Goal: Information Seeking & Learning: Find specific fact

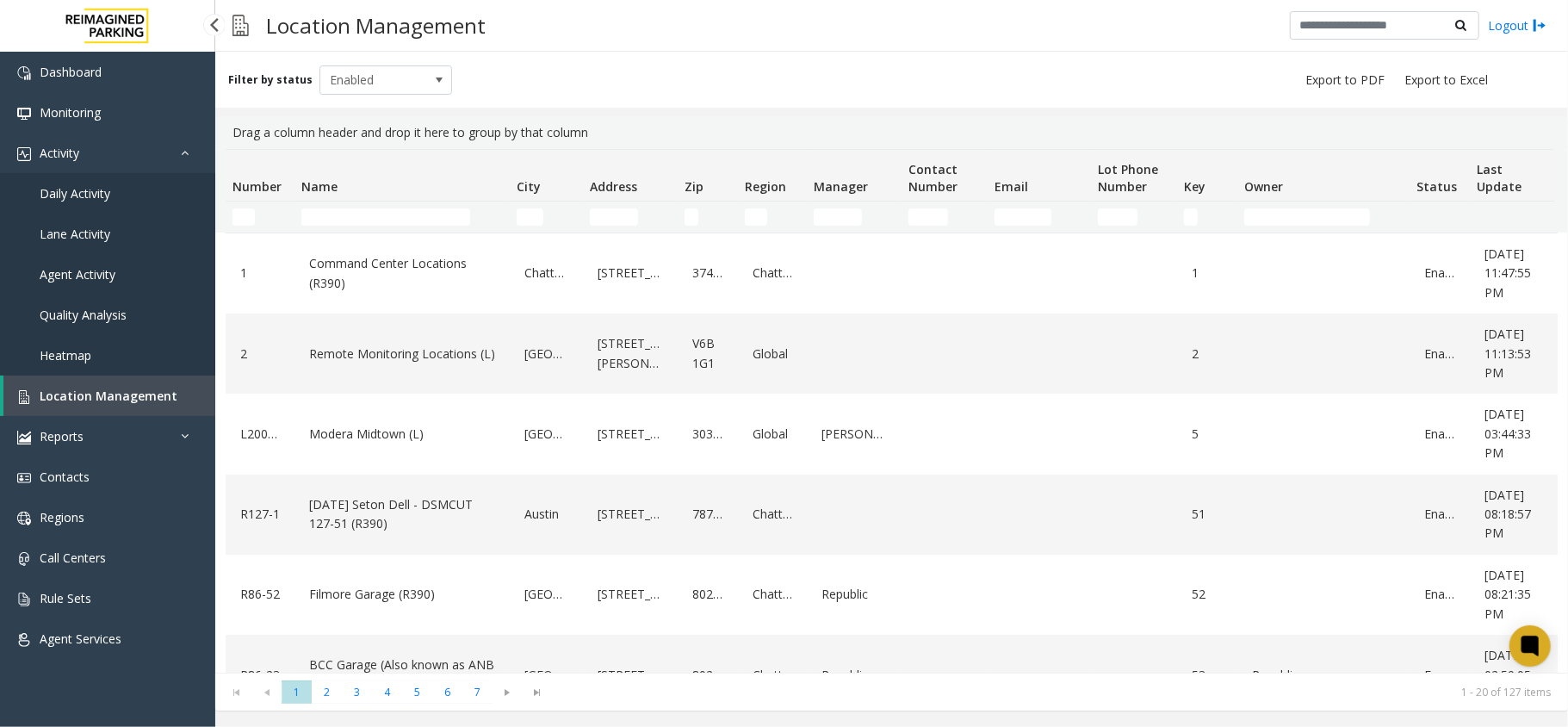
click at [74, 193] on span "Daily Activity" at bounding box center [75, 193] width 71 height 17
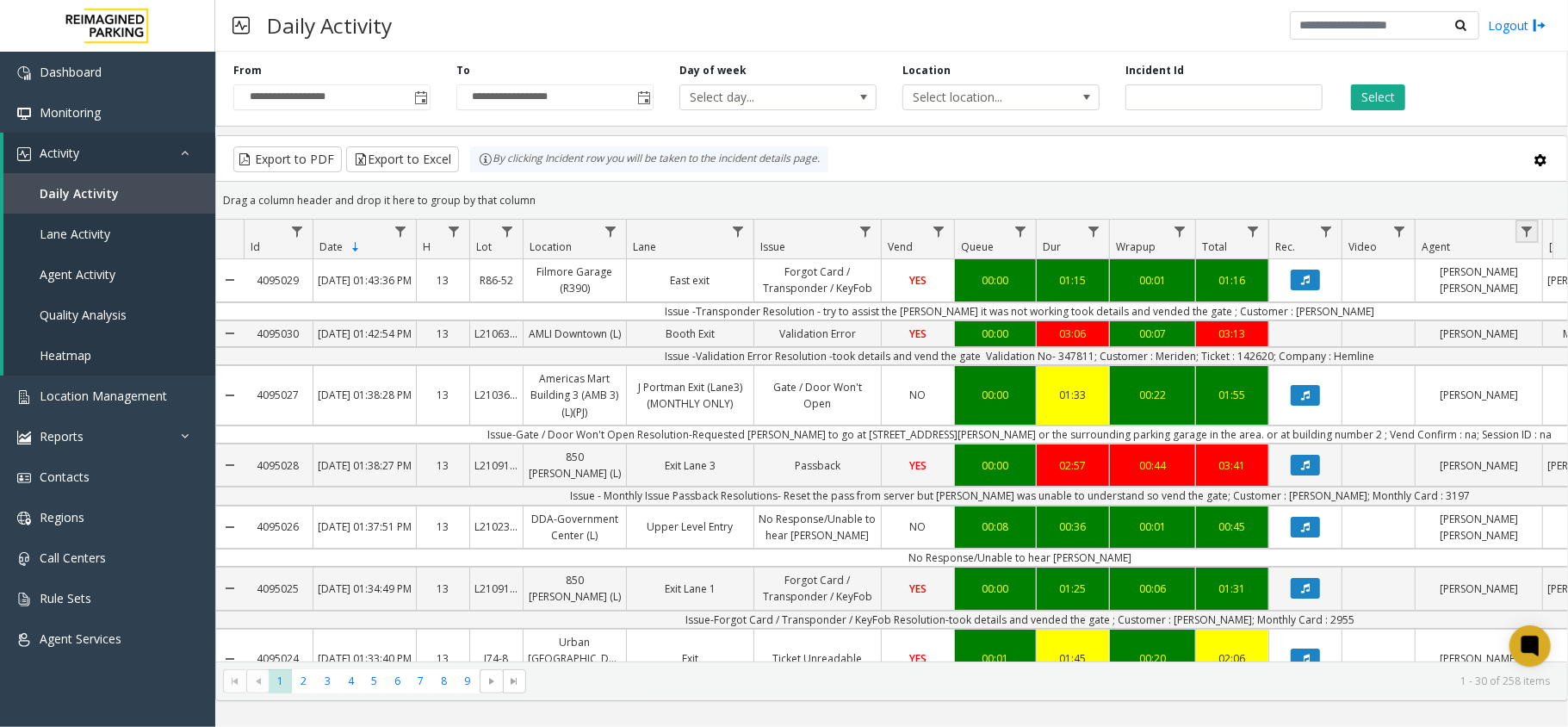
click at [1516, 225] on link "Data table" at bounding box center [1527, 231] width 24 height 24
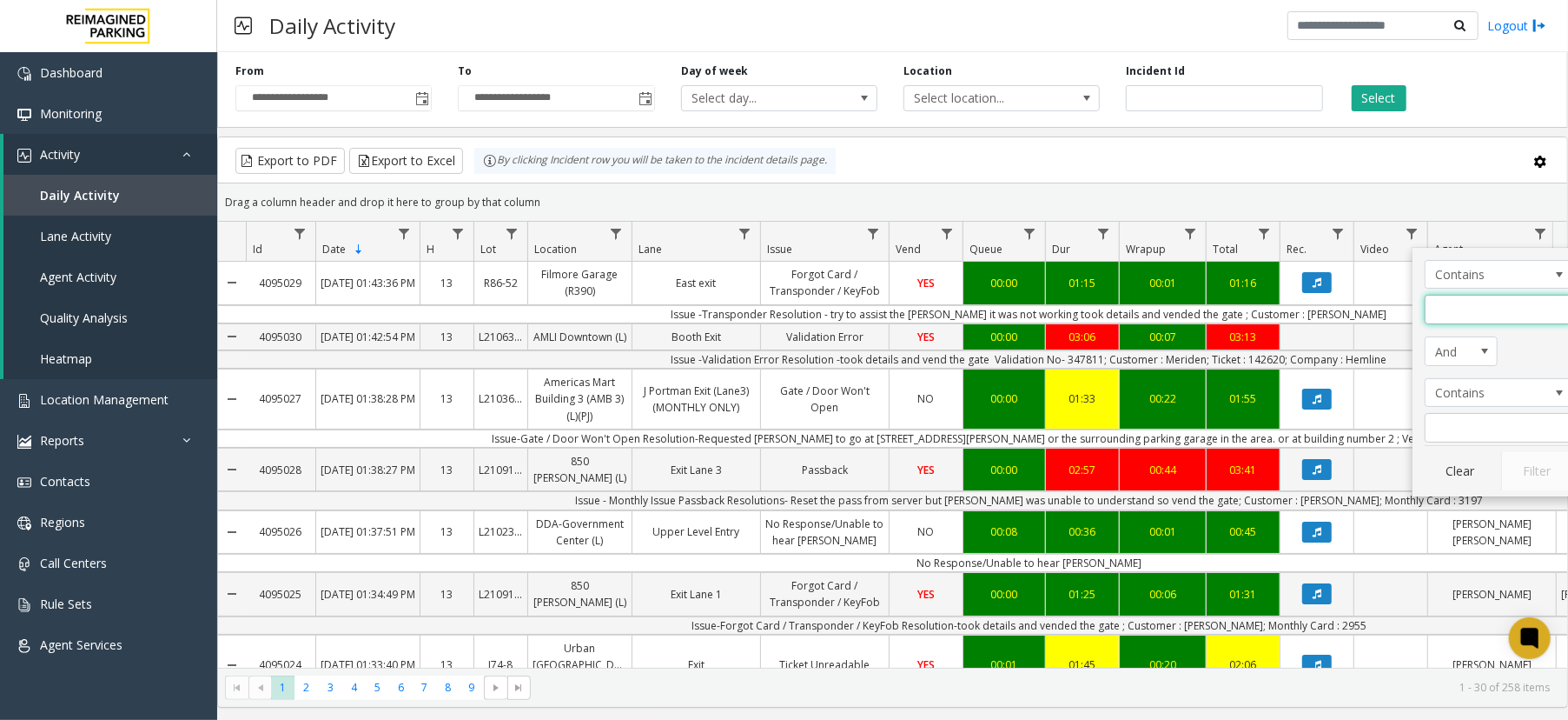
click at [1487, 323] on input "Agent Filter" at bounding box center [1498, 309] width 148 height 30
click at [1487, 316] on input "Agent Filter" at bounding box center [1498, 309] width 148 height 30
type input "**"
click at [1539, 471] on button "Filter" at bounding box center [1536, 471] width 71 height 39
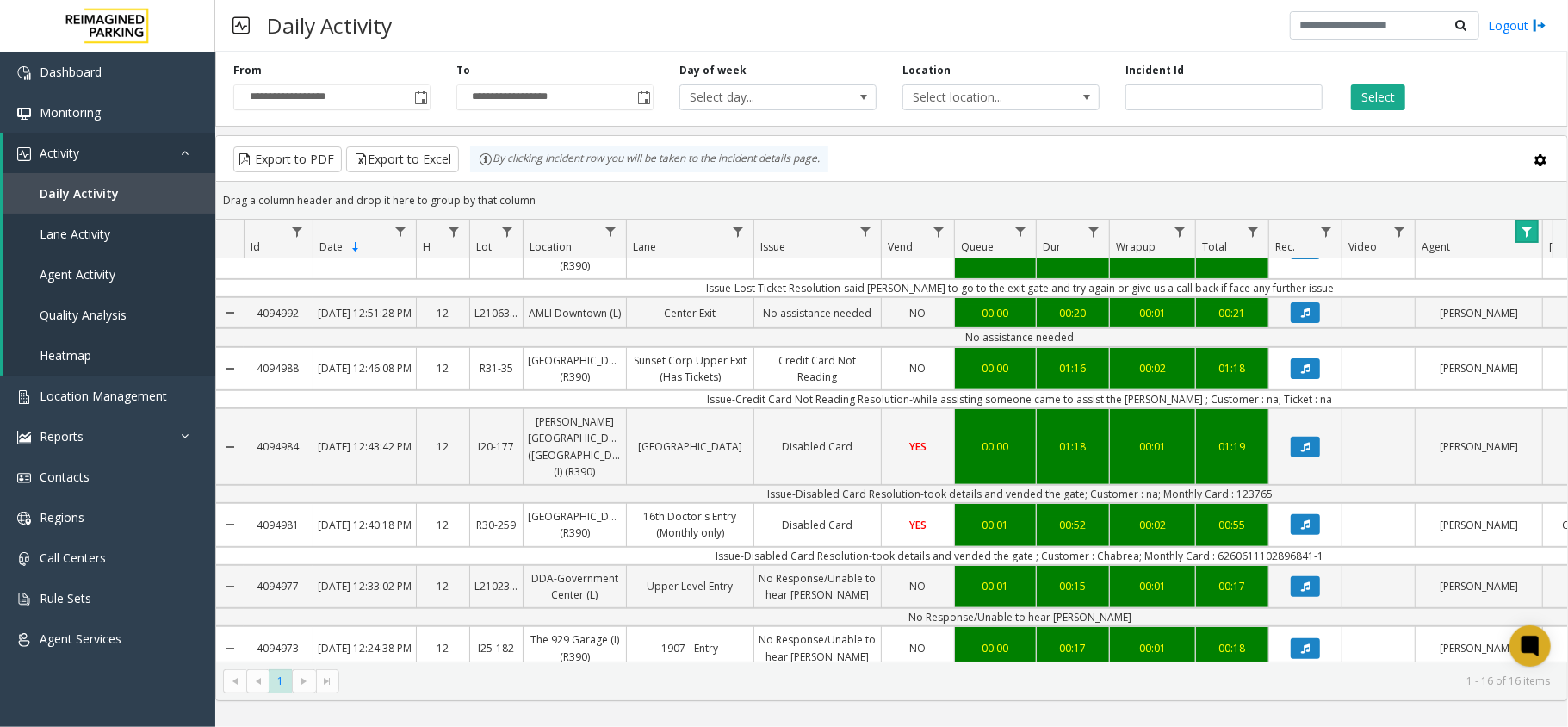
scroll to position [574, 0]
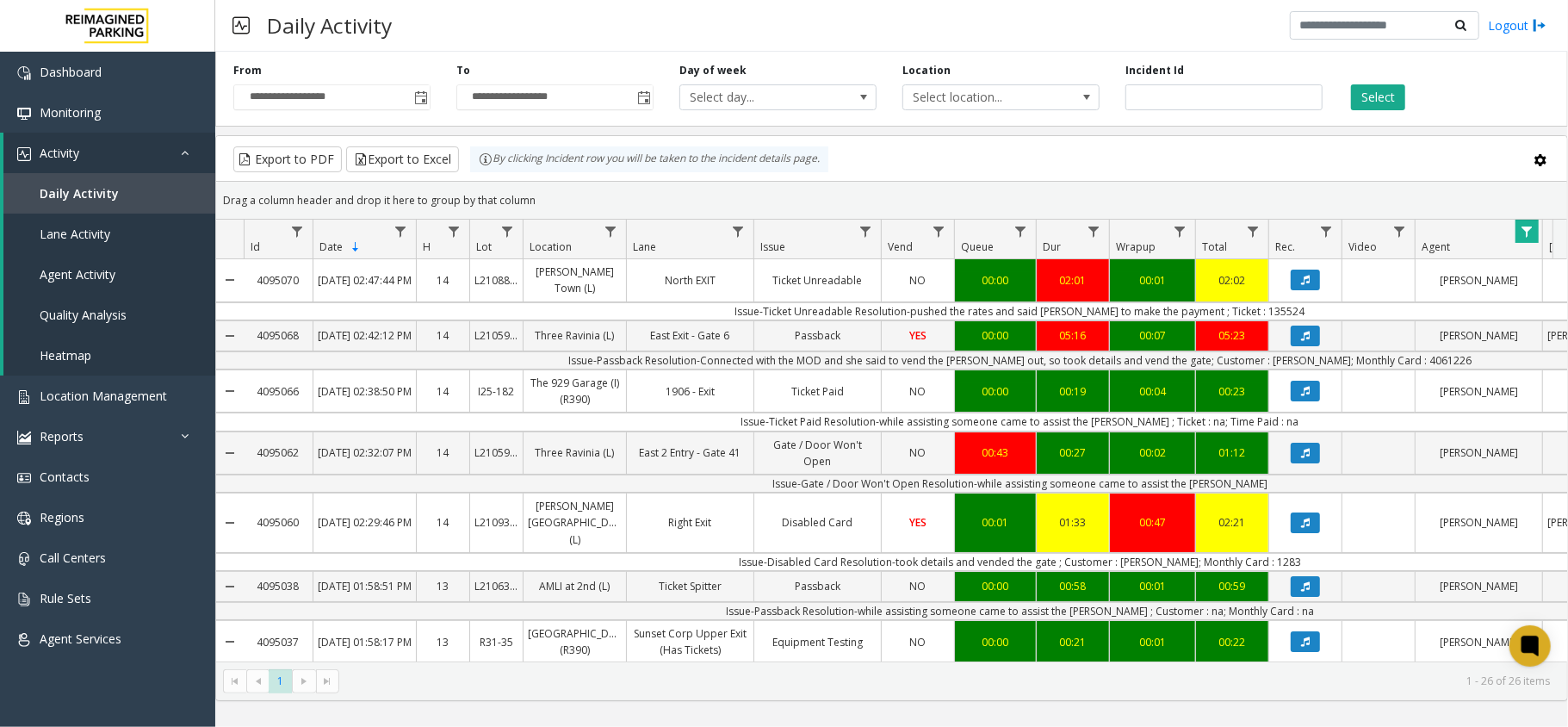
click at [1258, 311] on td "Issue-Ticket Unreadable Resolution-pushed the rates and said [PERSON_NAME] to m…" at bounding box center [1020, 311] width 1552 height 18
copy td "135524"
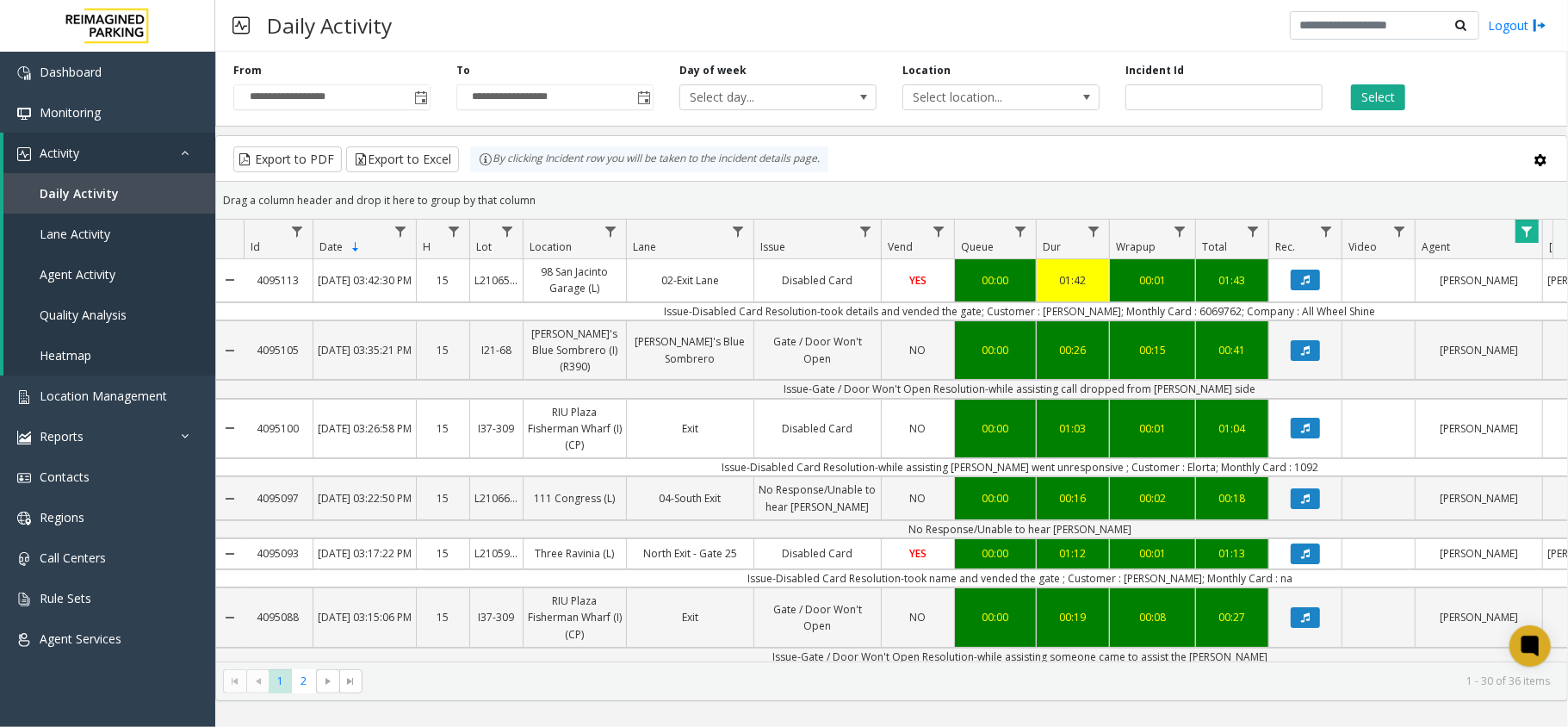
click at [1522, 227] on span "Data table" at bounding box center [1527, 232] width 14 height 14
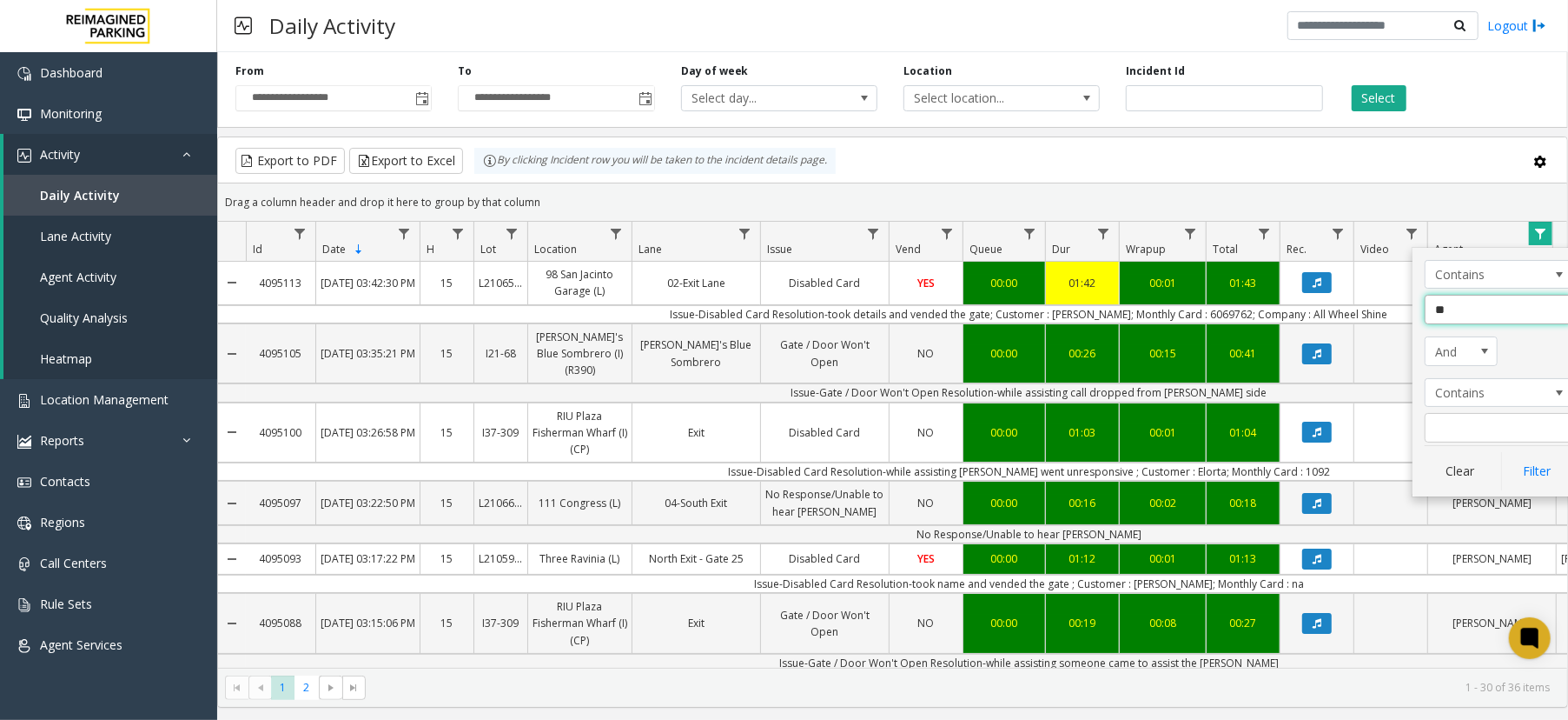
click at [1489, 316] on input "**" at bounding box center [1498, 309] width 148 height 30
click at [1456, 467] on button "Clear" at bounding box center [1460, 471] width 71 height 39
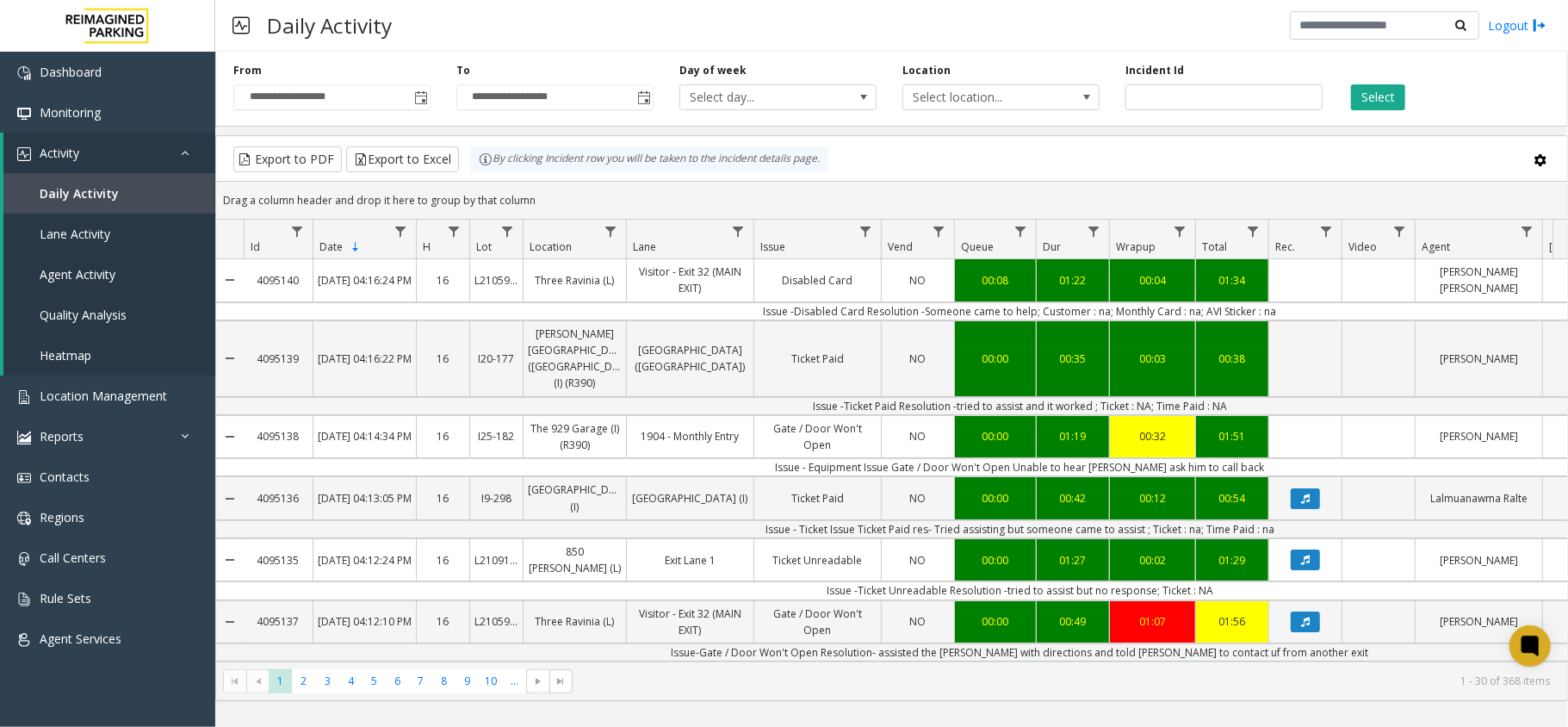
click at [641, 50] on div "Daily Activity Logout" at bounding box center [891, 26] width 1353 height 52
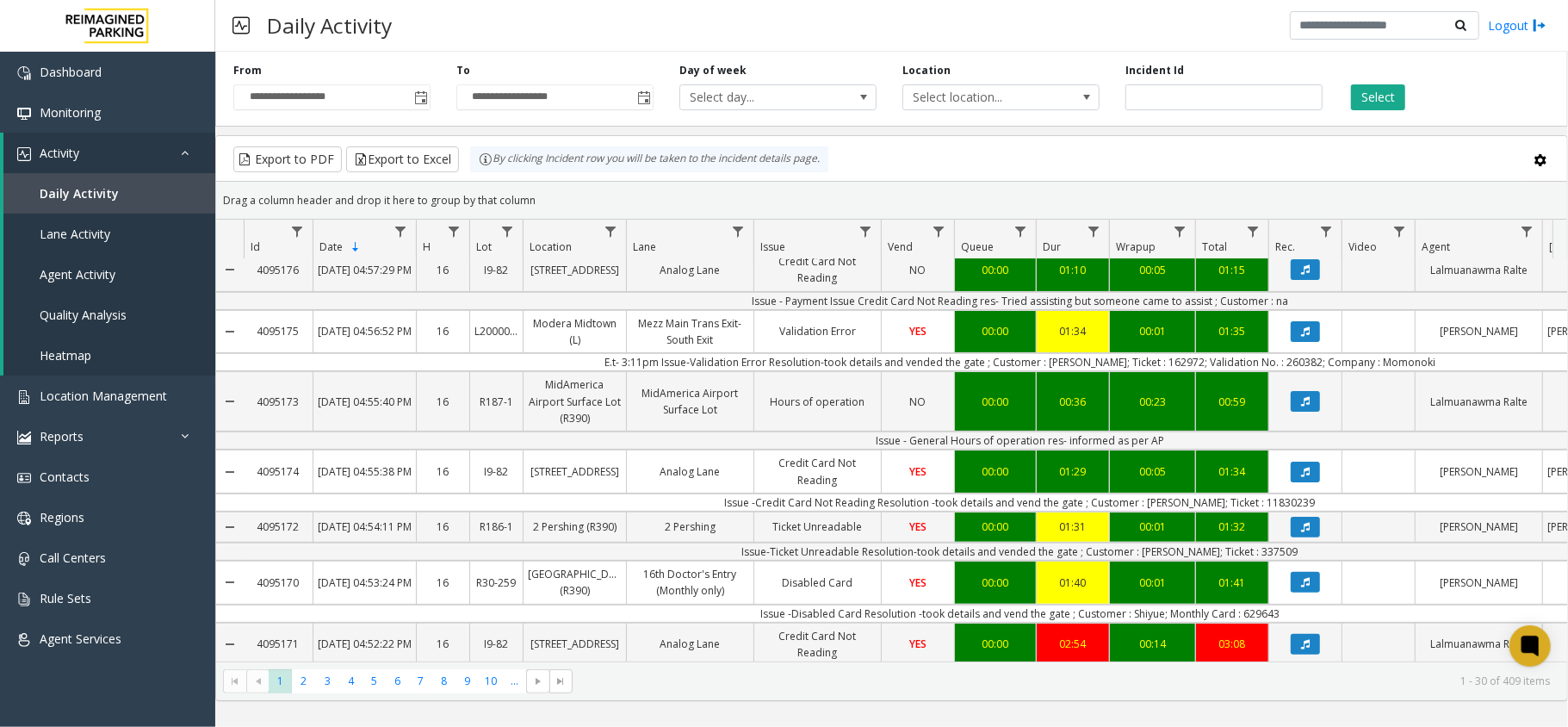
scroll to position [344, 0]
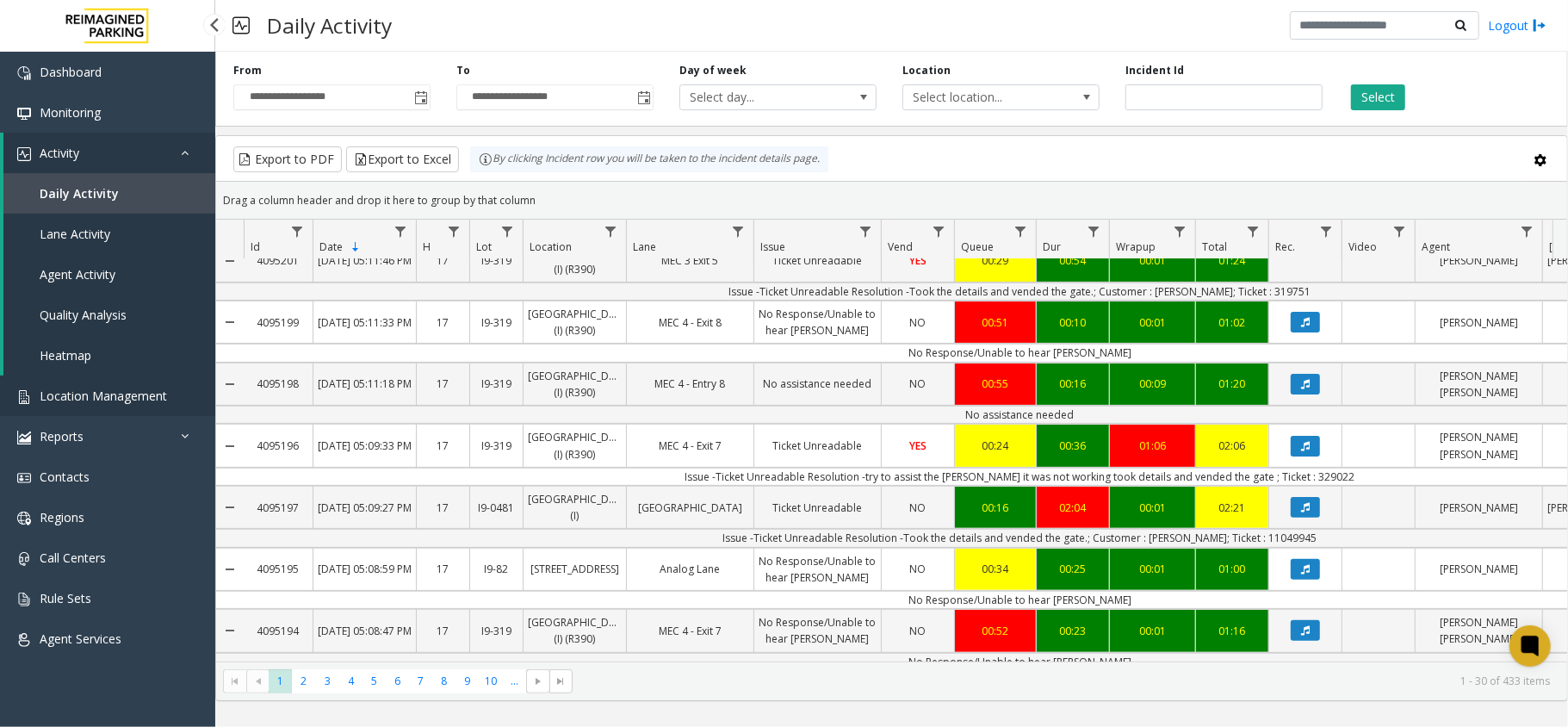
click at [114, 380] on link "Location Management" at bounding box center [107, 395] width 215 height 40
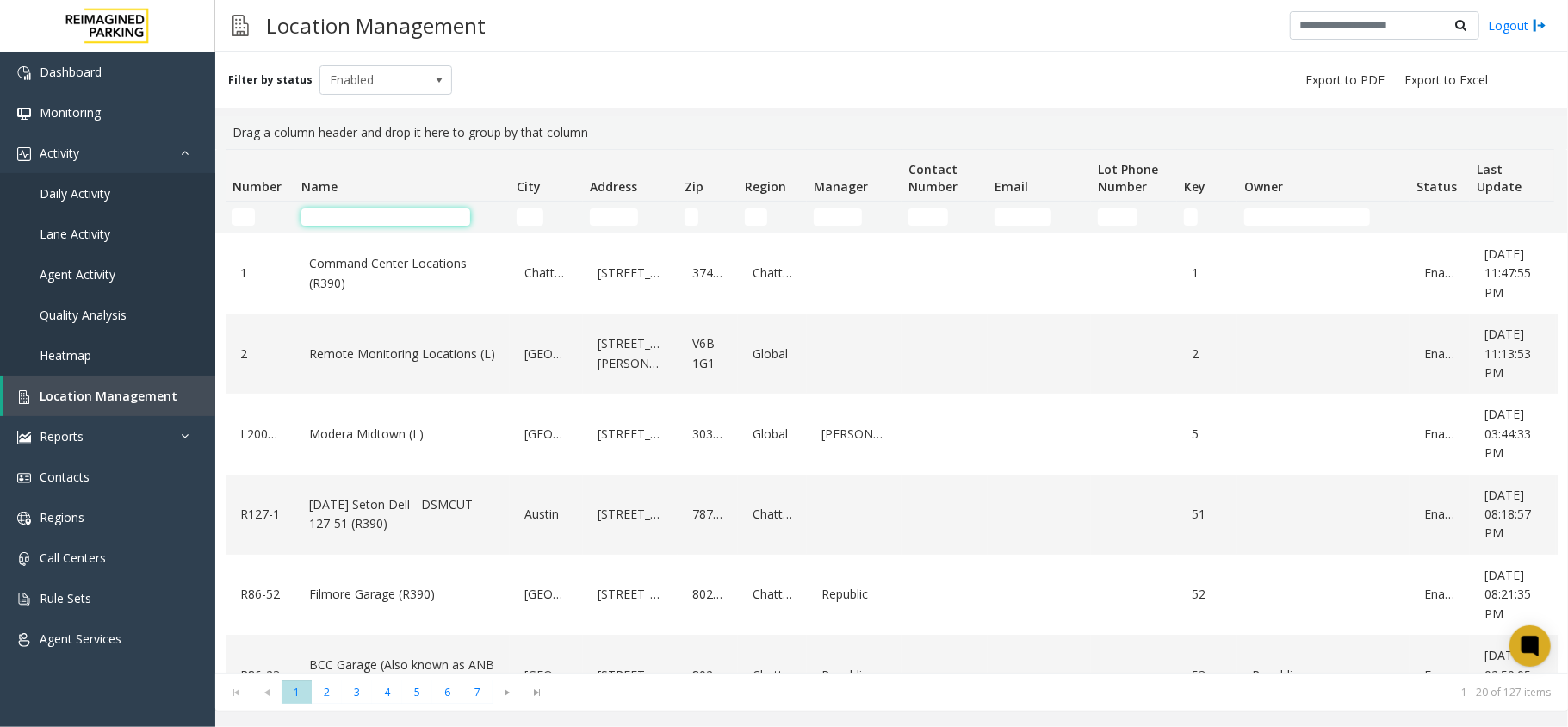
click at [350, 217] on input "Name Filter" at bounding box center [386, 217] width 169 height 18
click at [364, 226] on td "Name Filter" at bounding box center [402, 217] width 215 height 31
click at [365, 220] on input "Name Filter" at bounding box center [386, 217] width 169 height 18
drag, startPoint x: 615, startPoint y: 96, endPoint x: 1151, endPoint y: 135, distance: 537.4
click at [1151, 135] on div "Filter by status Enabled Drag a column header and drop it here to group by that…" at bounding box center [891, 381] width 1353 height 658
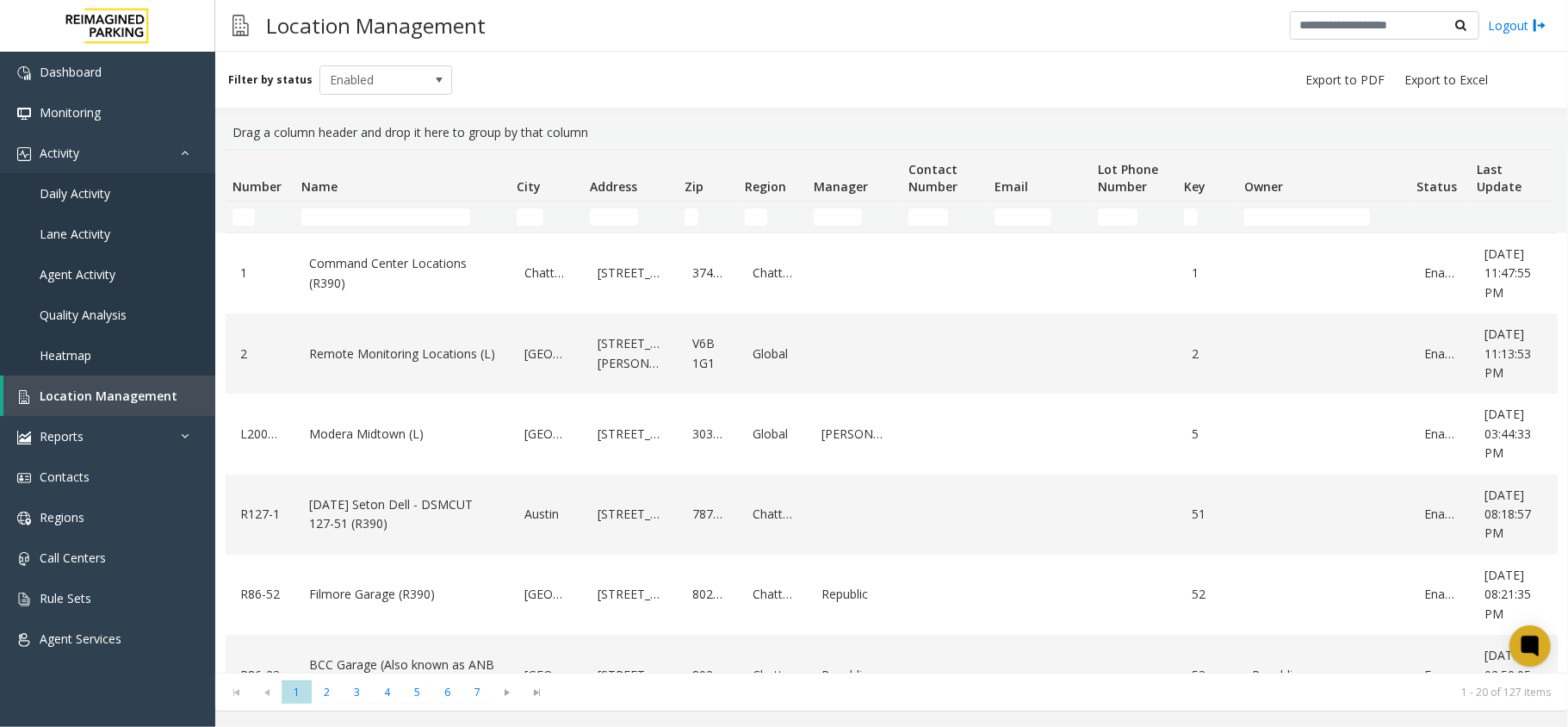
click at [1148, 122] on div "Drag a column header and drop it here to group by that column" at bounding box center [892, 132] width 1332 height 32
click at [581, 62] on div "Filter by status Enabled" at bounding box center [891, 80] width 1353 height 56
drag, startPoint x: 227, startPoint y: 112, endPoint x: 718, endPoint y: 128, distance: 491.3
click at [718, 128] on div "Filter by status Enabled Drag a column header and drop it here to group by that…" at bounding box center [891, 381] width 1353 height 658
click at [683, 66] on div "Filter by status Enabled" at bounding box center [891, 80] width 1353 height 56
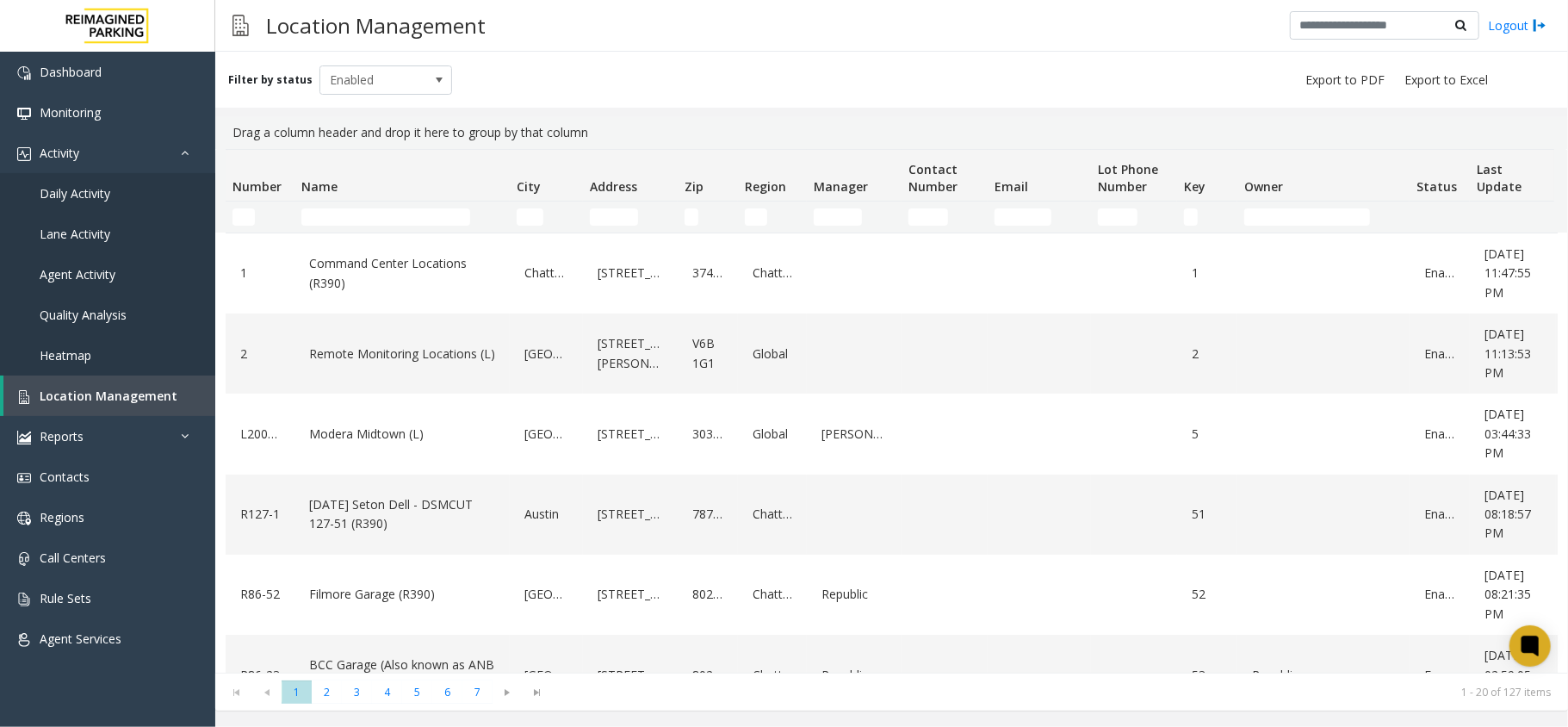
drag, startPoint x: 220, startPoint y: 112, endPoint x: 642, endPoint y: 131, distance: 422.4
click at [642, 131] on div "Filter by status Enabled Drag a column header and drop it here to group by that…" at bounding box center [891, 381] width 1353 height 658
click at [625, 76] on div "Filter by status Enabled" at bounding box center [891, 80] width 1353 height 56
drag, startPoint x: 235, startPoint y: 103, endPoint x: 666, endPoint y: 115, distance: 431.2
click at [666, 115] on div "Filter by status Enabled Drag a column header and drop it here to group by that…" at bounding box center [891, 381] width 1353 height 658
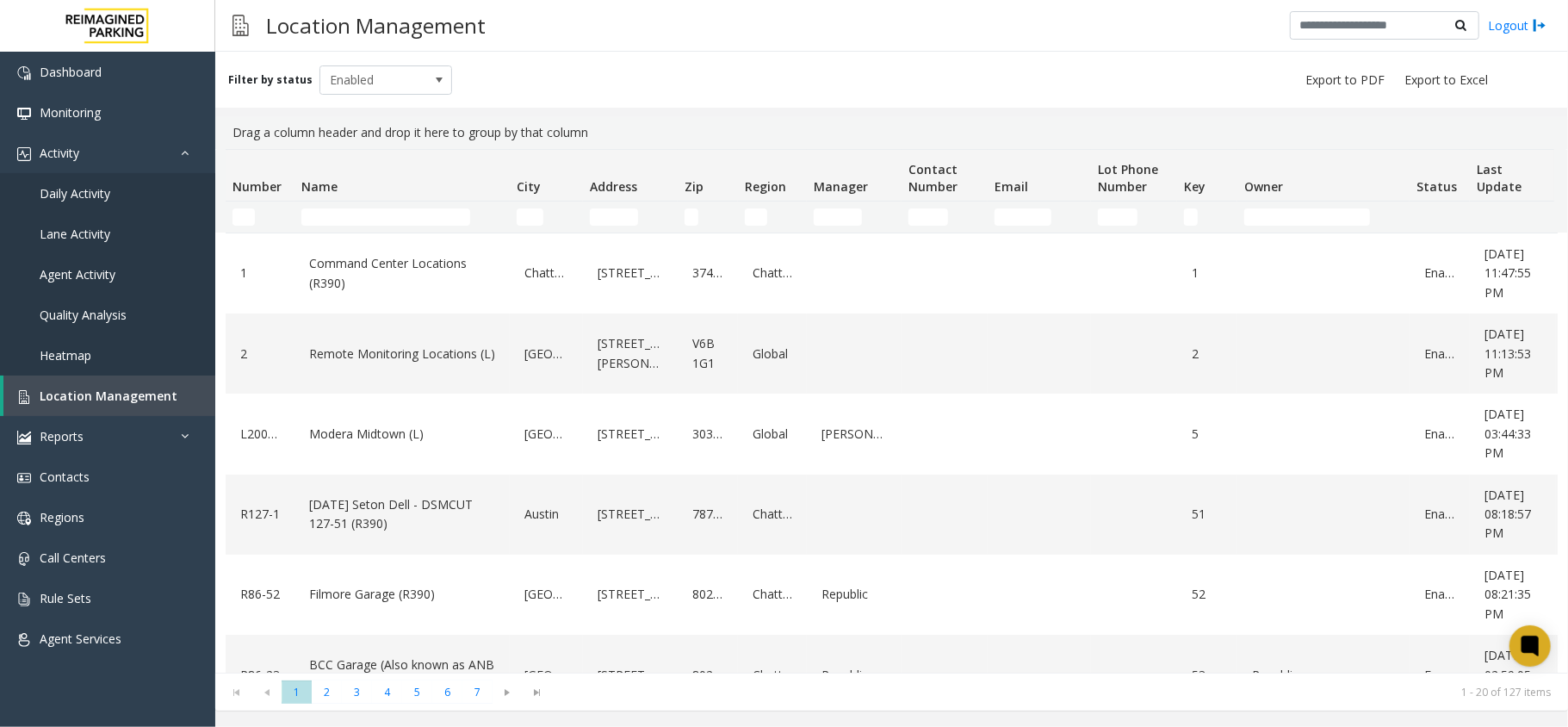
click at [654, 87] on div "Filter by status Enabled" at bounding box center [891, 80] width 1353 height 56
click at [325, 201] on thead "Number Name City Address Zip Region Manager Contact Number Email Lot Phone Numb…" at bounding box center [921, 191] width 1390 height 83
click at [345, 217] on input "Name Filter" at bounding box center [386, 217] width 169 height 18
click at [330, 204] on td "Name Filter" at bounding box center [402, 217] width 215 height 31
click at [330, 217] on input "Name Filter" at bounding box center [386, 217] width 169 height 18
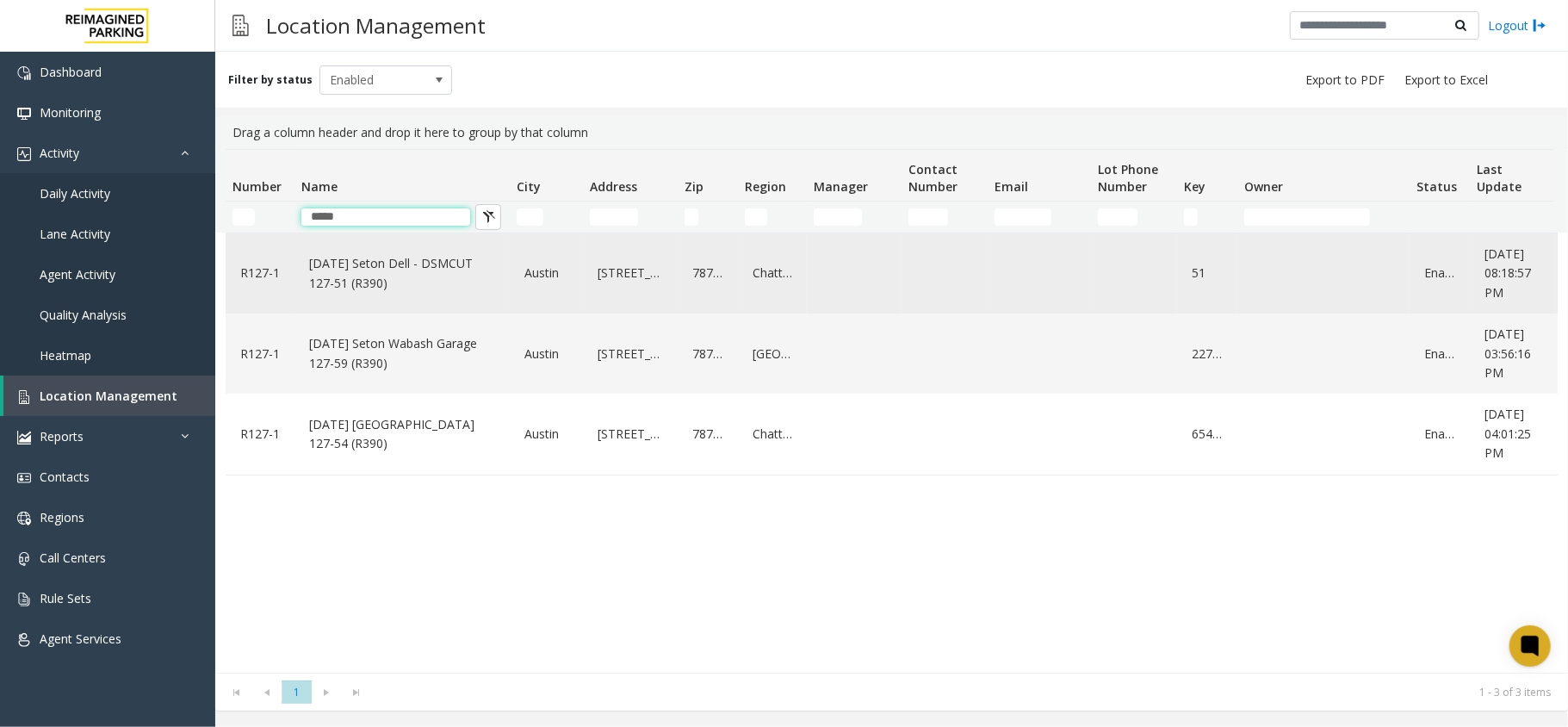
type input "*****"
click at [404, 268] on link "[DATE] Seton Dell - DSMCUT 127-51 (R390)" at bounding box center [402, 273] width 195 height 47
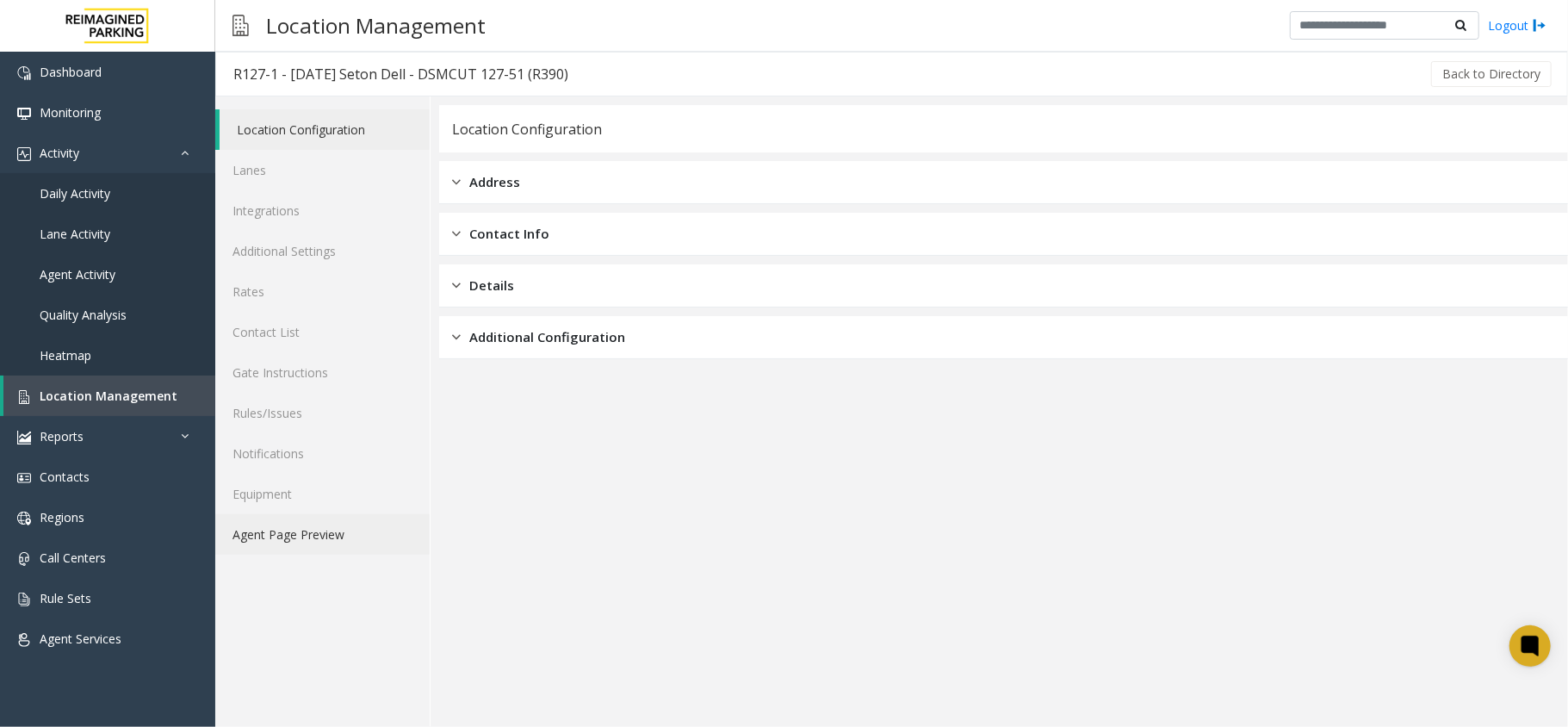
click at [346, 542] on link "Agent Page Preview" at bounding box center [322, 533] width 214 height 40
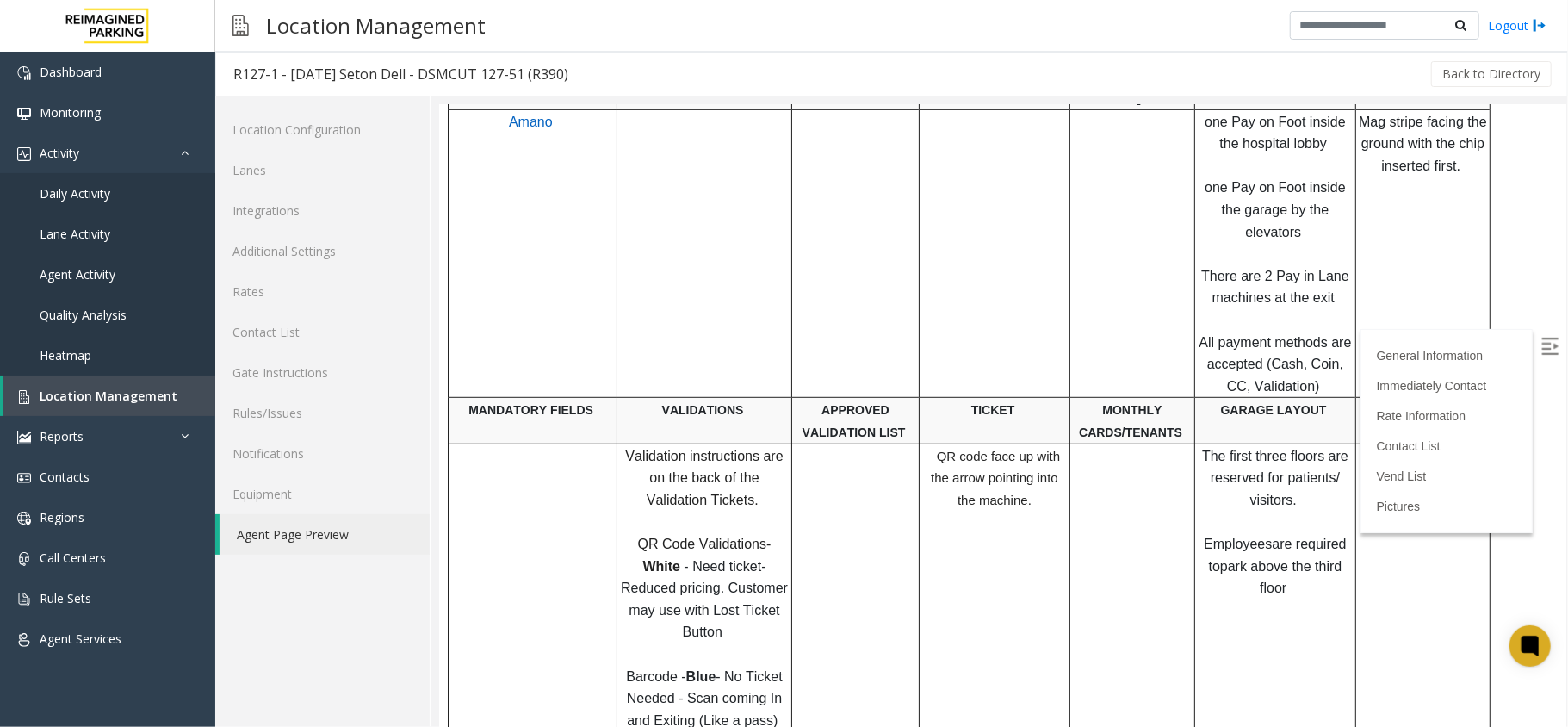
scroll to position [689, 0]
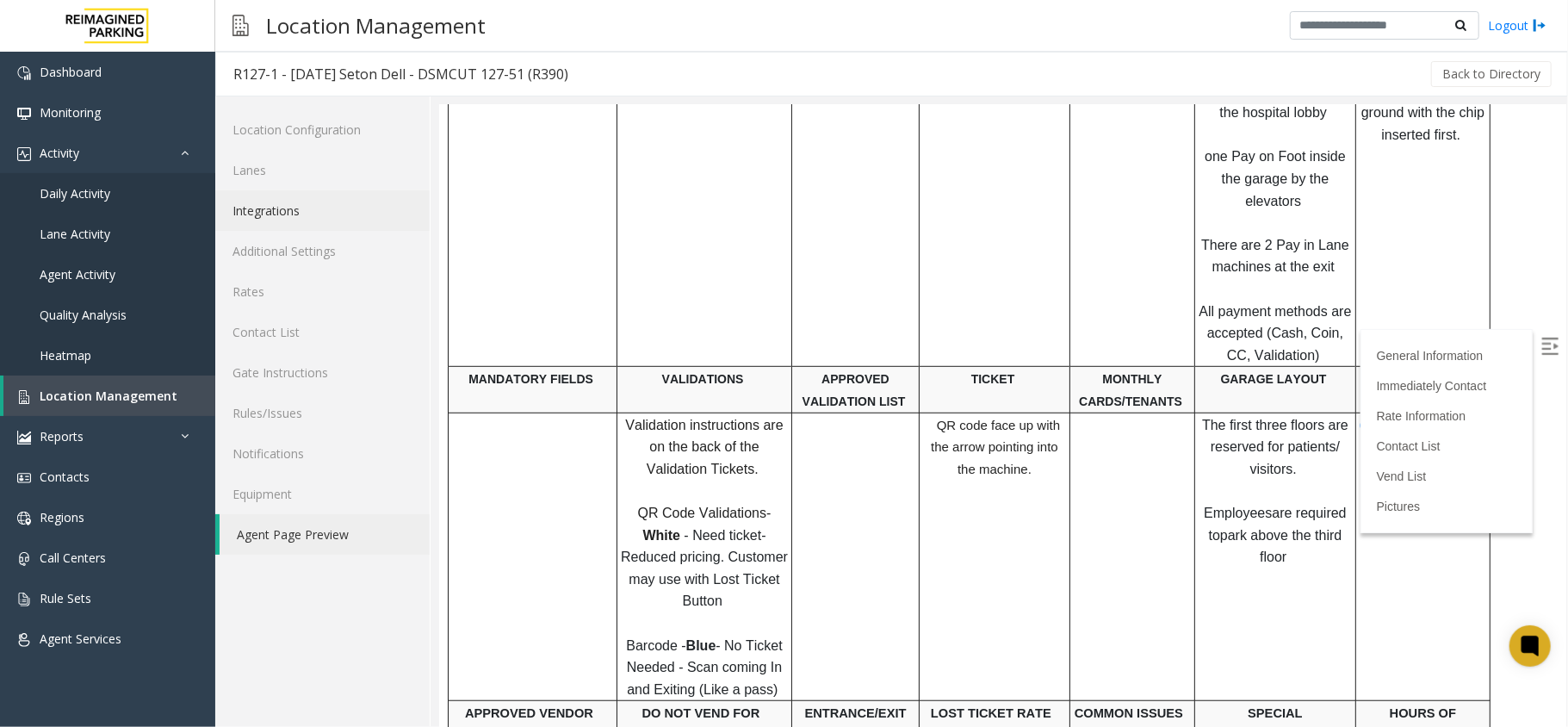
click at [372, 192] on link "Integrations" at bounding box center [322, 210] width 214 height 40
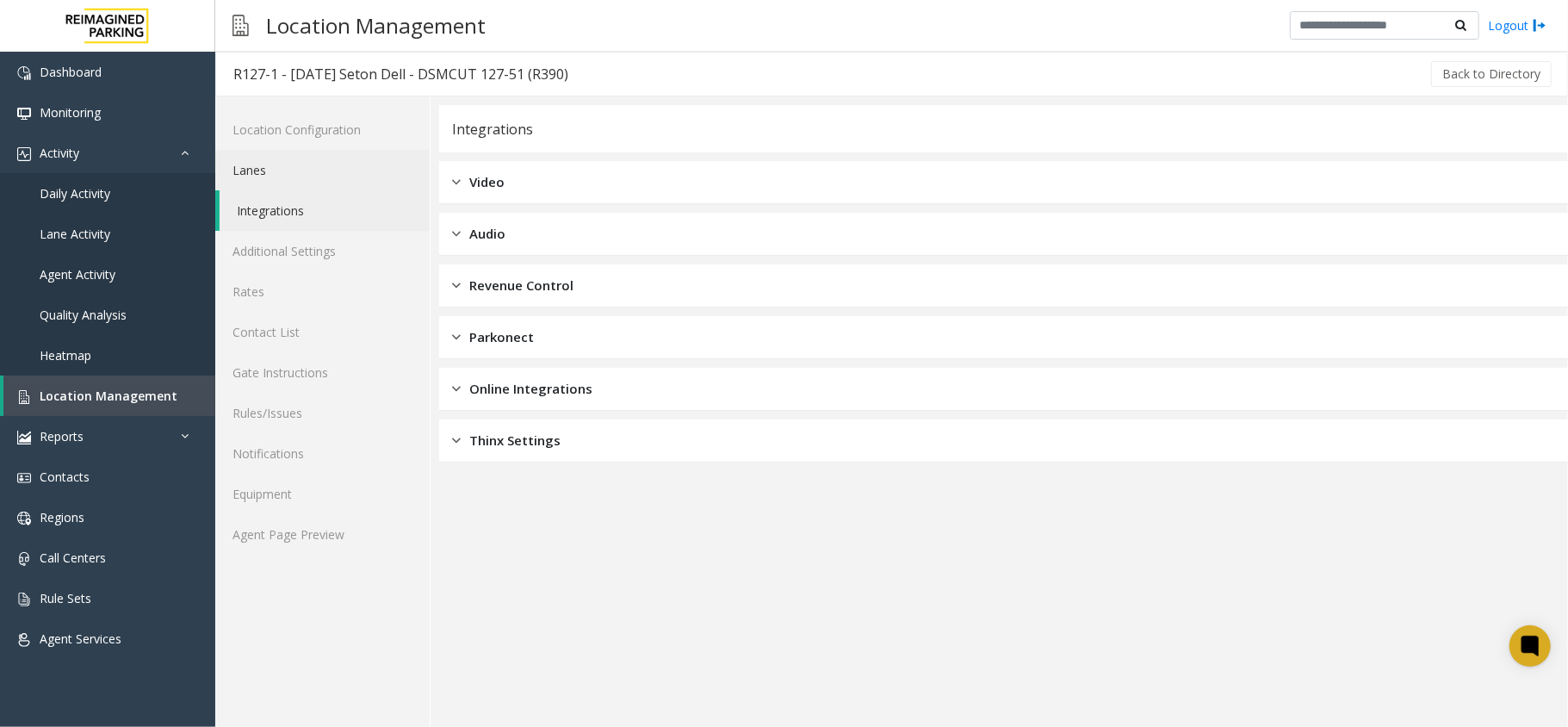
click at [365, 172] on link "Lanes" at bounding box center [322, 169] width 214 height 40
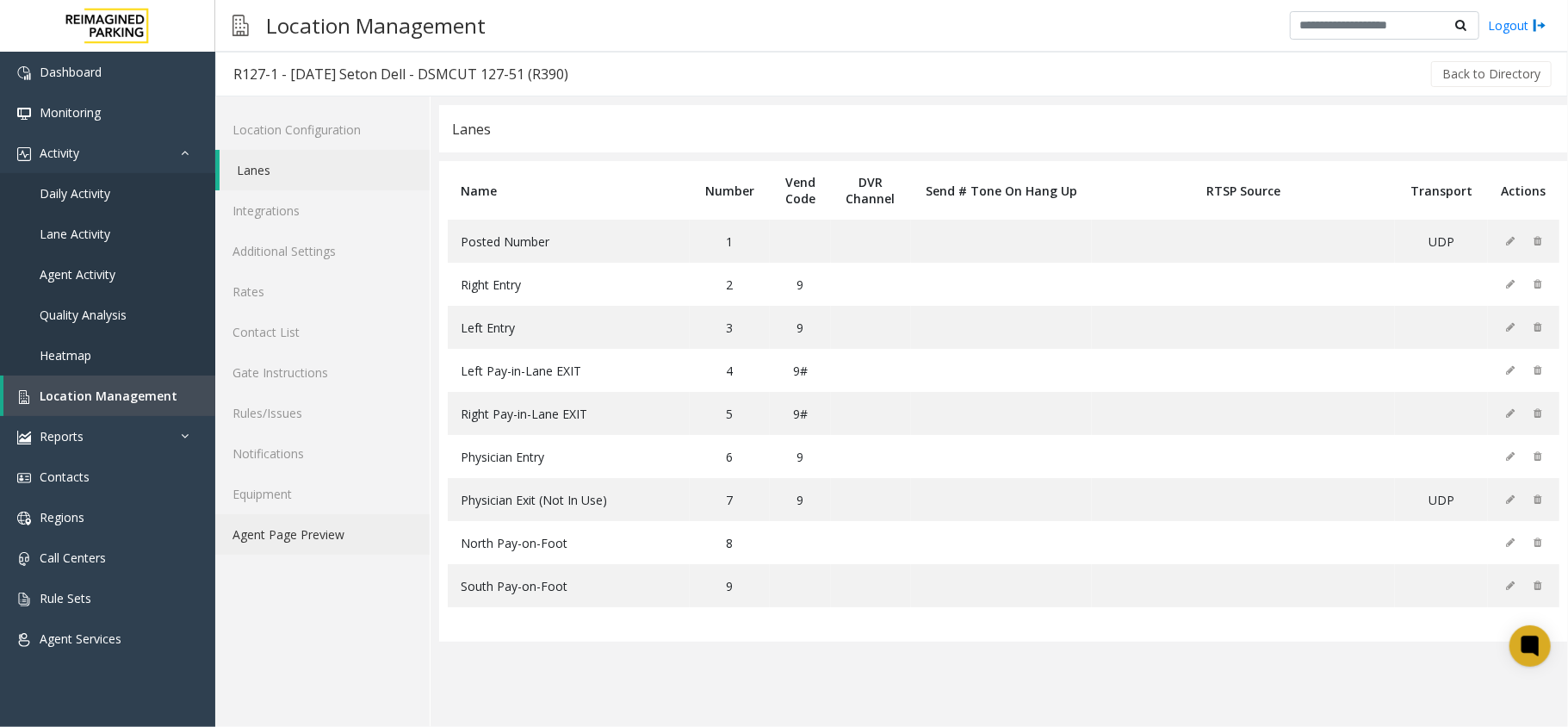
click at [350, 548] on link "Agent Page Preview" at bounding box center [322, 533] width 214 height 40
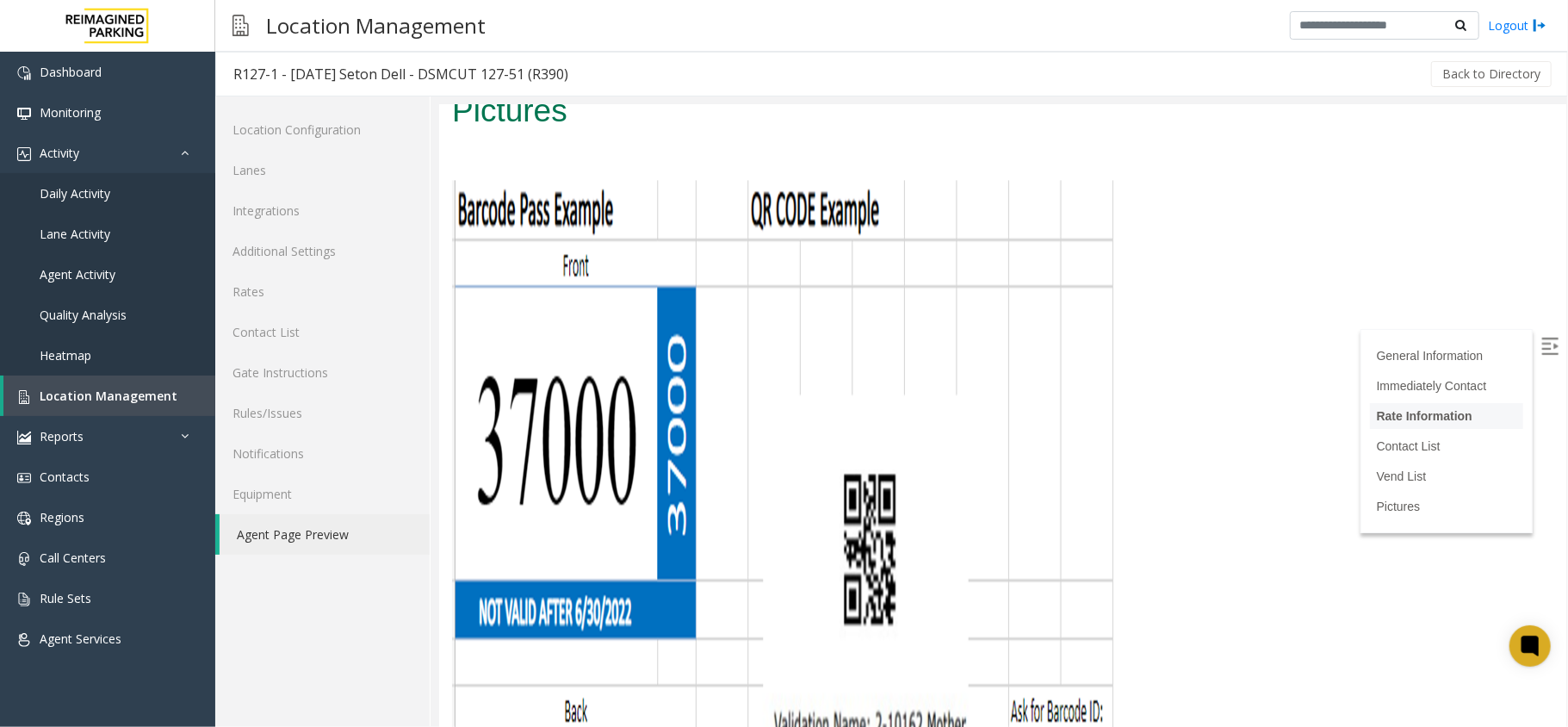
scroll to position [2656, 0]
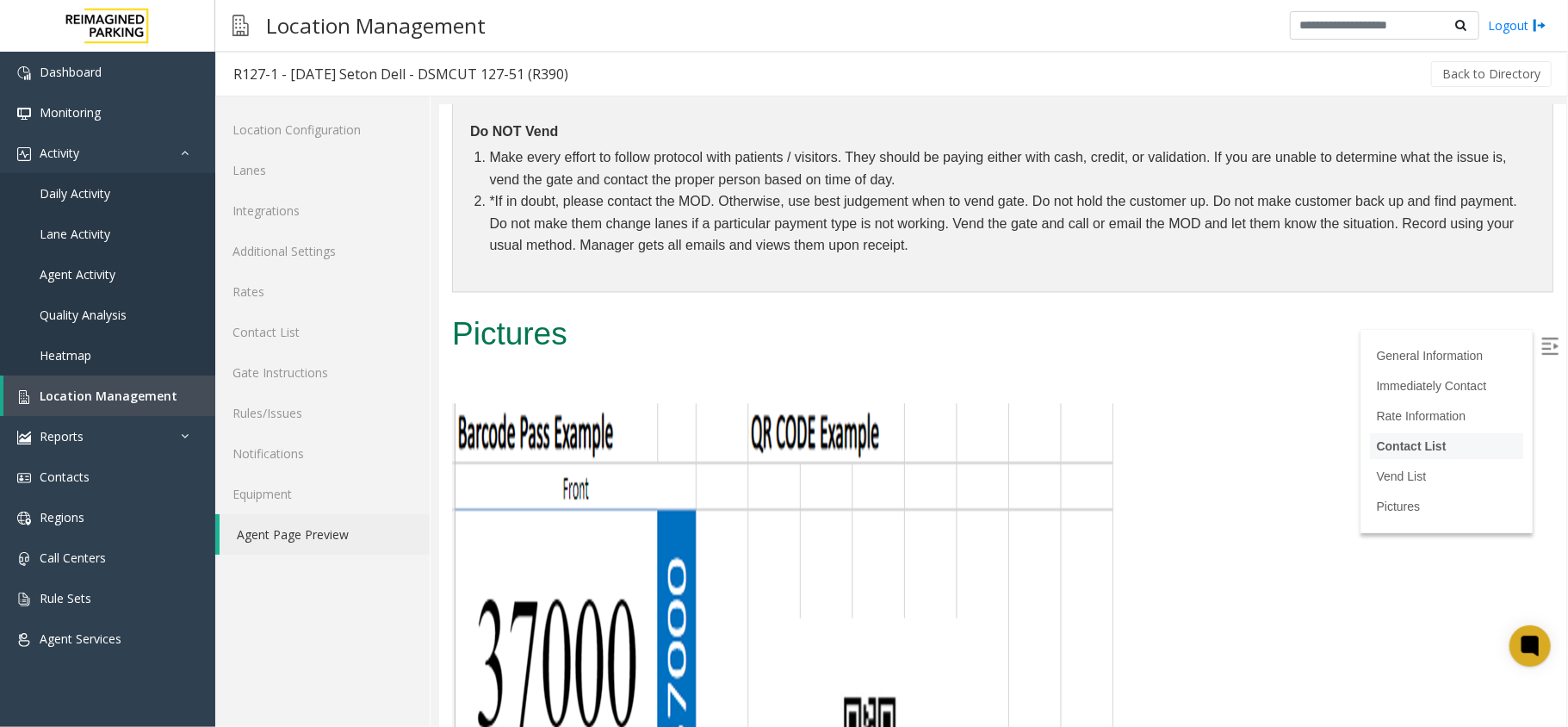
click at [1416, 439] on link "Contact List" at bounding box center [1410, 445] width 70 height 14
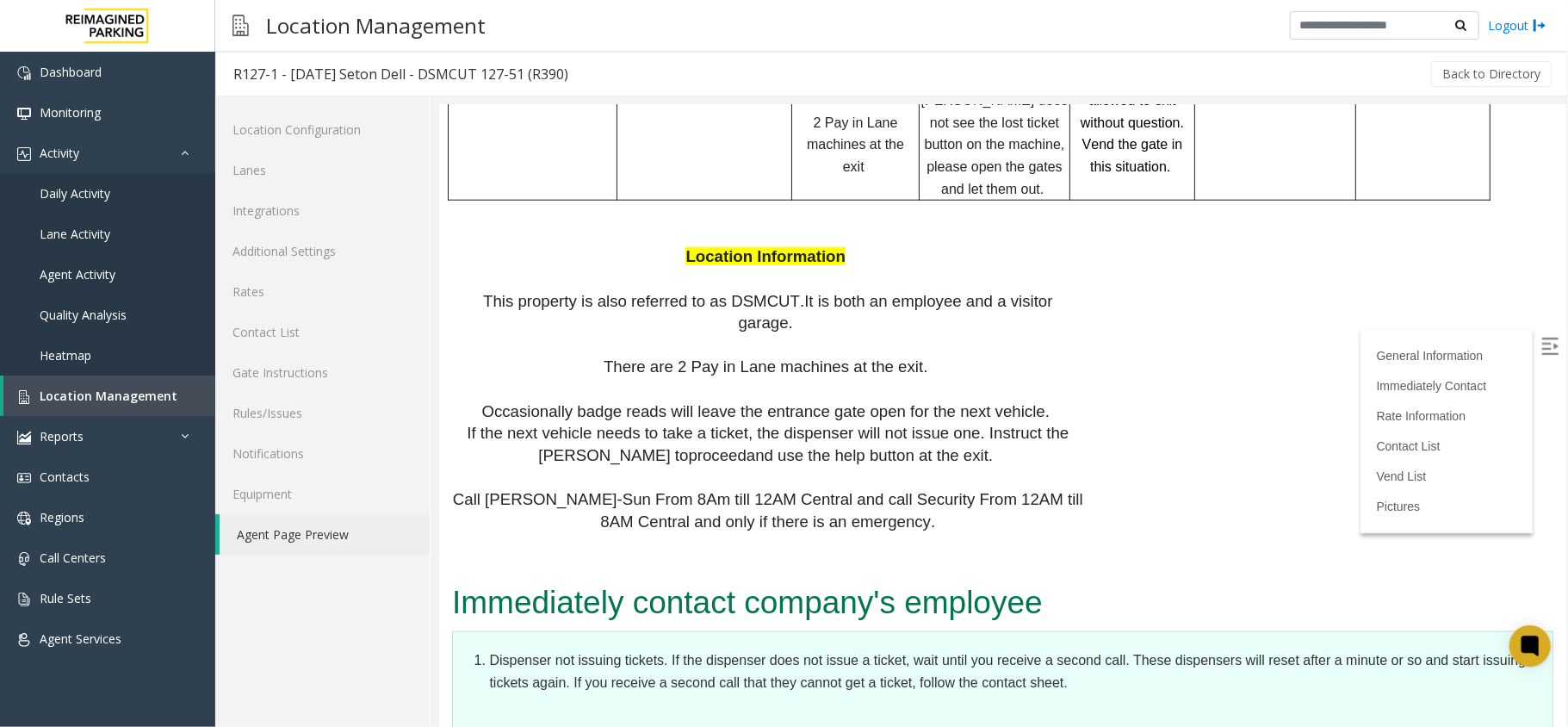
click at [1545, 345] on label at bounding box center [1550, 347] width 26 height 26
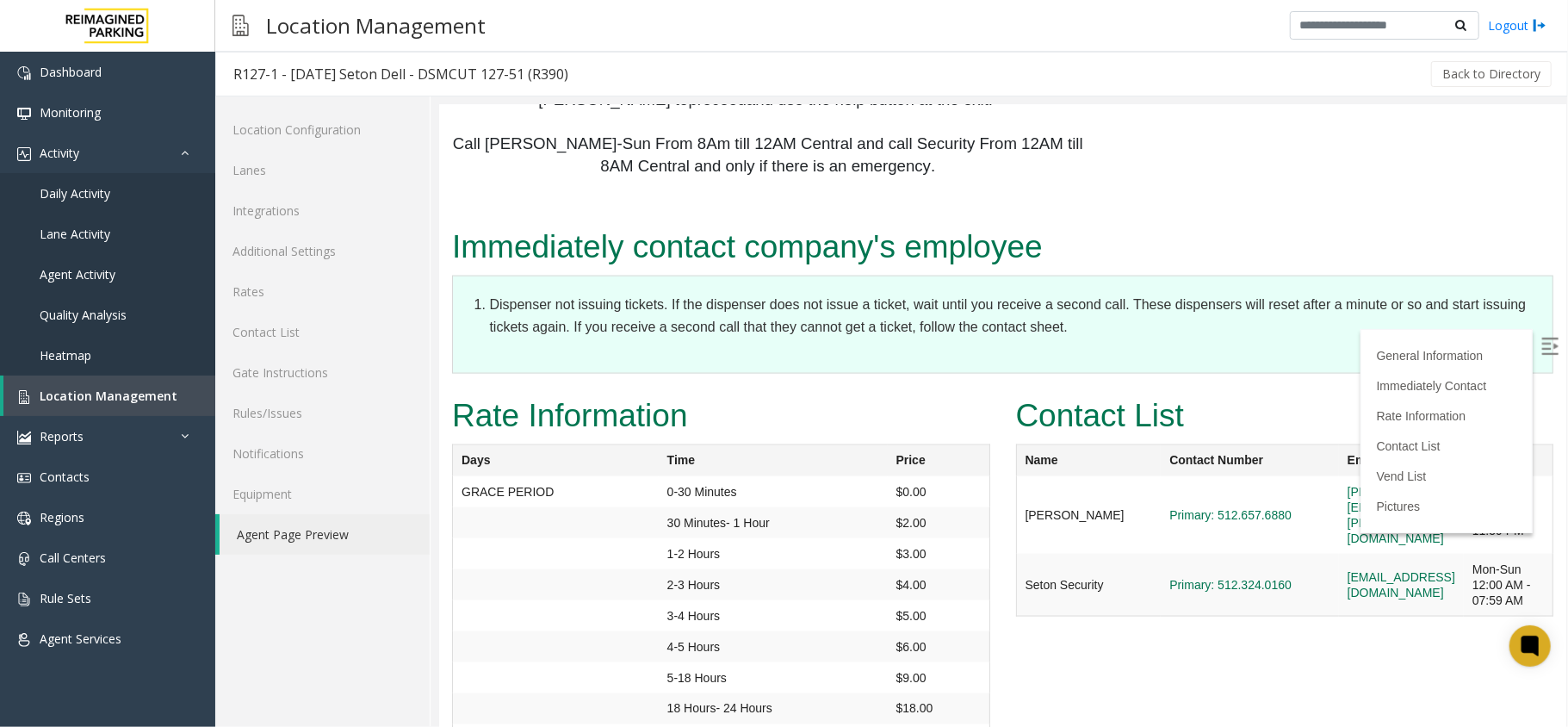
scroll to position [1702, 0]
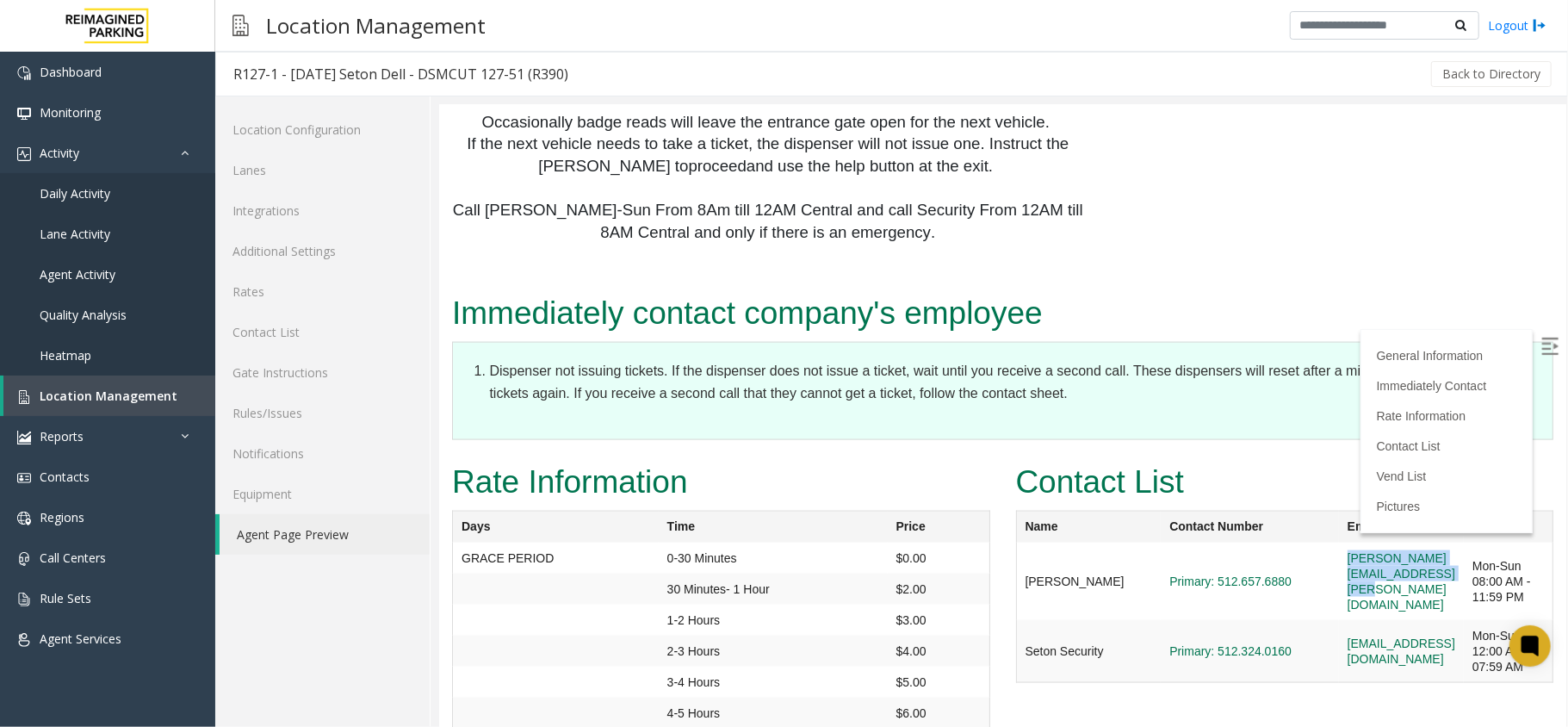
drag, startPoint x: 1249, startPoint y: 476, endPoint x: 1460, endPoint y: 500, distance: 212.4
click at [1460, 541] on tr "[PERSON_NAME] Primary: 512.657.6880 [PERSON_NAME][EMAIL_ADDRESS][PERSON_NAME][D…" at bounding box center [1283, 580] width 537 height 78
copy tr "[PERSON_NAME][EMAIL_ADDRESS][PERSON_NAME][DOMAIN_NAME]"
click at [1387, 541] on td "[PERSON_NAME][EMAIL_ADDRESS][PERSON_NAME][DOMAIN_NAME]" at bounding box center [1400, 580] width 125 height 78
drag, startPoint x: 1258, startPoint y: 463, endPoint x: 1454, endPoint y: 505, distance: 200.4
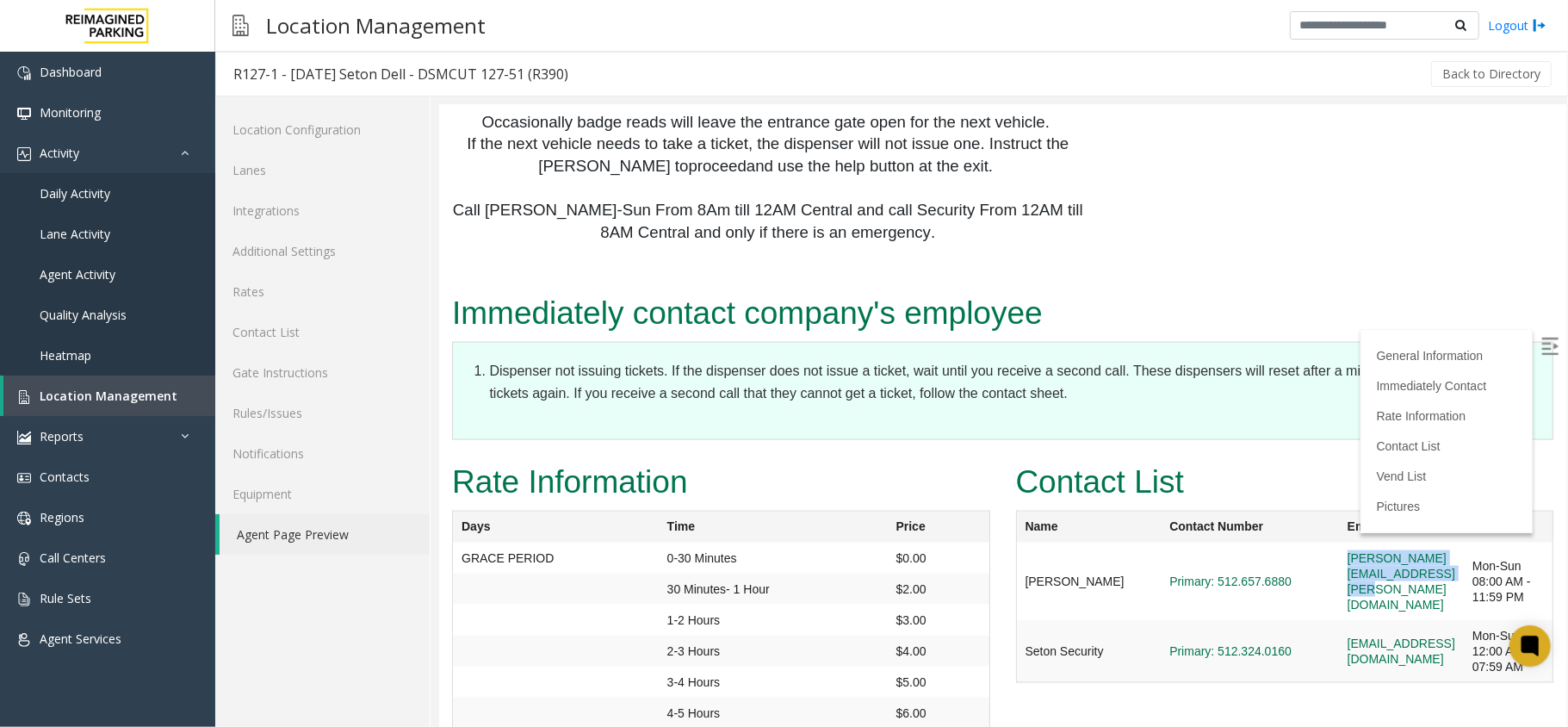
click at [1454, 541] on td "[PERSON_NAME][EMAIL_ADDRESS][PERSON_NAME][DOMAIN_NAME]" at bounding box center [1400, 580] width 125 height 78
copy link "[PERSON_NAME][EMAIL_ADDRESS][PERSON_NAME][DOMAIN_NAME]"
click at [149, 190] on link "Daily Activity" at bounding box center [107, 193] width 215 height 40
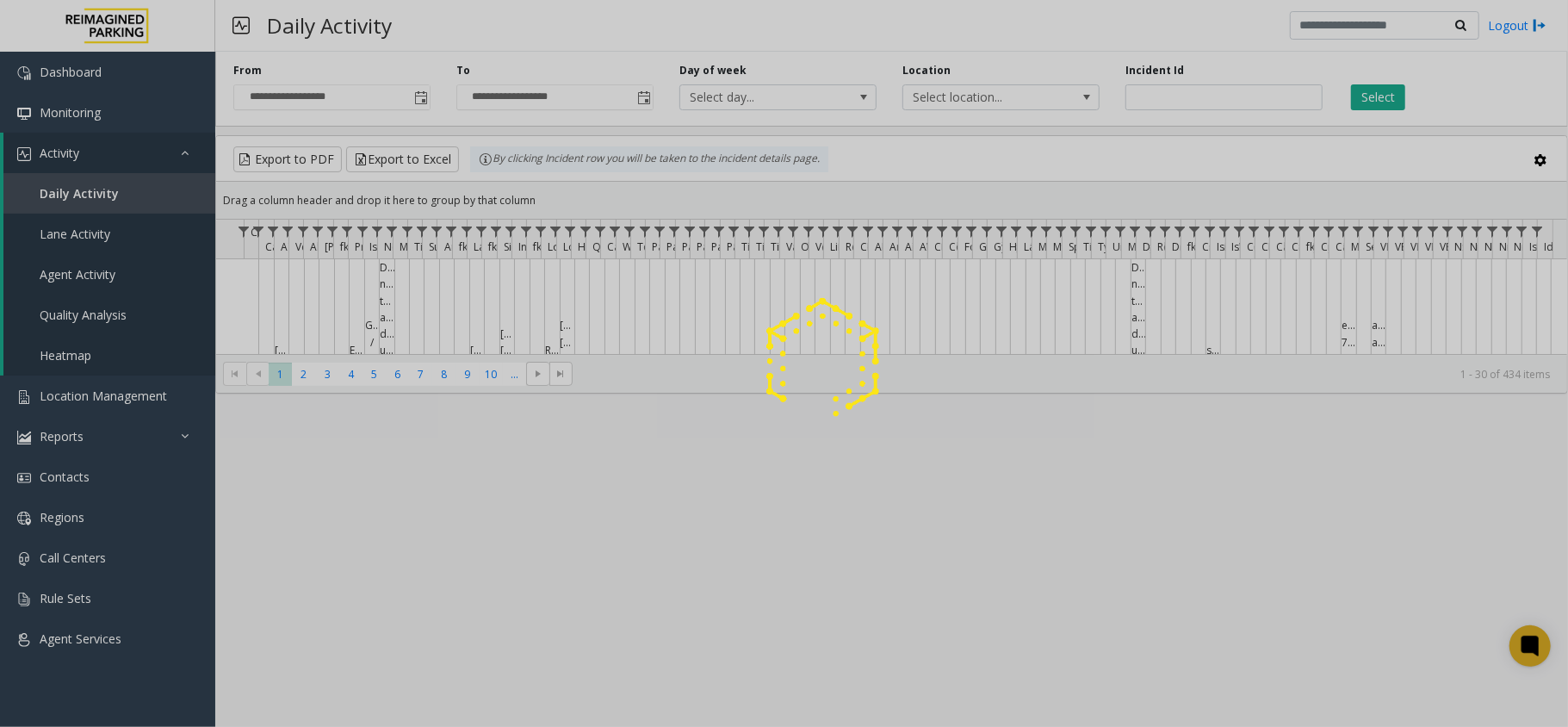
click at [153, 158] on div at bounding box center [784, 364] width 1568 height 727
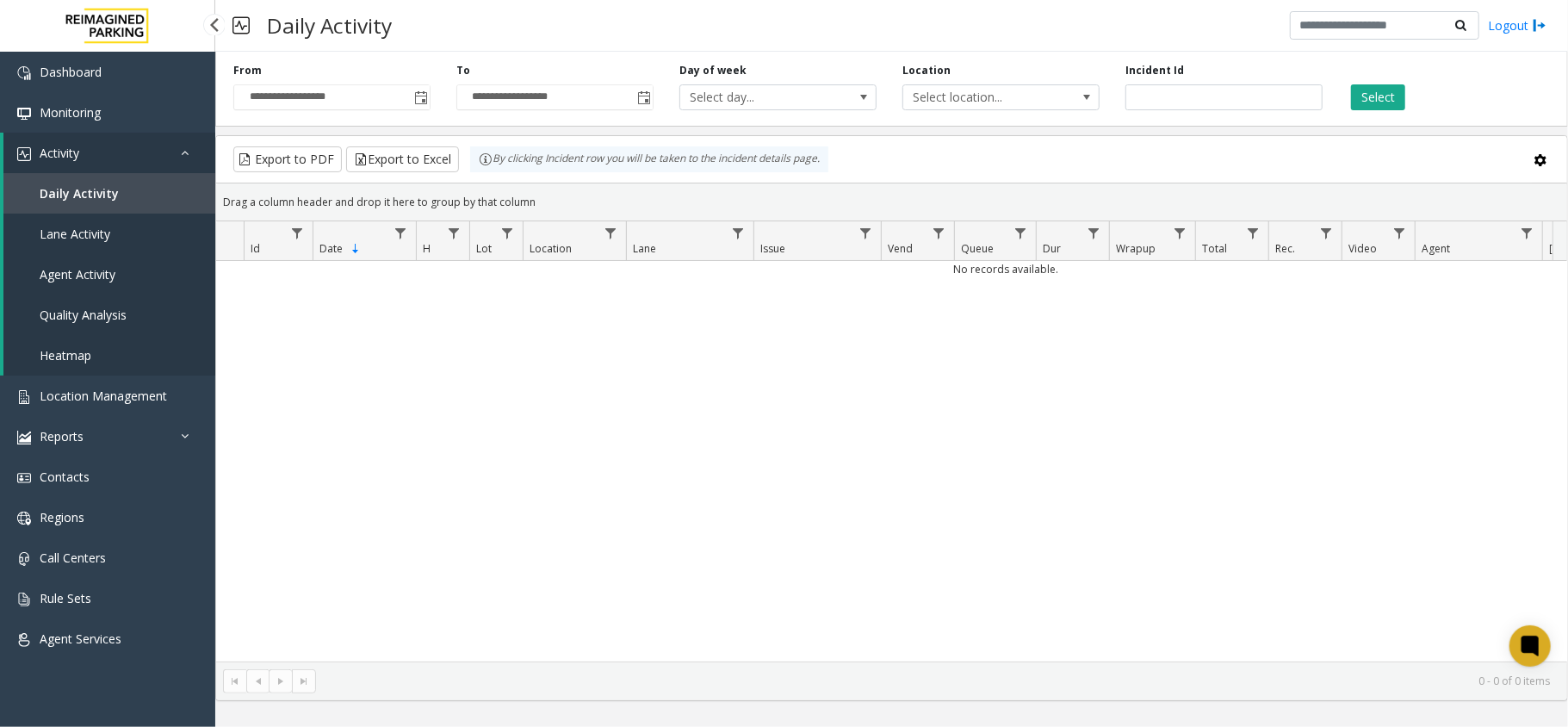
click at [155, 149] on link "Activity" at bounding box center [110, 152] width 212 height 40
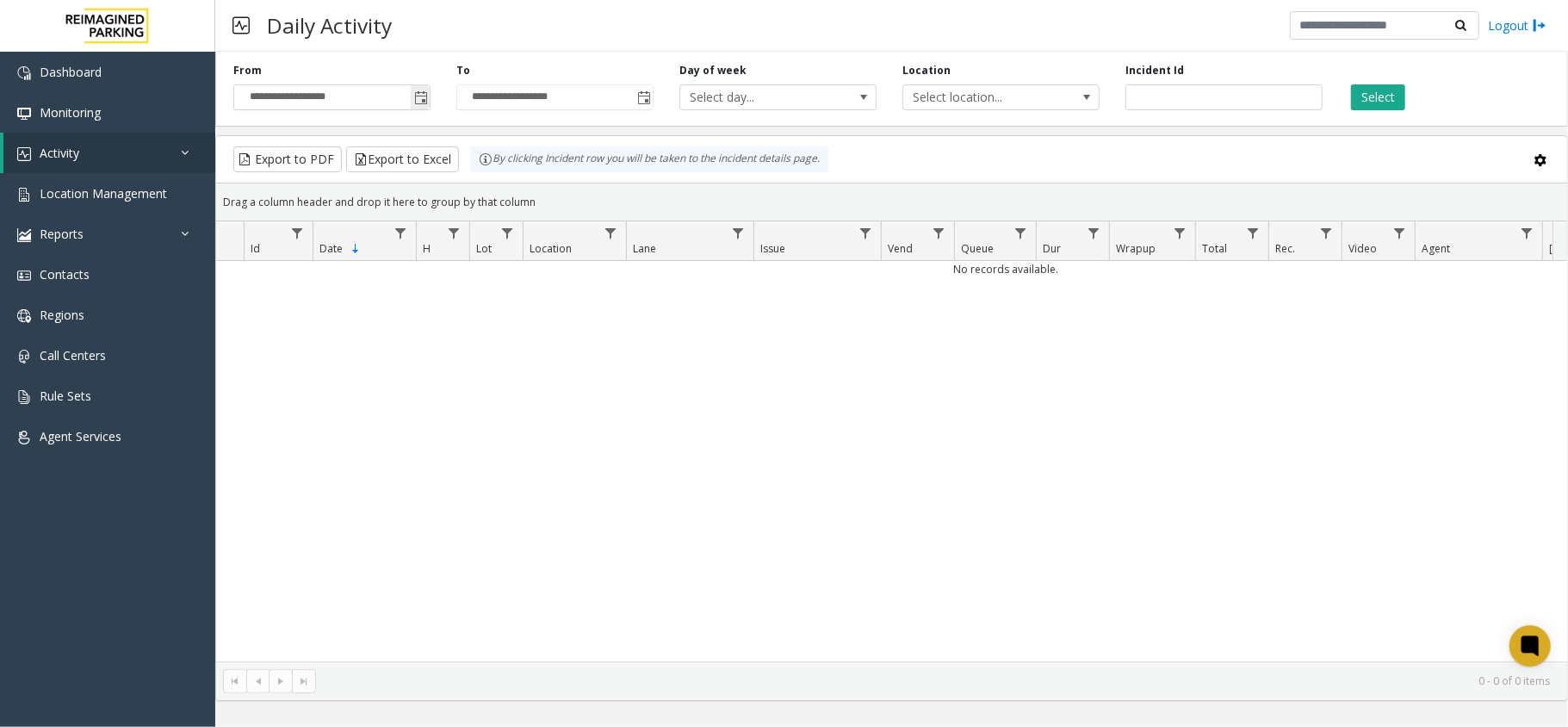
click at [419, 94] on span "Toggle popup" at bounding box center [420, 98] width 14 height 14
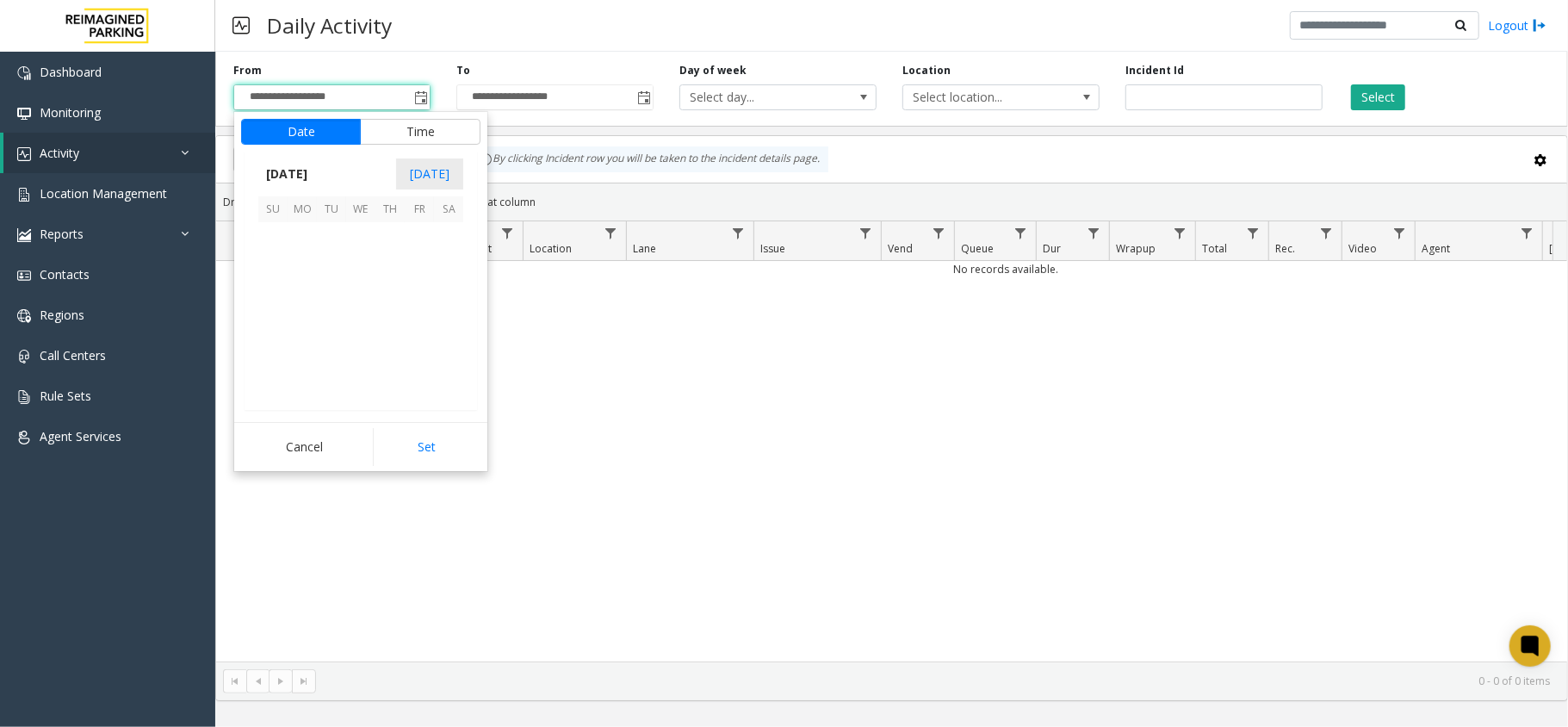
scroll to position [309166, 0]
click at [328, 270] on span "7" at bounding box center [331, 266] width 29 height 29
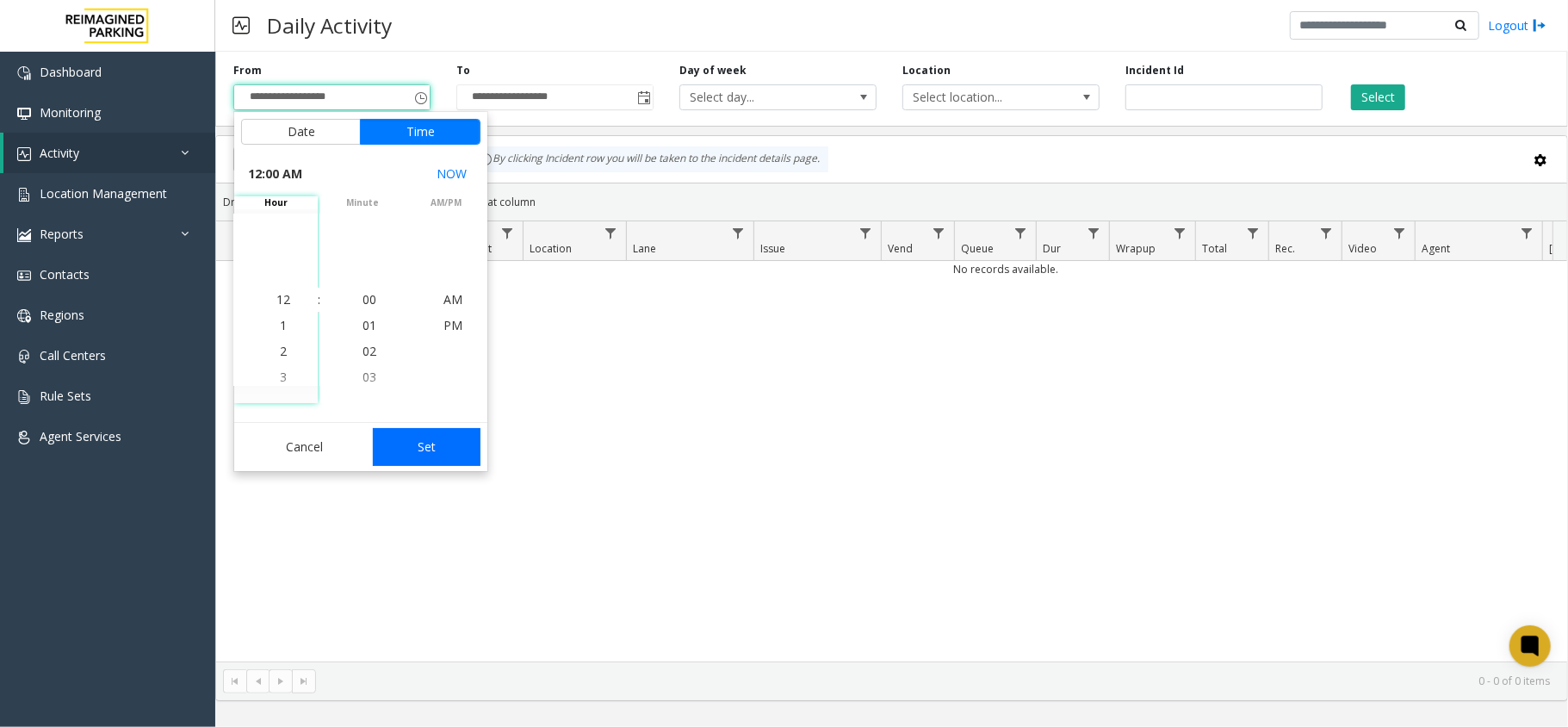
click at [442, 445] on button "Set" at bounding box center [426, 446] width 108 height 38
type input "**********"
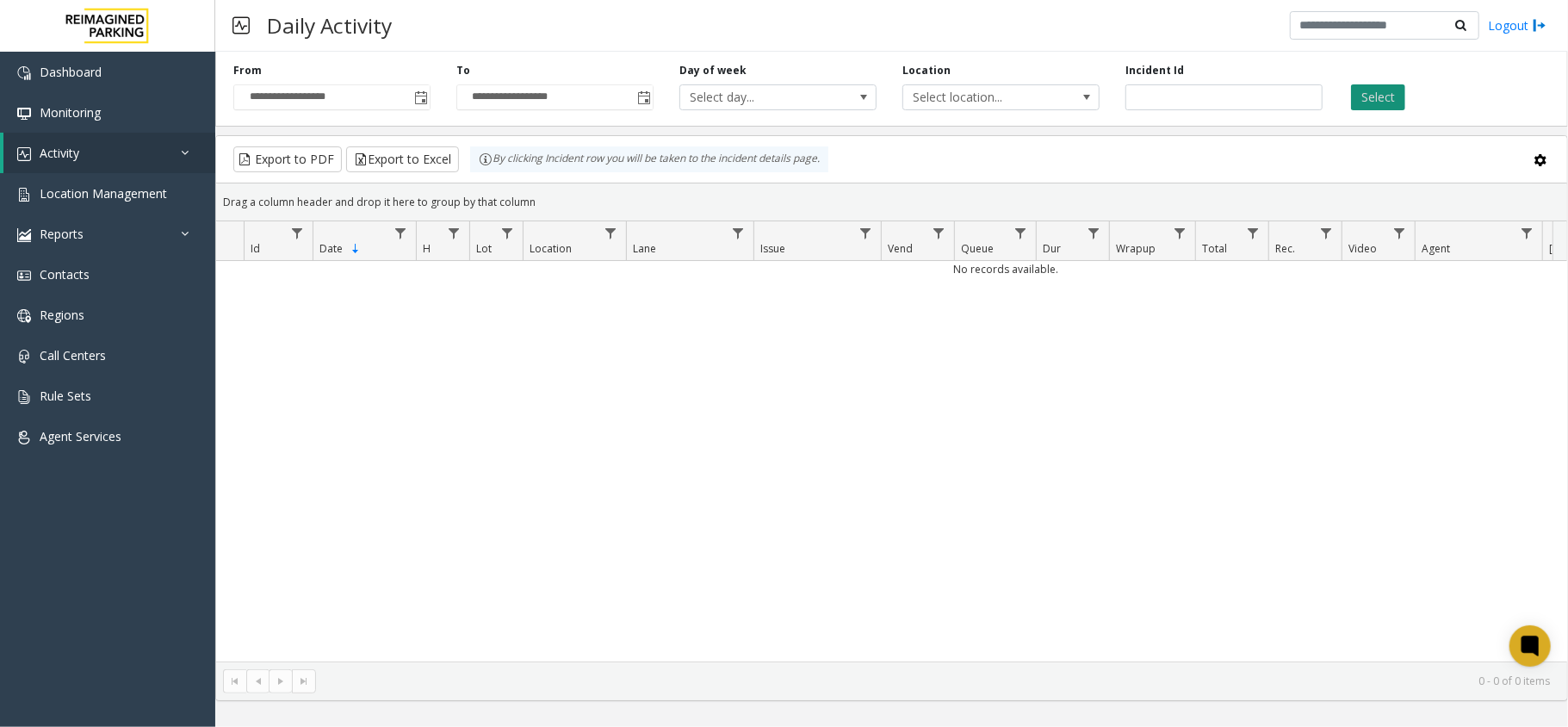
drag, startPoint x: 1405, startPoint y: 87, endPoint x: 1379, endPoint y: 90, distance: 26.2
click at [1399, 90] on div "Select" at bounding box center [1446, 86] width 223 height 47
click at [1379, 90] on button "Select" at bounding box center [1377, 97] width 54 height 26
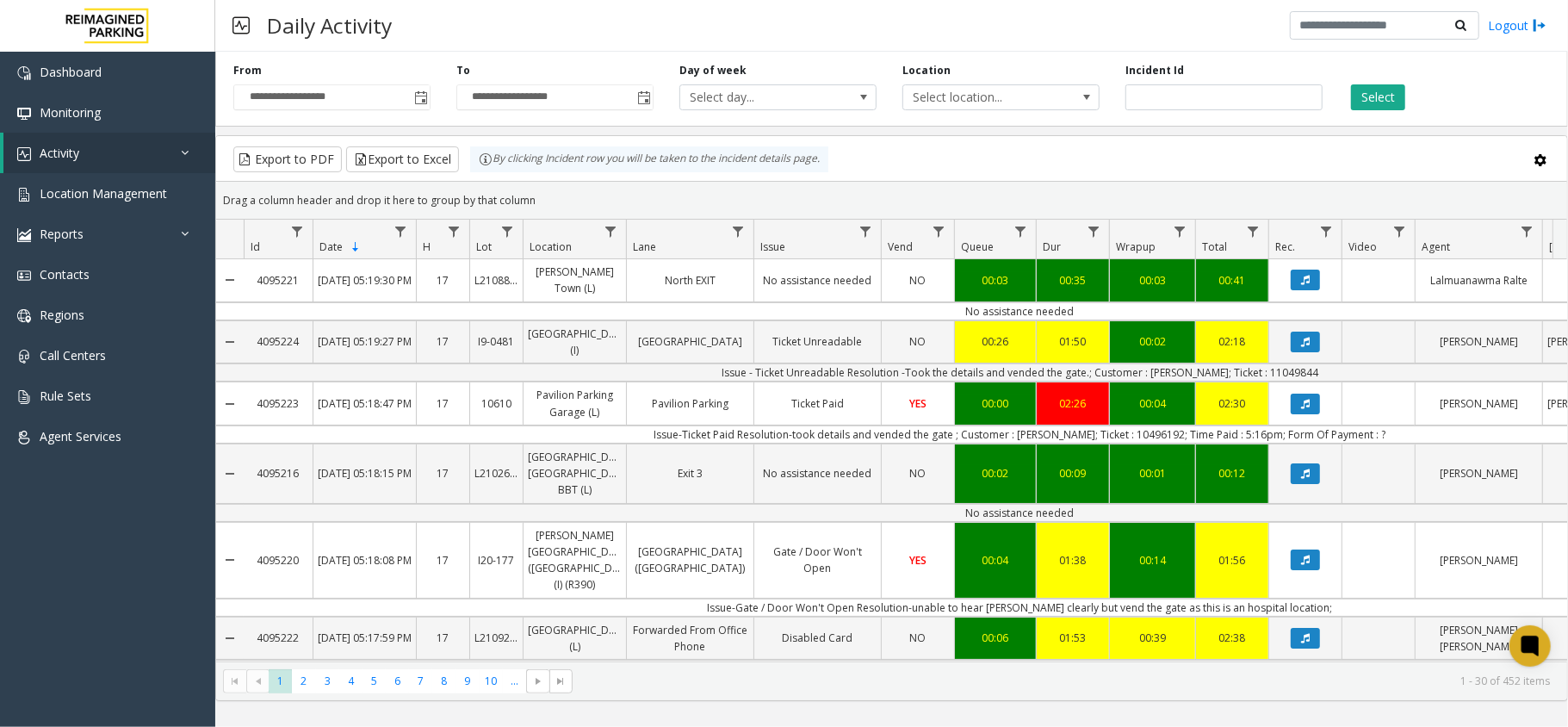
click at [1513, 229] on th "Agent" at bounding box center [1479, 239] width 128 height 39
click at [1516, 231] on link "Data table" at bounding box center [1527, 231] width 24 height 24
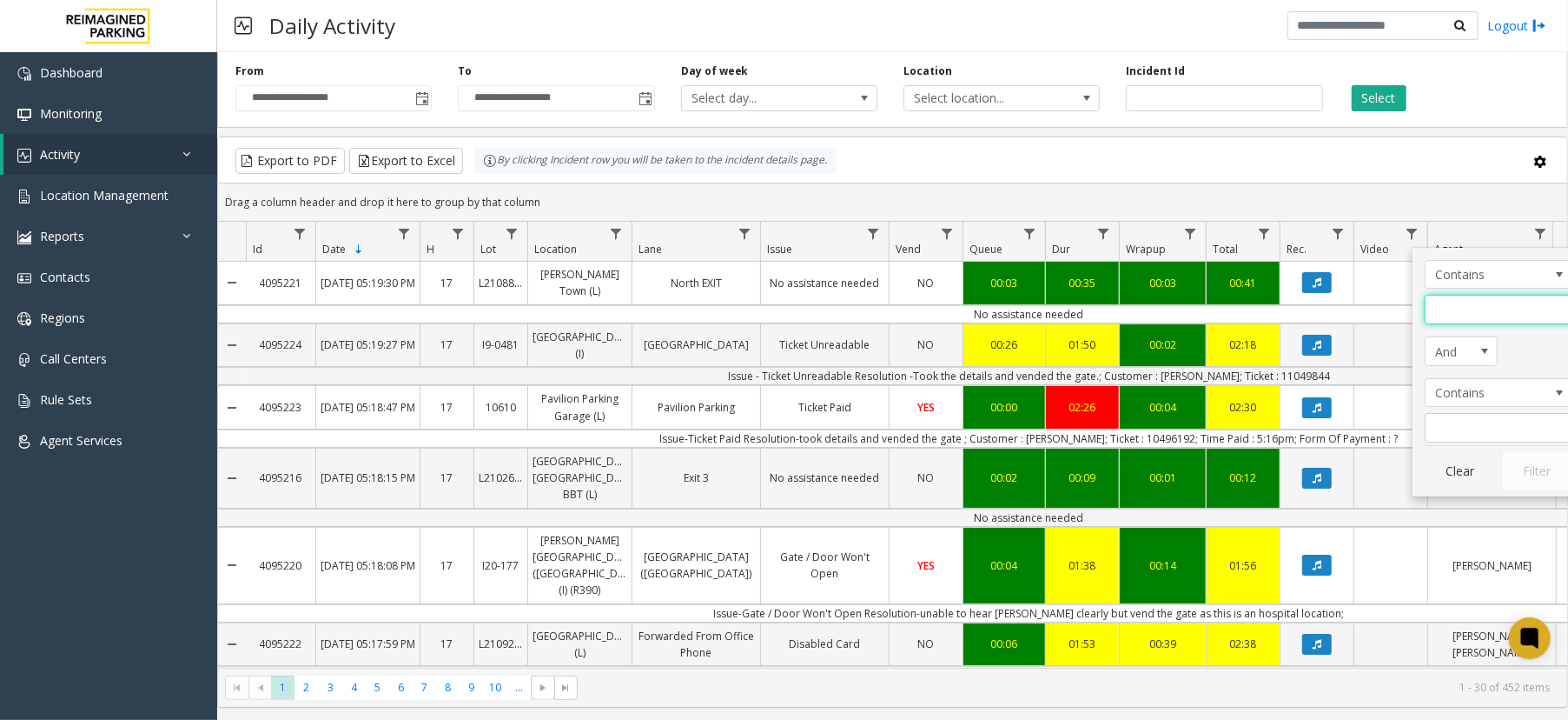
drag, startPoint x: 1501, startPoint y: 299, endPoint x: 1506, endPoint y: 348, distance: 49.3
click at [1501, 299] on input "Agent Filter" at bounding box center [1498, 309] width 148 height 30
type input "**"
click at [1509, 450] on div "Clear Filter" at bounding box center [1498, 468] width 148 height 46
click at [1515, 456] on button "Filter" at bounding box center [1536, 471] width 71 height 39
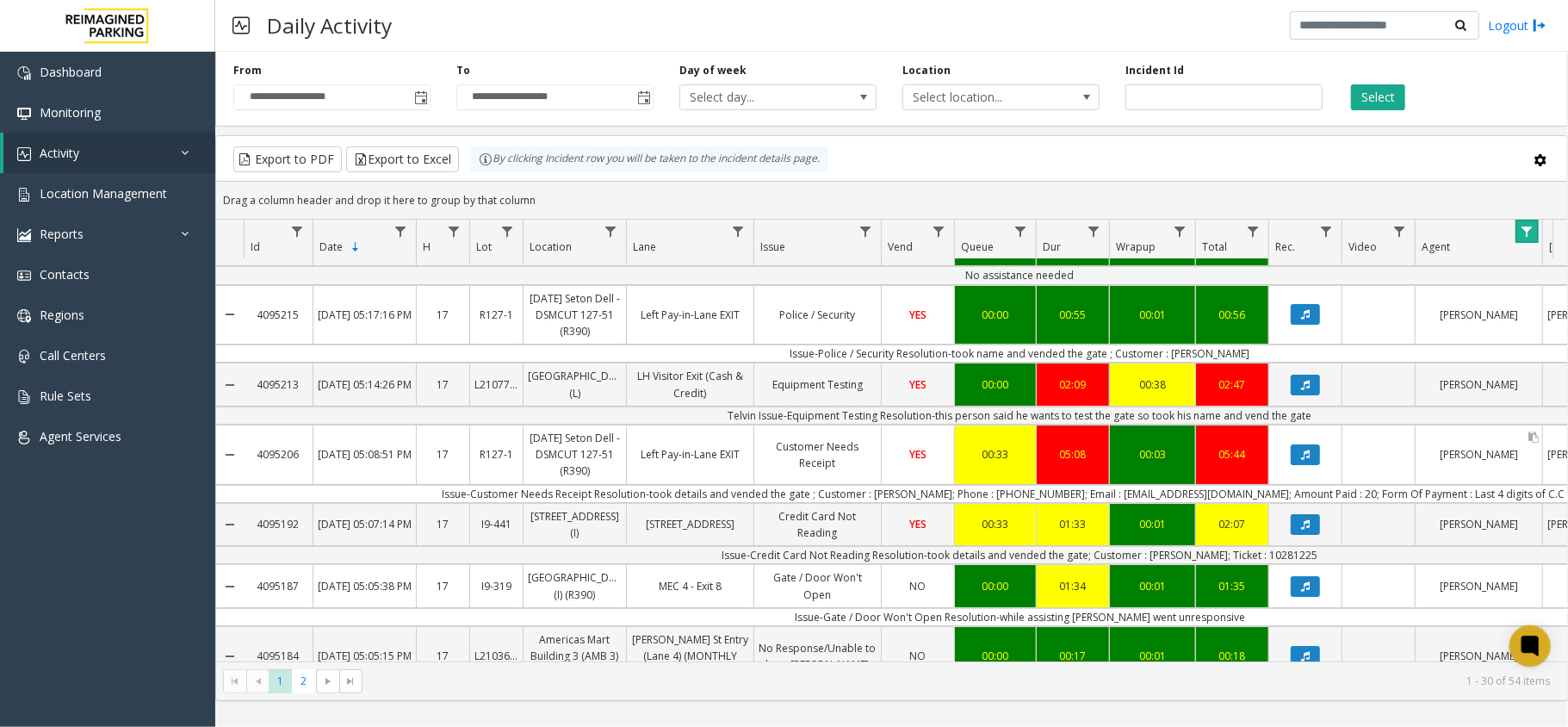
scroll to position [115, 0]
click at [950, 483] on td "Issue-Customer Needs Receipt Resolution-took details and vended the gate ; Cust…" at bounding box center [1020, 492] width 1552 height 18
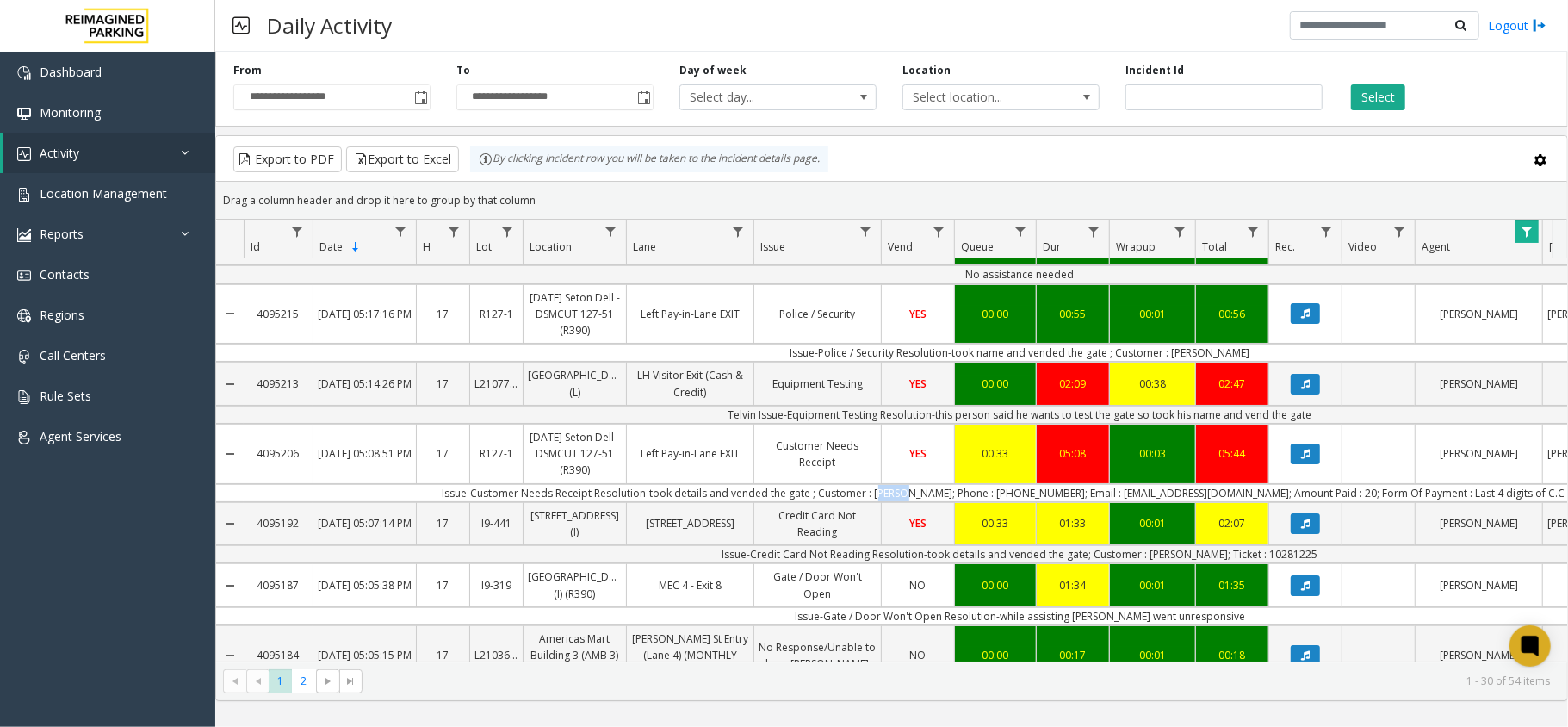
click at [950, 483] on td "Issue-Customer Needs Receipt Resolution-took details and vended the gate ; Cust…" at bounding box center [1020, 492] width 1552 height 18
copy td "[PERSON_NAME]"
drag, startPoint x: 1105, startPoint y: 478, endPoint x: 1222, endPoint y: 483, distance: 117.1
click at [1222, 483] on td "Issue-Customer Needs Receipt Resolution-took details and vended the gate ; Cust…" at bounding box center [1020, 492] width 1552 height 18
copy td "[EMAIL_ADDRESS][DOMAIN_NAME]"
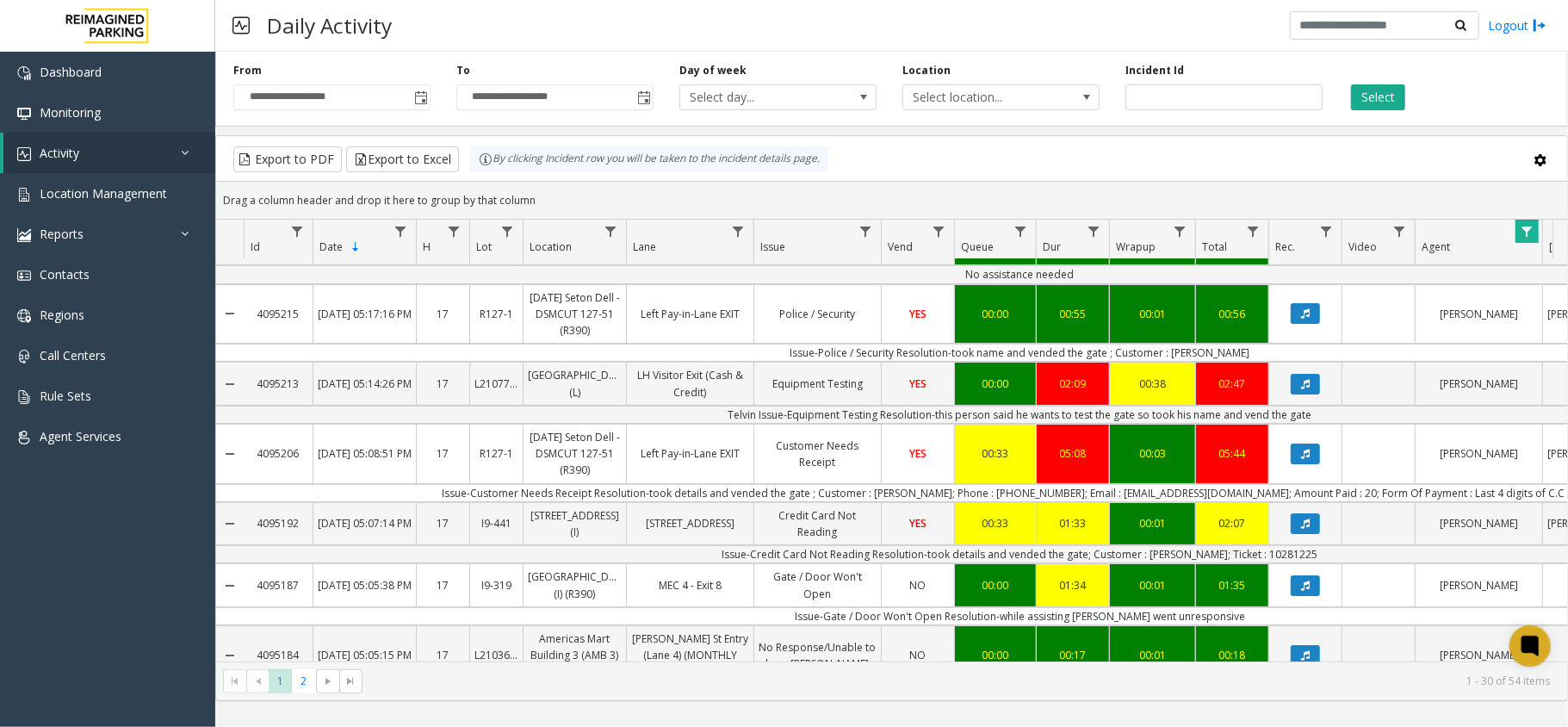
click at [1052, 483] on td "Issue-Customer Needs Receipt Resolution-took details and vended the gate ; Cust…" at bounding box center [1020, 492] width 1552 height 18
copy td "5127042120"
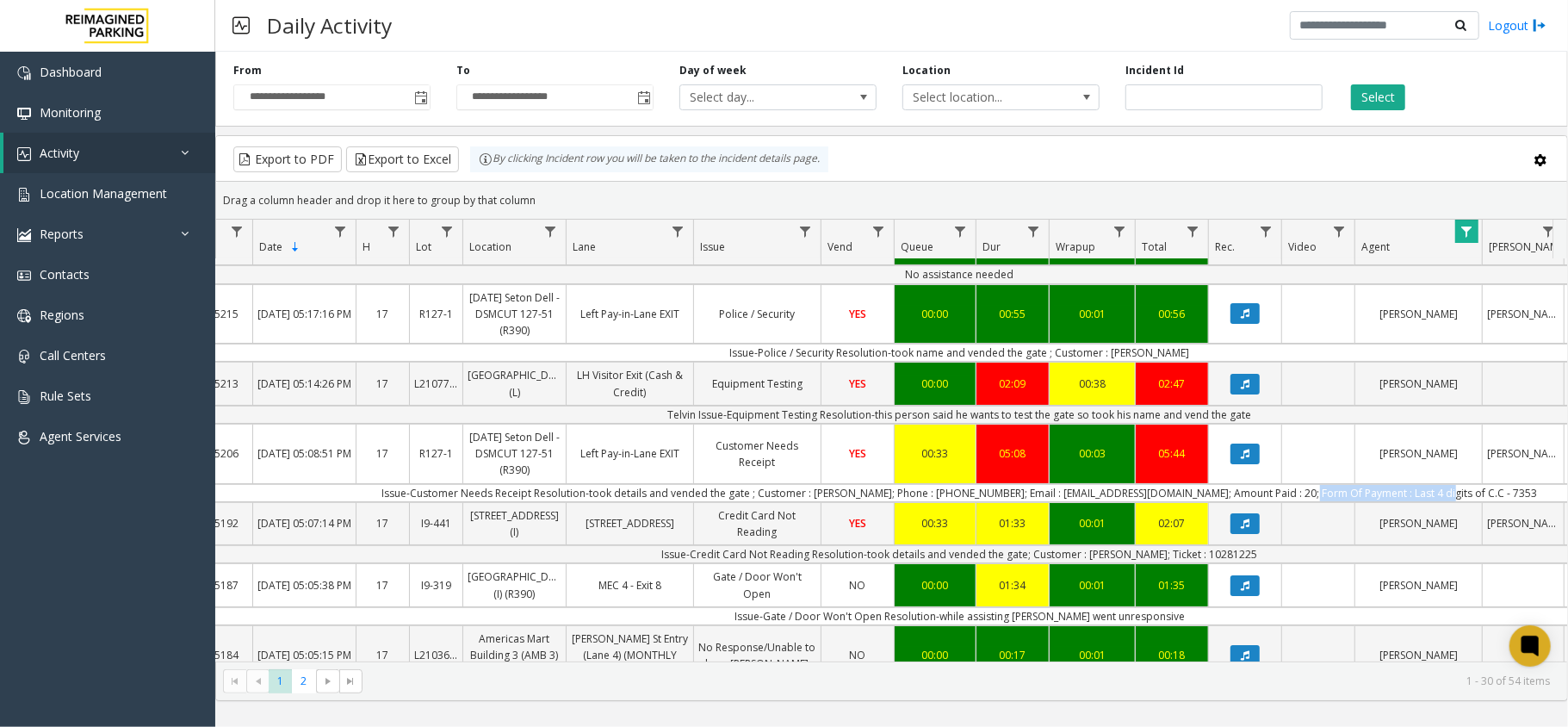
scroll to position [0, 80]
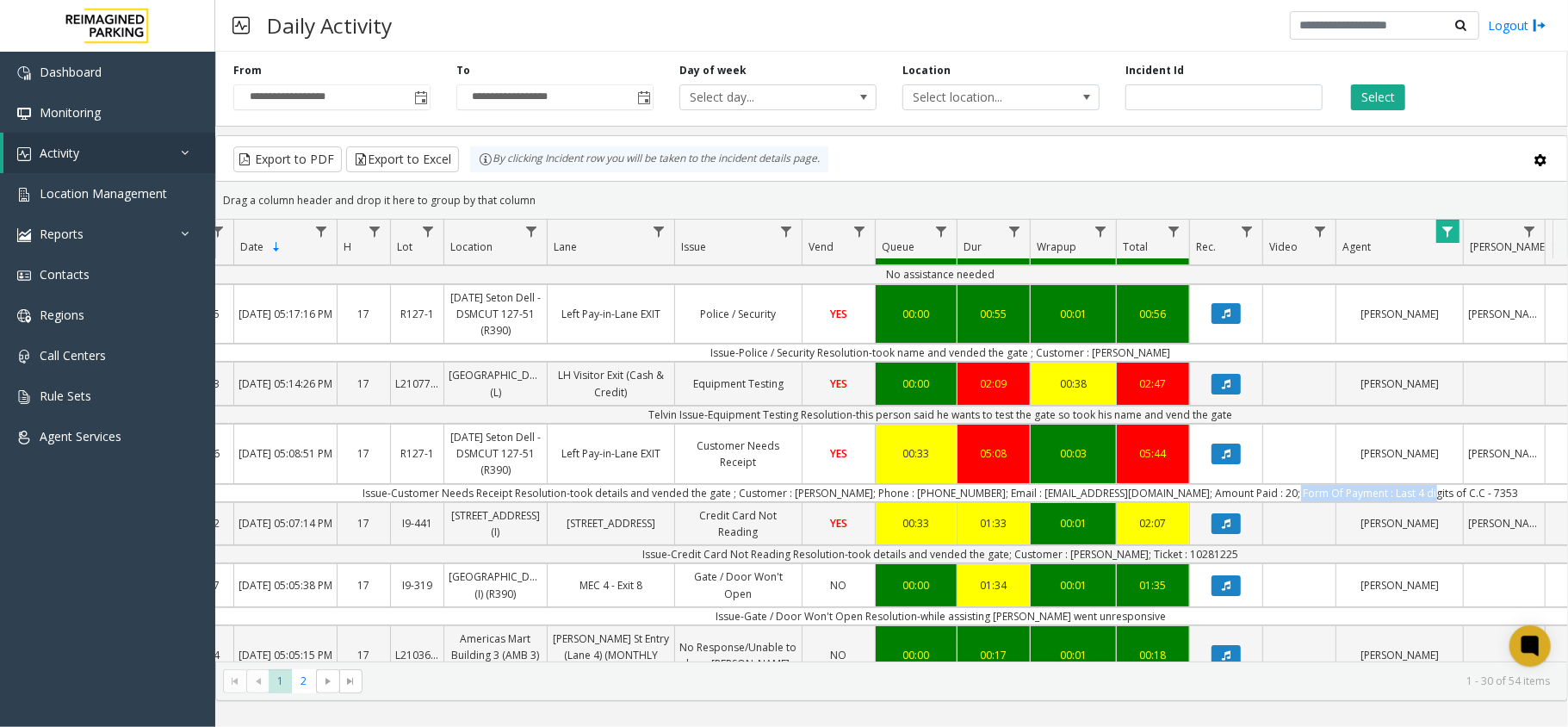
drag, startPoint x: 1407, startPoint y: 479, endPoint x: 1485, endPoint y: 483, distance: 78.1
click at [1485, 483] on td "Issue-Customer Needs Receipt Resolution-took details and vended the gate ; Cust…" at bounding box center [940, 492] width 1552 height 18
copy td "Last 4 digits of C.C - 7353"
drag, startPoint x: 1148, startPoint y: 483, endPoint x: 1233, endPoint y: 485, distance: 85.0
click at [1233, 485] on td "Issue-Customer Needs Receipt Resolution-took details and vended the gate ; Cust…" at bounding box center [940, 492] width 1552 height 18
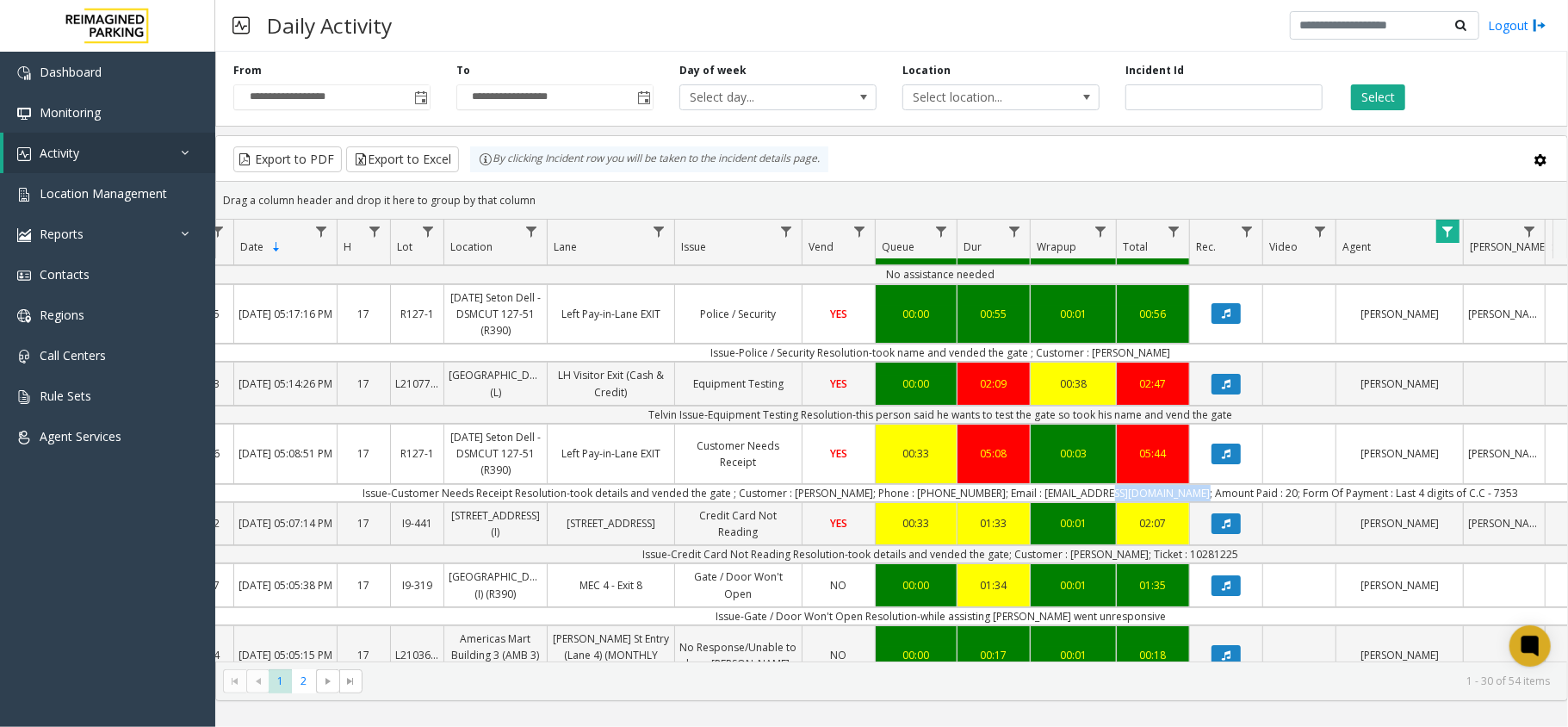
copy td "Amount Paid : 20"
click at [100, 195] on span "Location Management" at bounding box center [103, 193] width 128 height 17
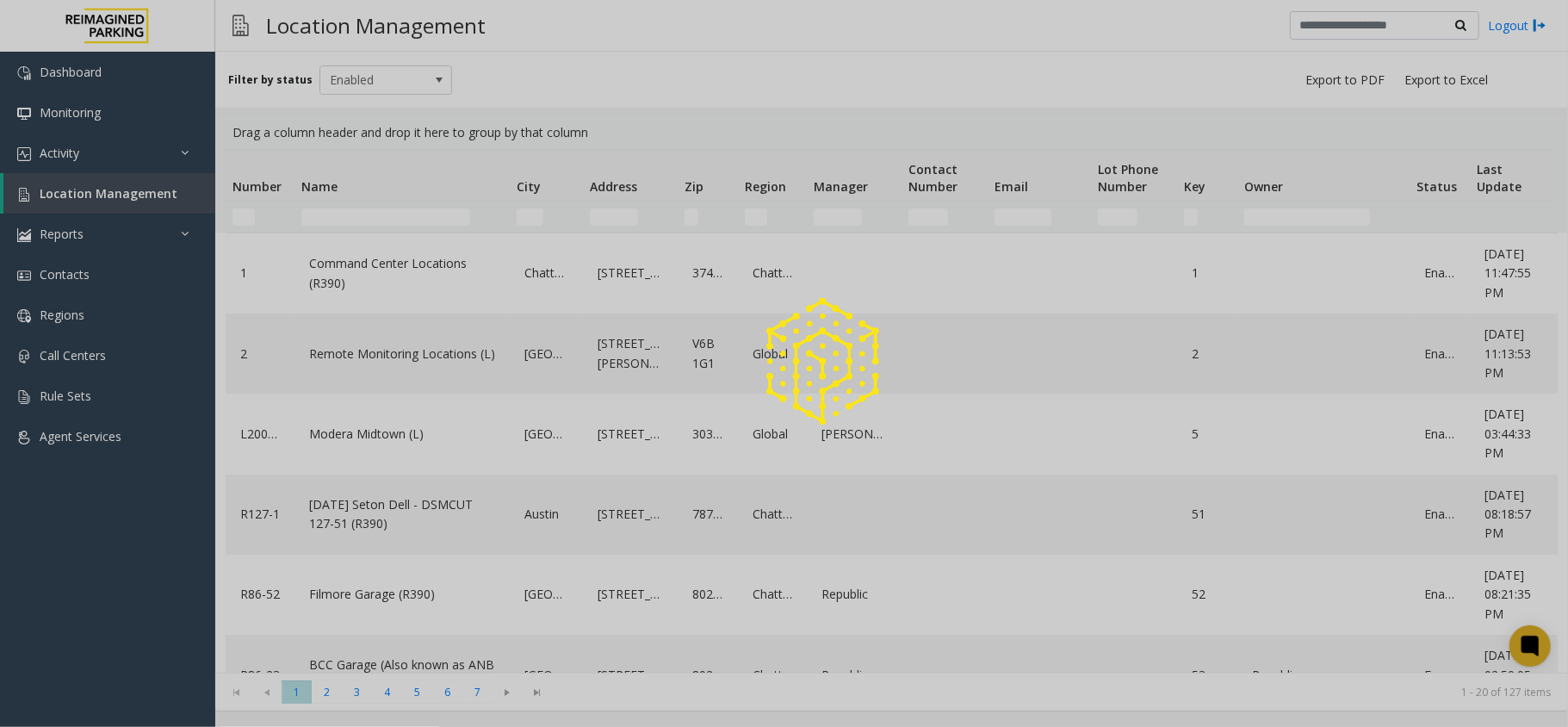
click at [444, 213] on div at bounding box center [784, 364] width 1568 height 727
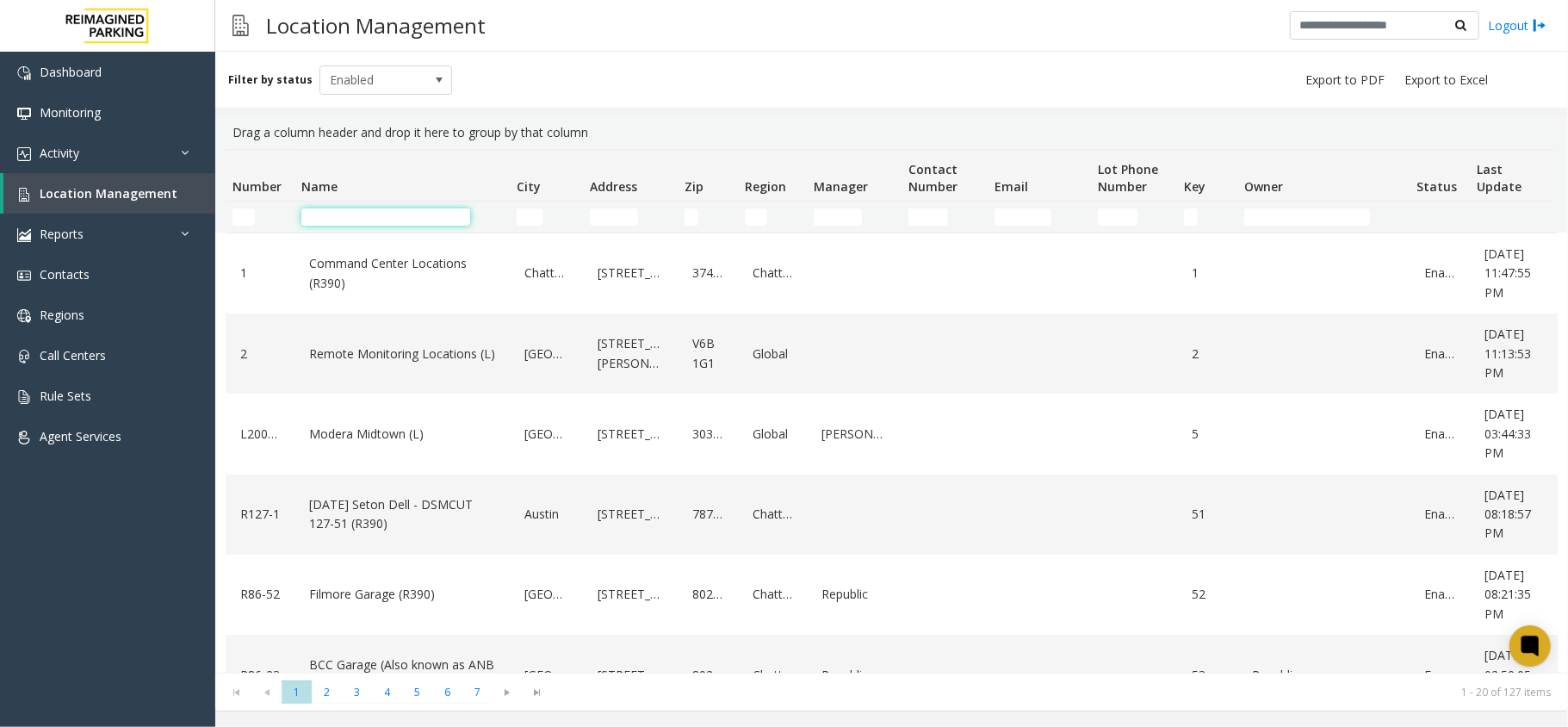
click at [434, 212] on input "Name Filter" at bounding box center [386, 217] width 169 height 18
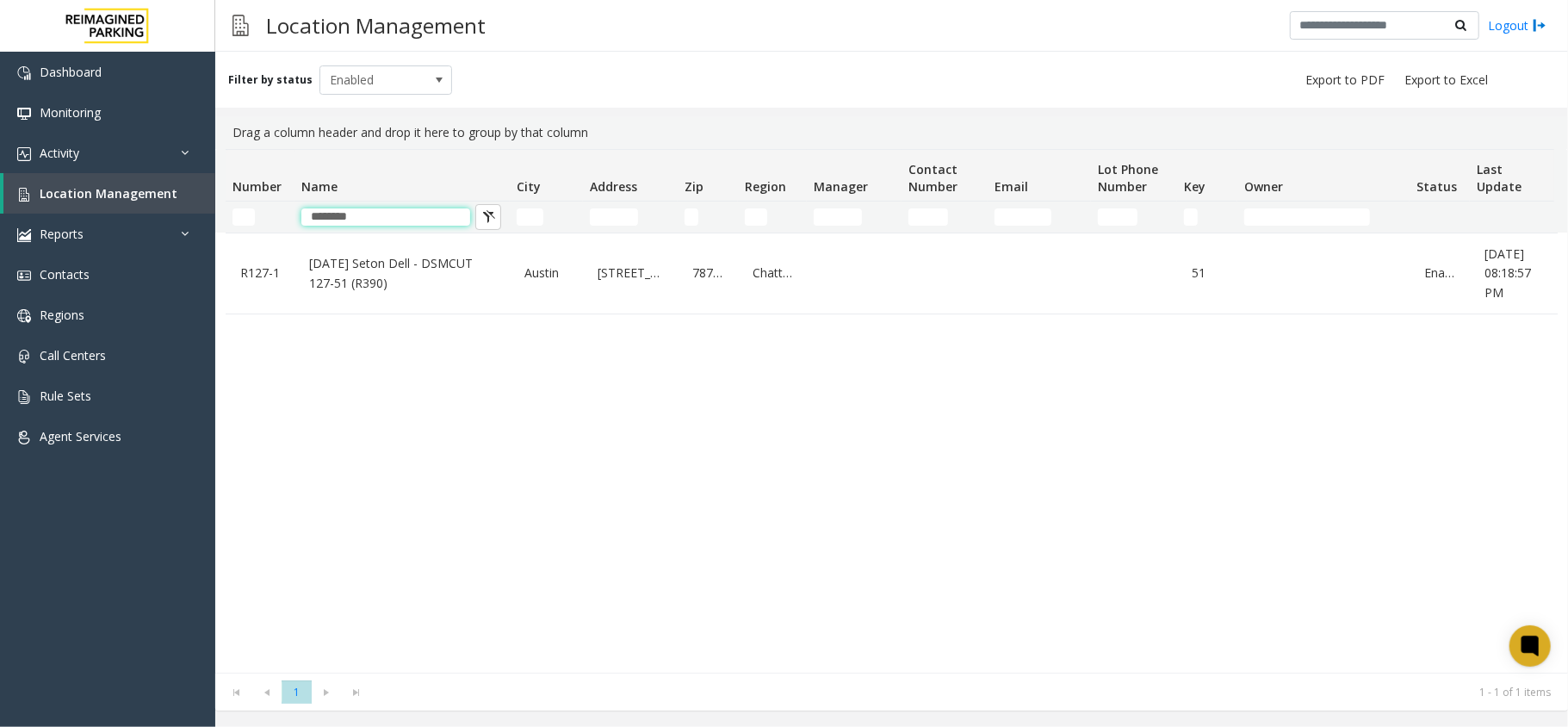
type input "********"
click at [376, 263] on link "[DATE] Seton Dell - DSMCUT 127-51 (R390)" at bounding box center [402, 273] width 195 height 47
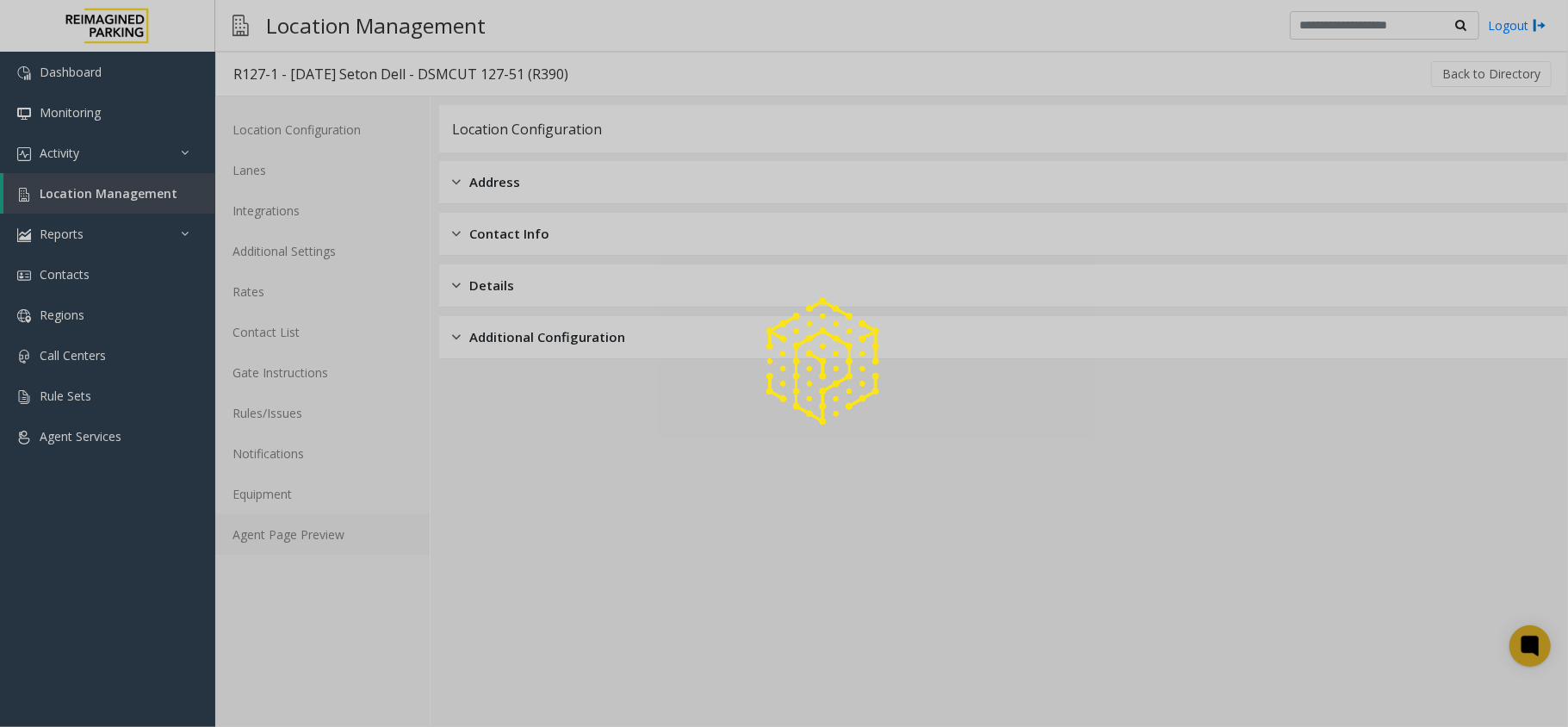
click at [291, 534] on link "Agent Page Preview" at bounding box center [322, 533] width 214 height 40
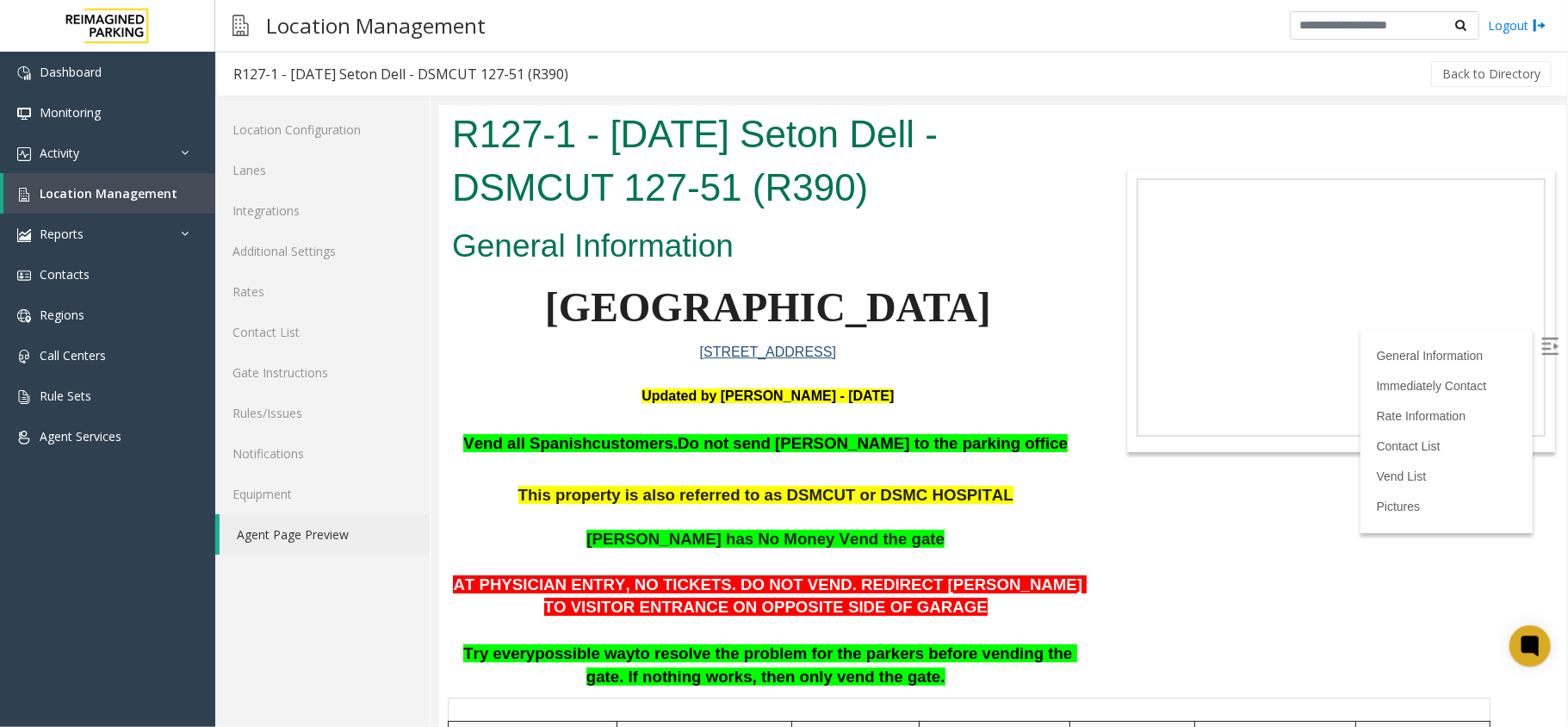
drag, startPoint x: 450, startPoint y: 115, endPoint x: 928, endPoint y: 188, distance: 483.5
click at [928, 188] on h1 "R127-1 - [DATE] Seton Dell - DSMCUT 127-51 (R390)" at bounding box center [766, 160] width 632 height 106
copy h1 "R127-1 - [DATE] Seton Dell - DSMCUT 127-51 (R390)"
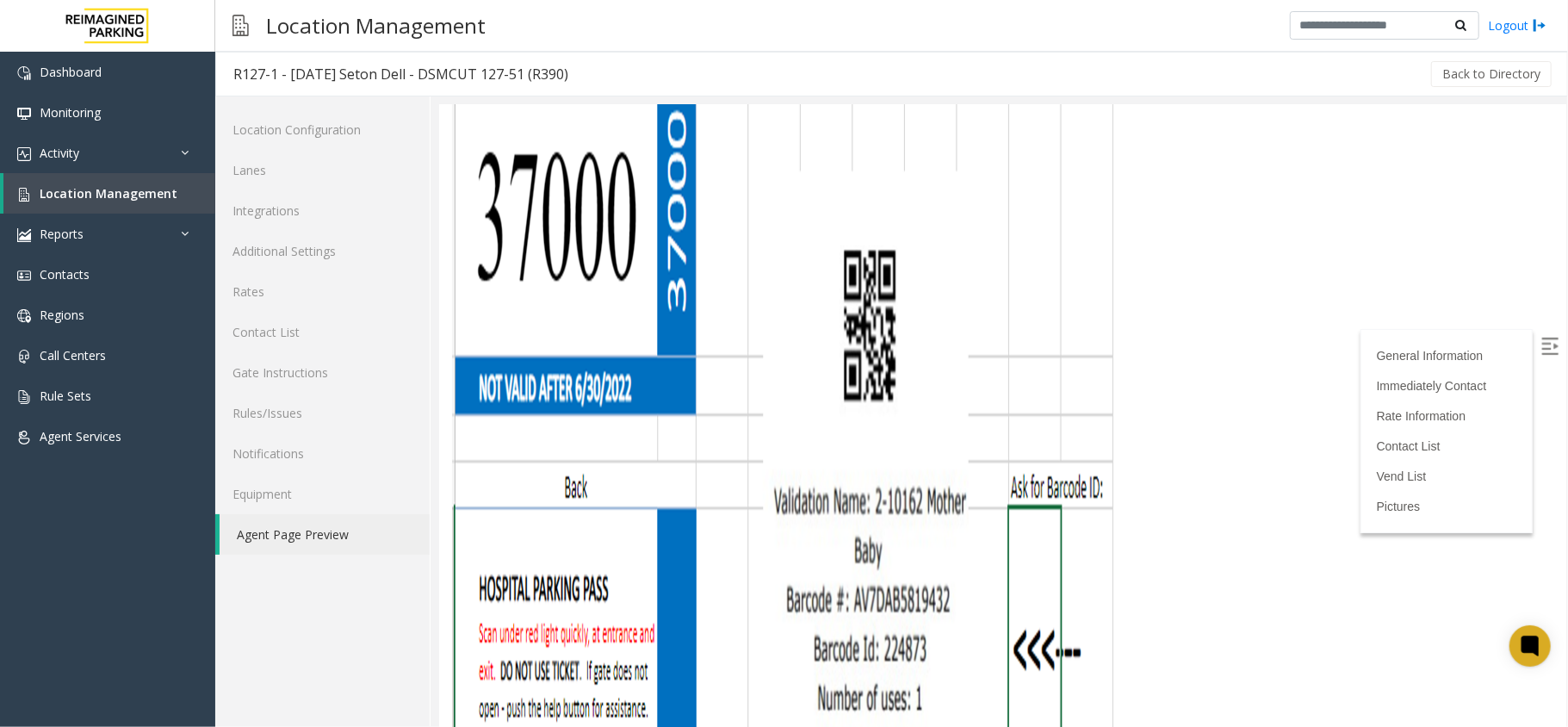
scroll to position [3116, 0]
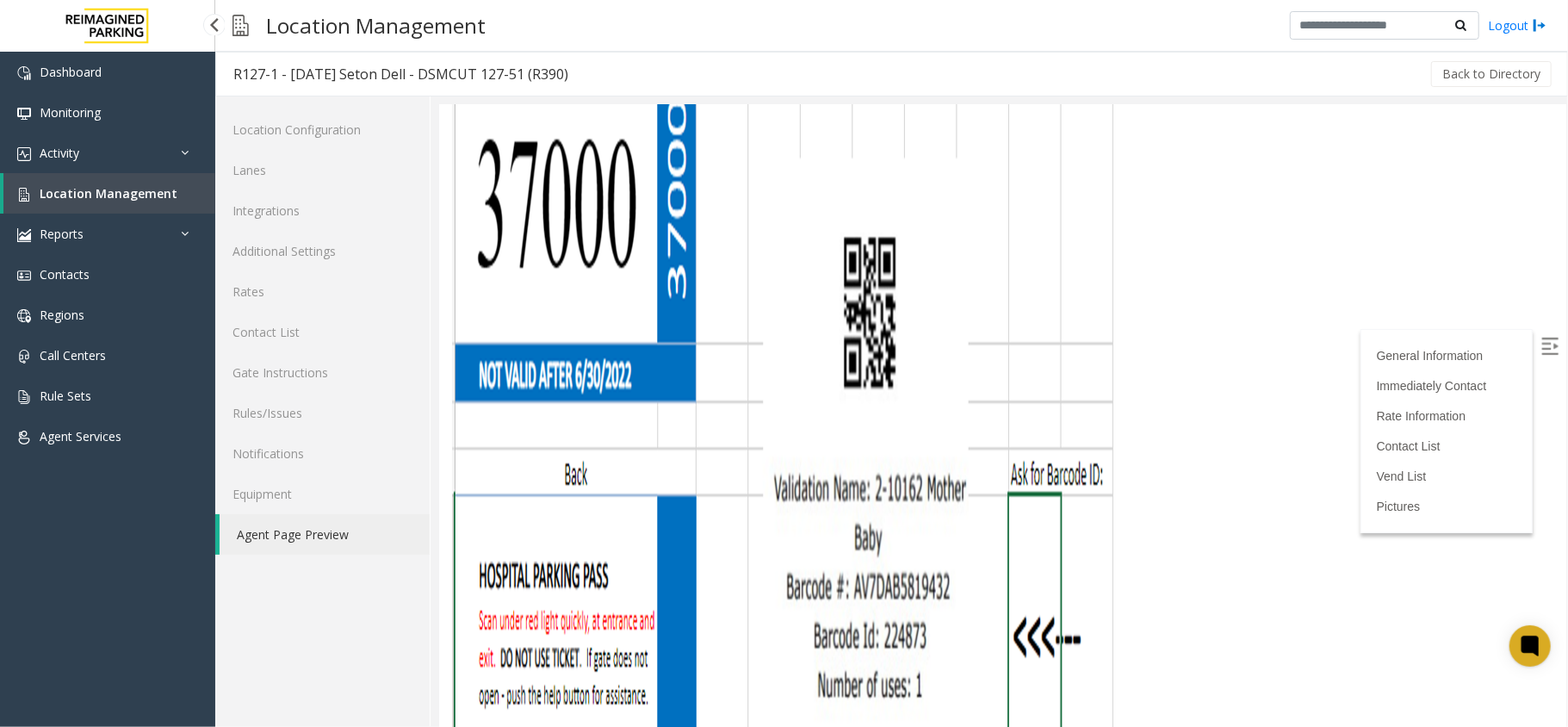
click at [163, 181] on link "Location Management" at bounding box center [110, 193] width 212 height 40
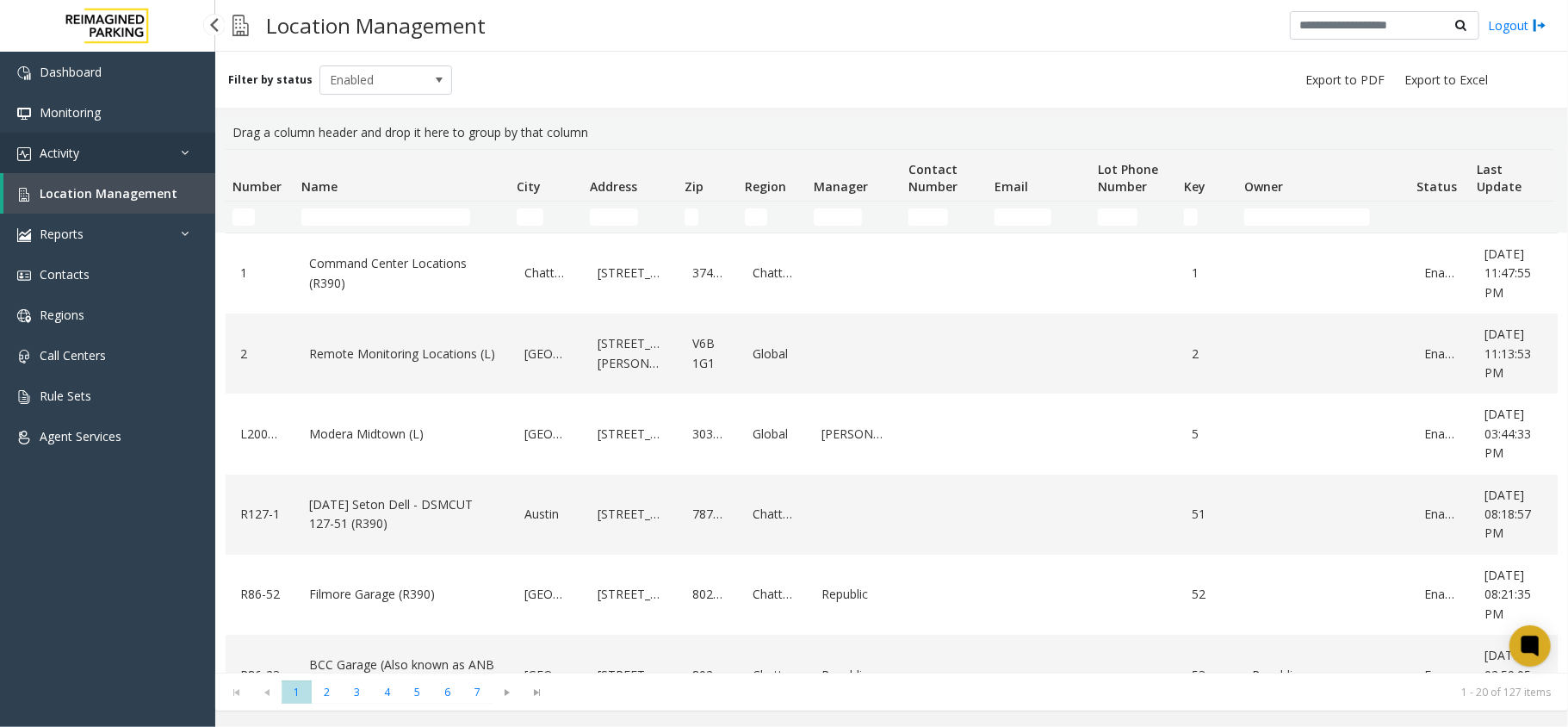
click at [146, 140] on link "Activity" at bounding box center [107, 152] width 215 height 40
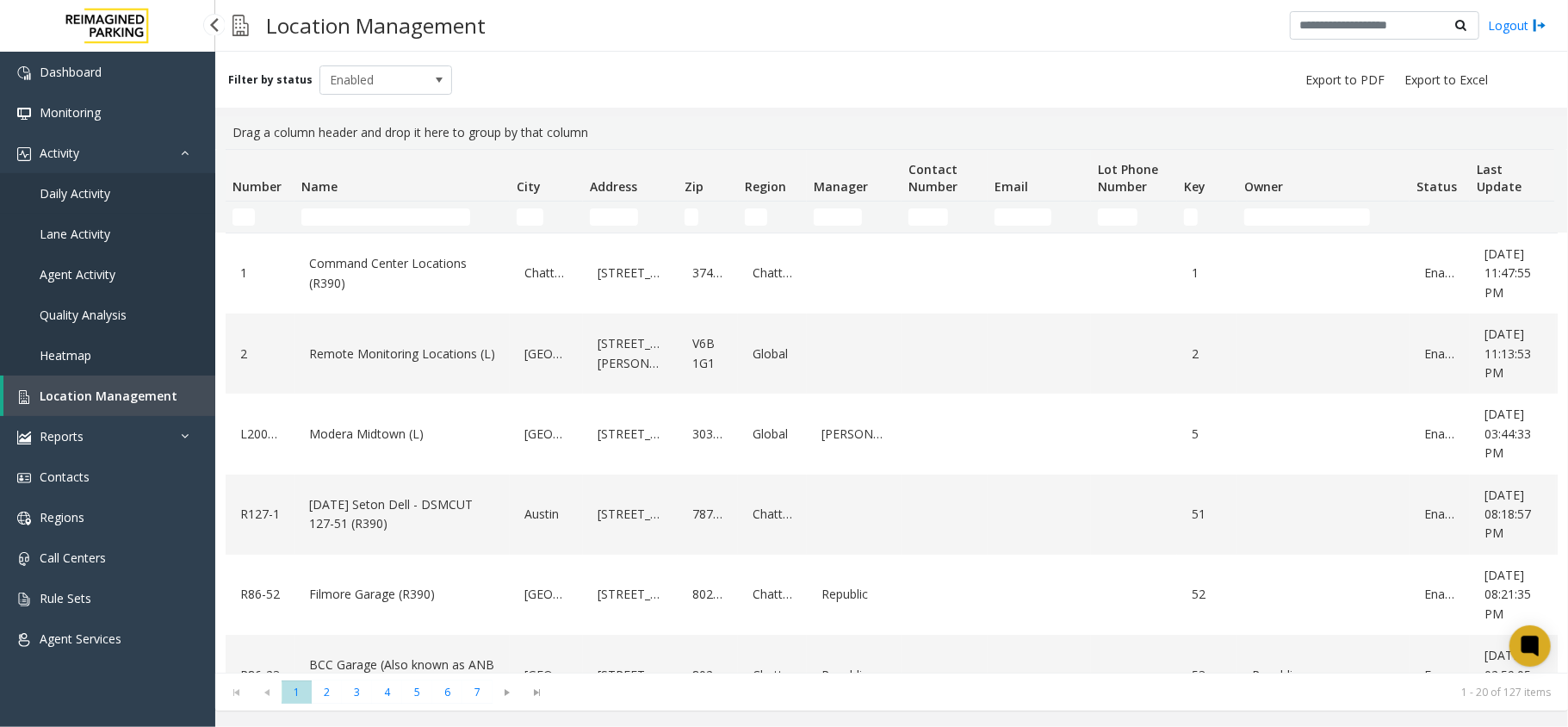
click at [110, 177] on link "Daily Activity" at bounding box center [107, 193] width 215 height 40
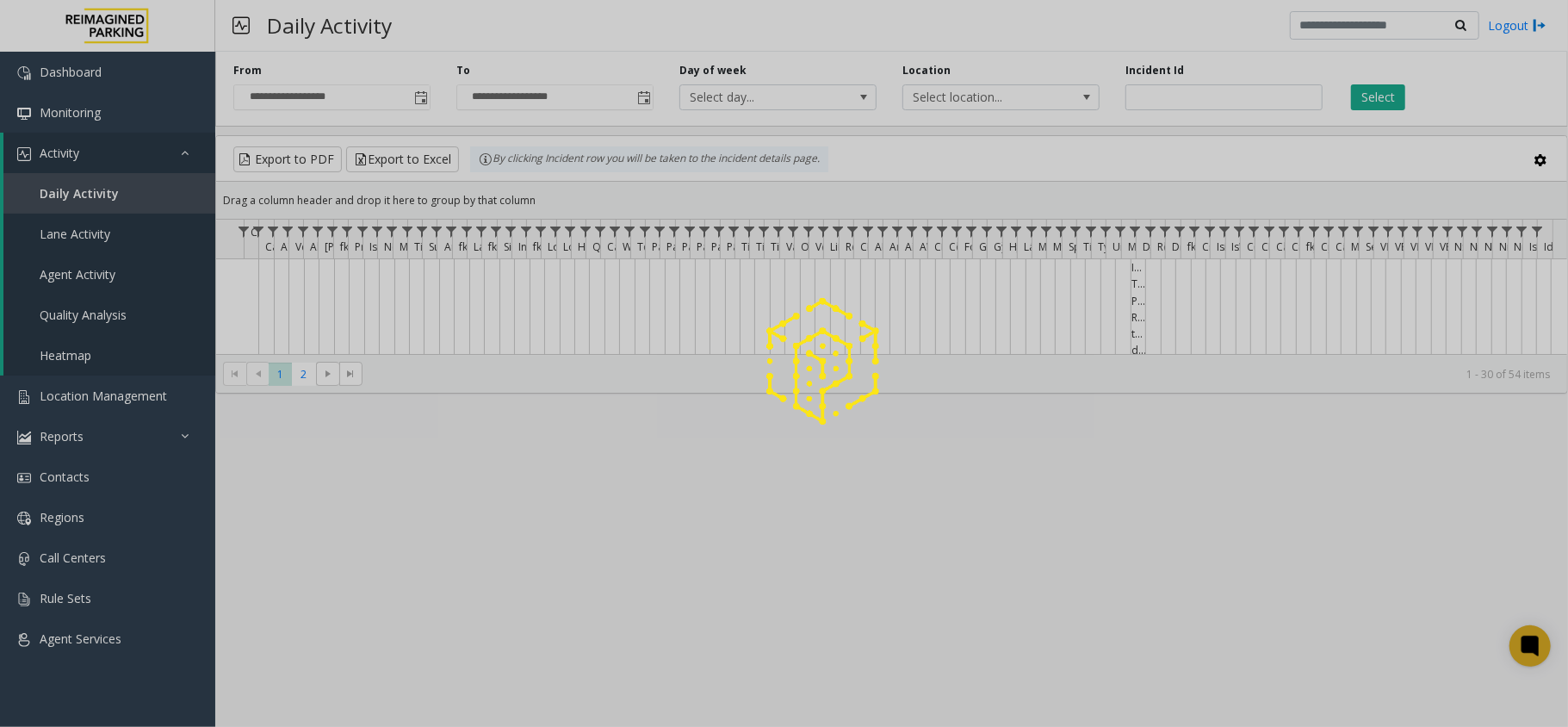
click at [128, 146] on div at bounding box center [784, 364] width 1568 height 727
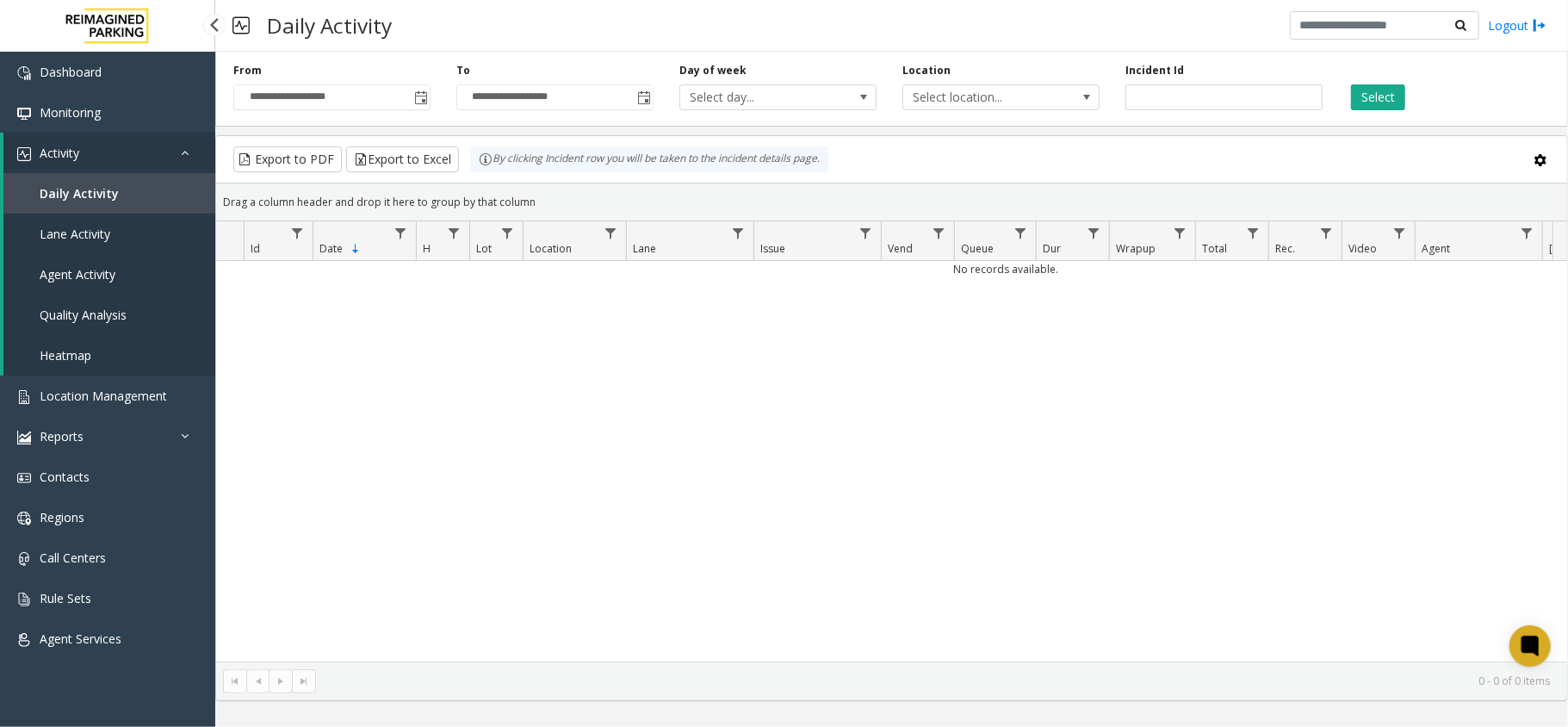
click at [128, 146] on link "Activity" at bounding box center [110, 152] width 212 height 40
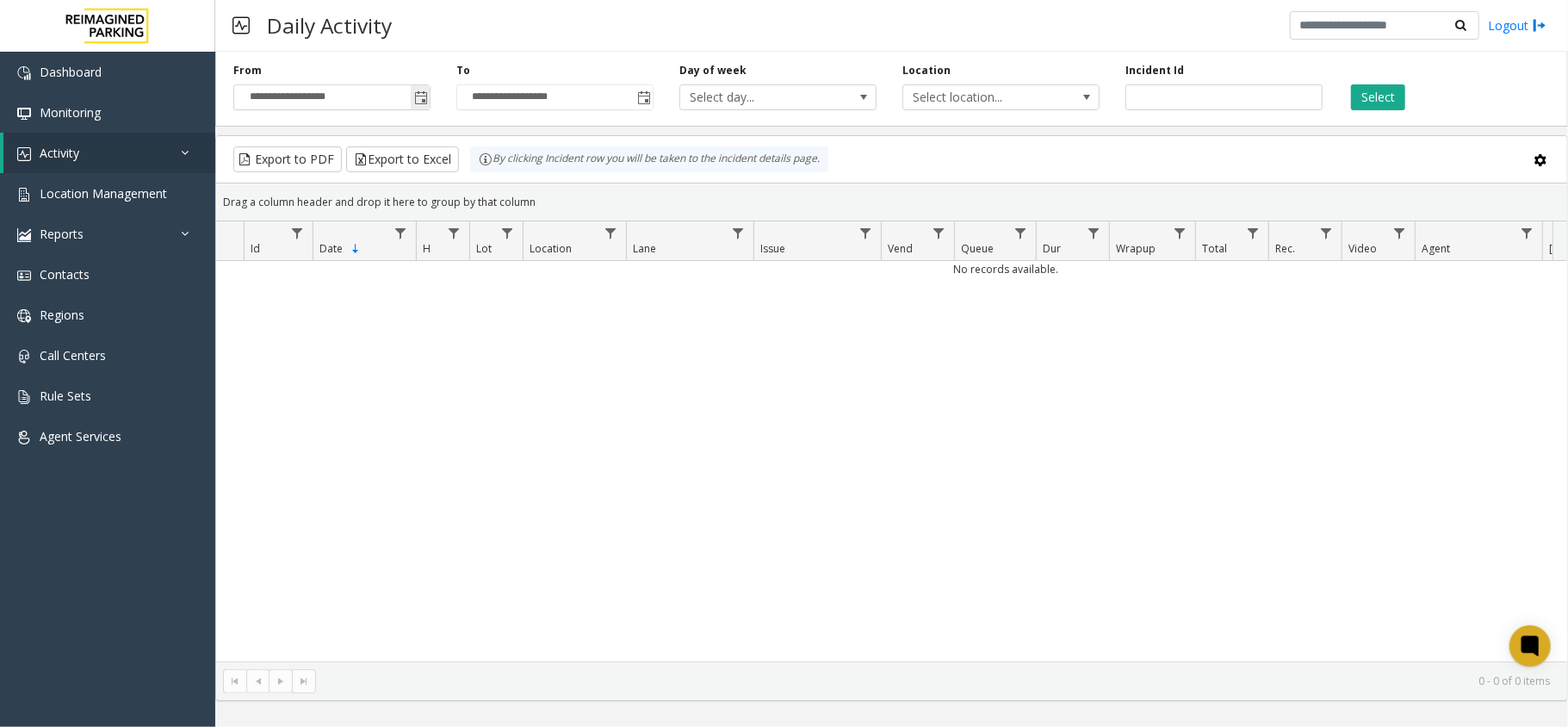
click at [415, 96] on span "Toggle popup" at bounding box center [420, 98] width 14 height 14
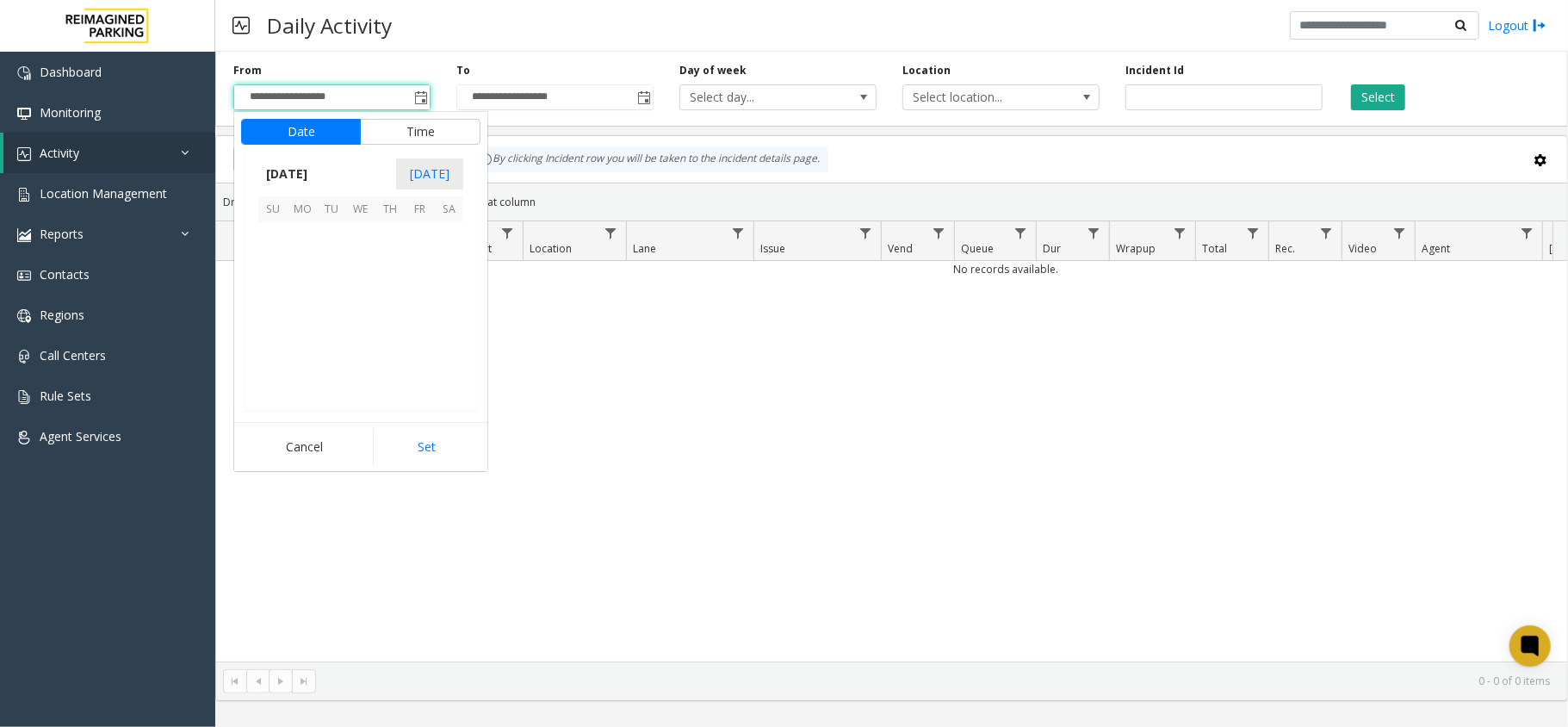
scroll to position [309166, 0]
click at [338, 250] on td at bounding box center [331, 237] width 29 height 29
click at [332, 260] on span "7" at bounding box center [331, 266] width 29 height 29
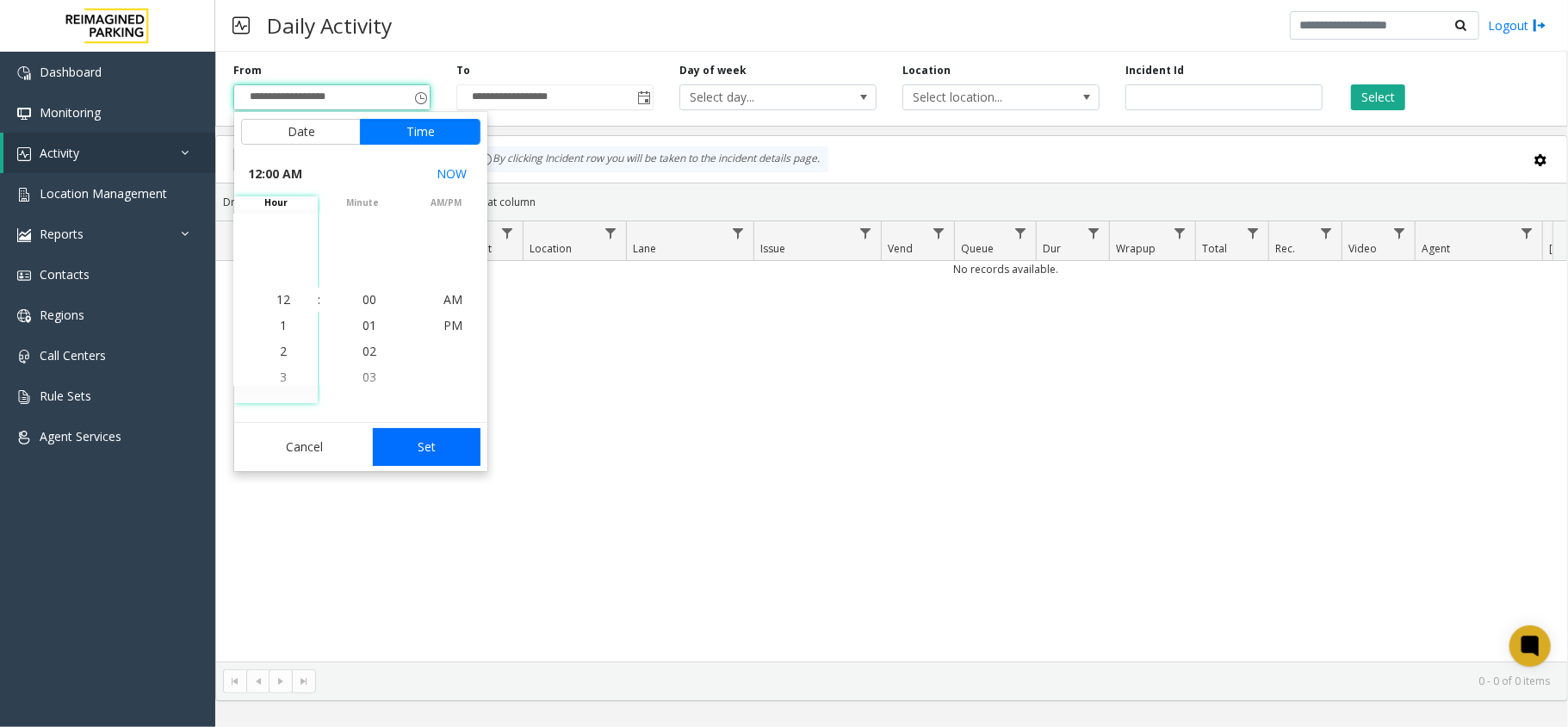
click at [437, 452] on button "Set" at bounding box center [426, 446] width 108 height 38
type input "**********"
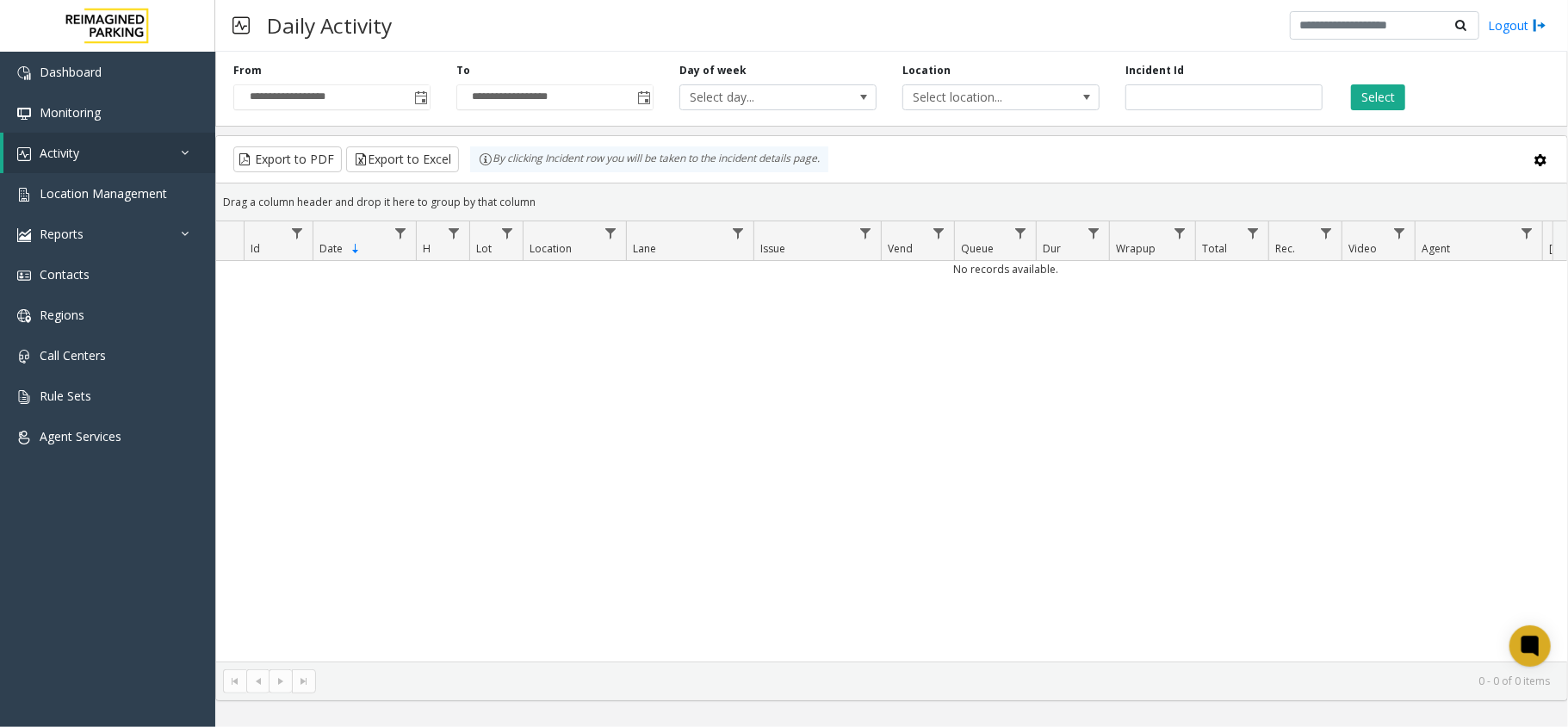
click at [1386, 80] on div "Select" at bounding box center [1446, 86] width 223 height 47
click at [1382, 90] on button "Select" at bounding box center [1377, 97] width 54 height 26
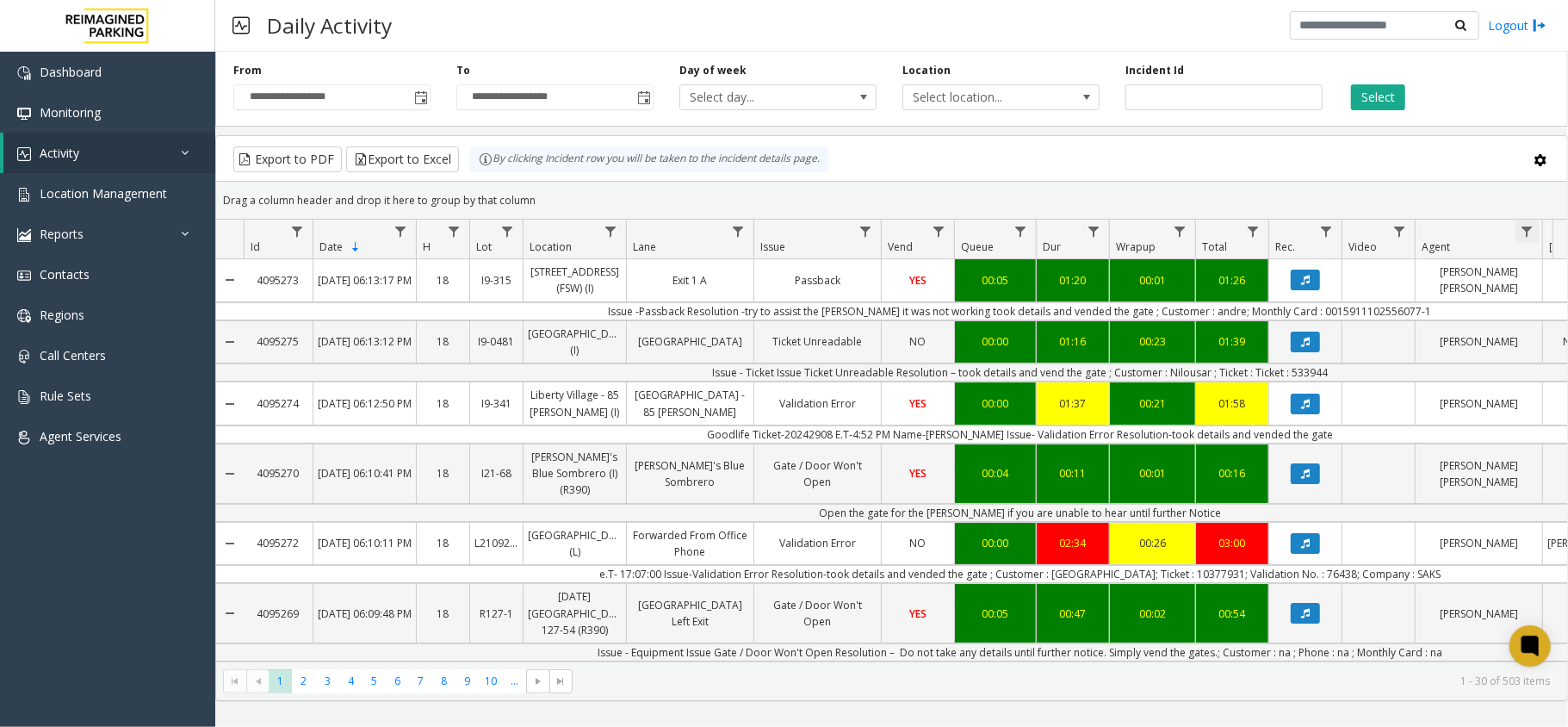
click at [1526, 227] on span "Data table" at bounding box center [1527, 232] width 14 height 14
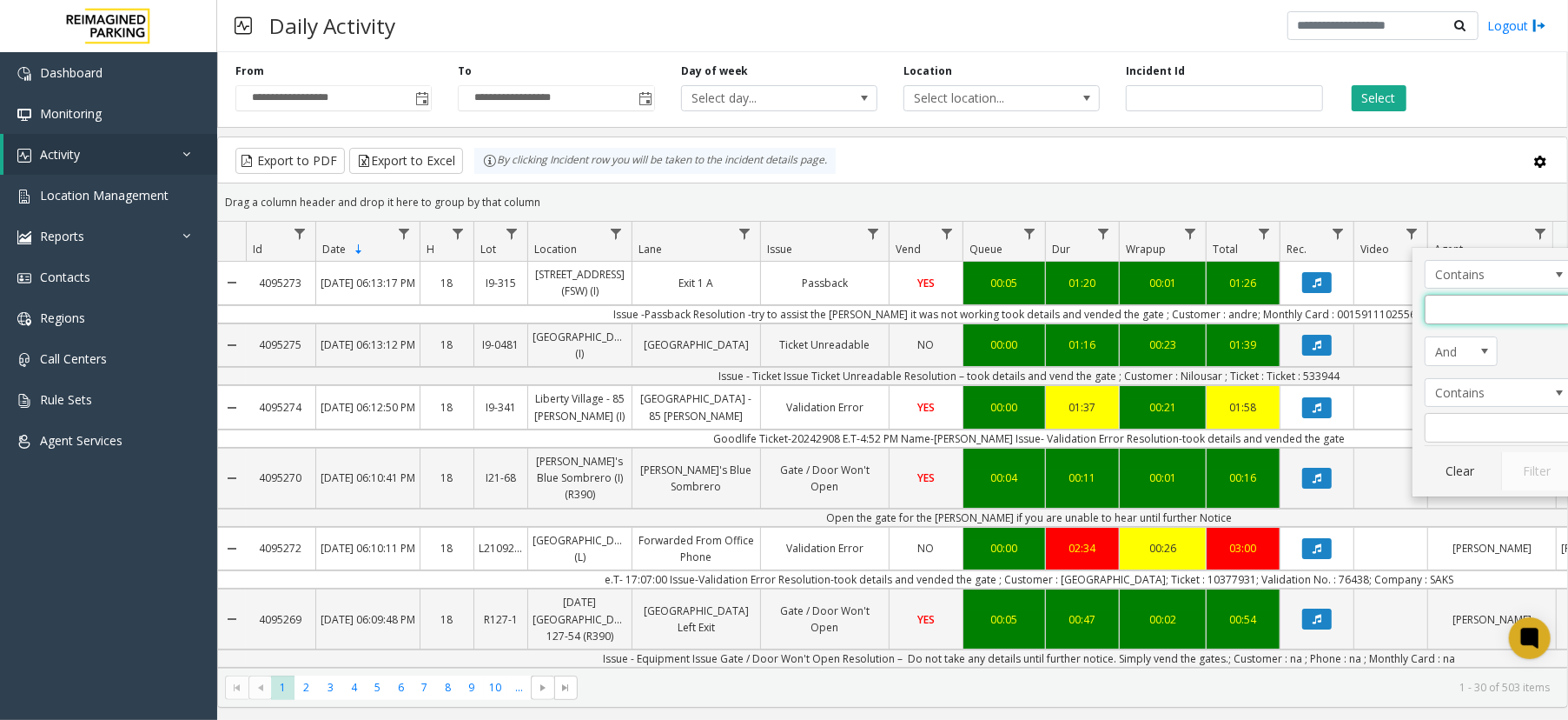
click at [1452, 312] on input "Agent Filter" at bounding box center [1498, 309] width 148 height 30
type input "**"
click at [1512, 467] on button "Filter" at bounding box center [1536, 471] width 71 height 39
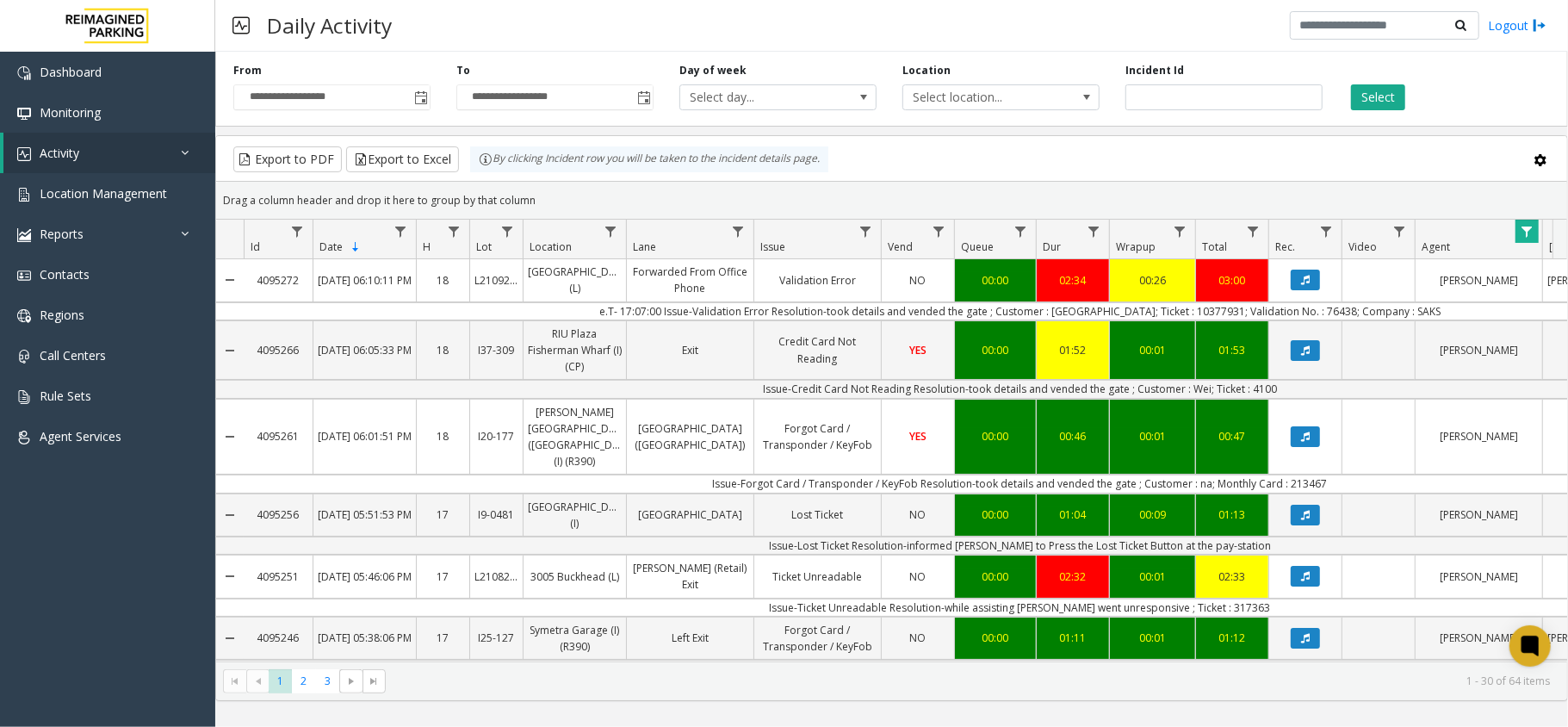
click at [1190, 311] on td "e.T- 17:07:00 Issue-Validation Error Resolution-took details and vended the gat…" at bounding box center [1020, 311] width 1552 height 18
copy td "10377931"
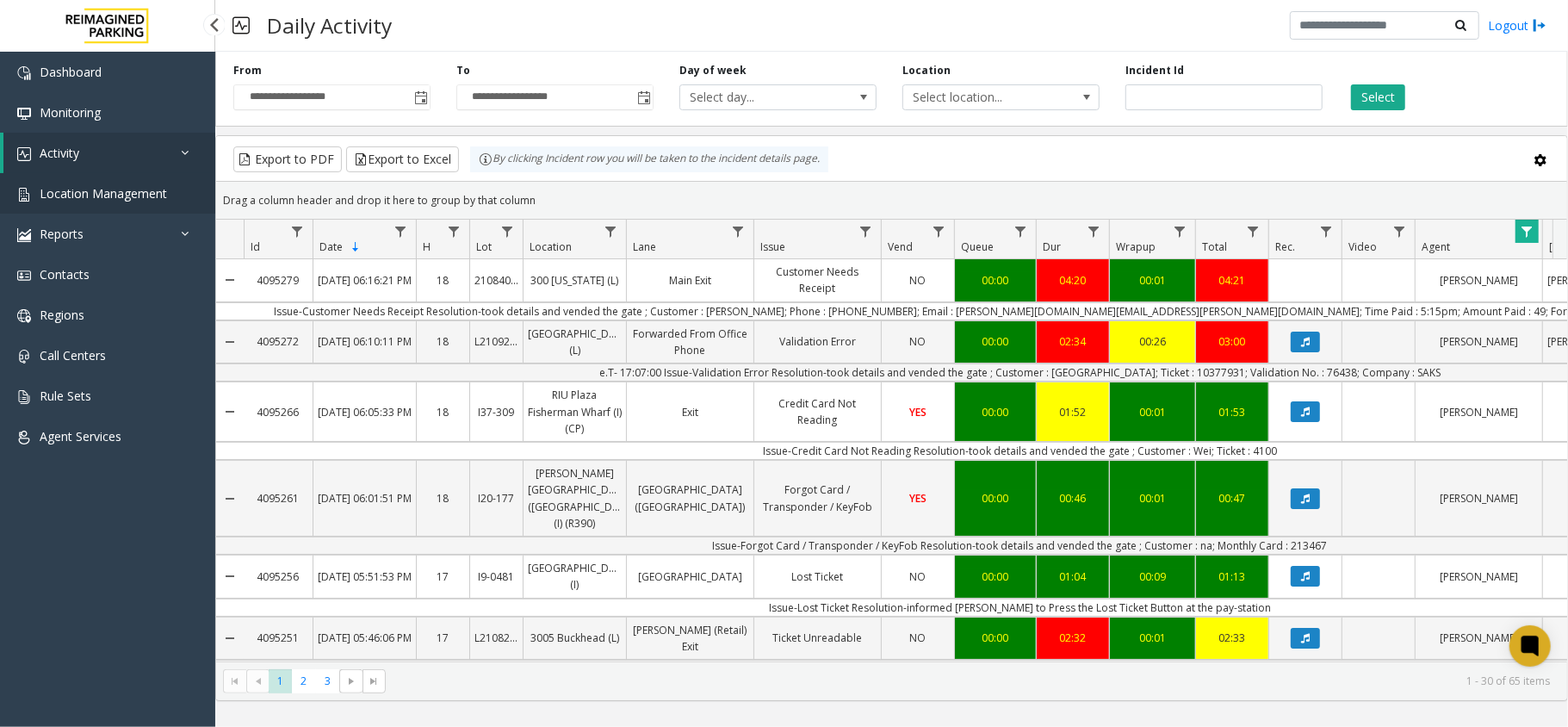
click at [133, 193] on span "Location Management" at bounding box center [103, 193] width 128 height 17
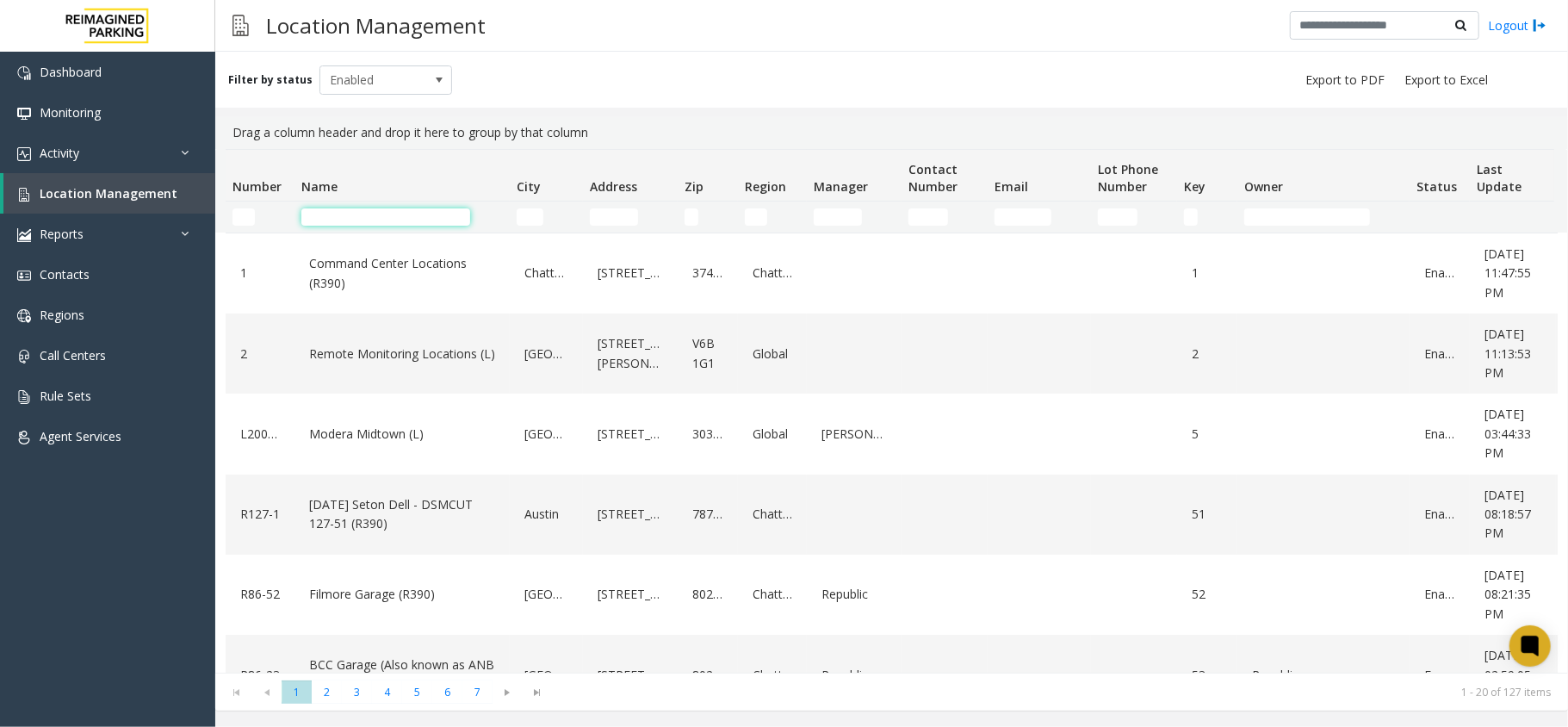
click at [380, 215] on input "Name Filter" at bounding box center [386, 217] width 169 height 18
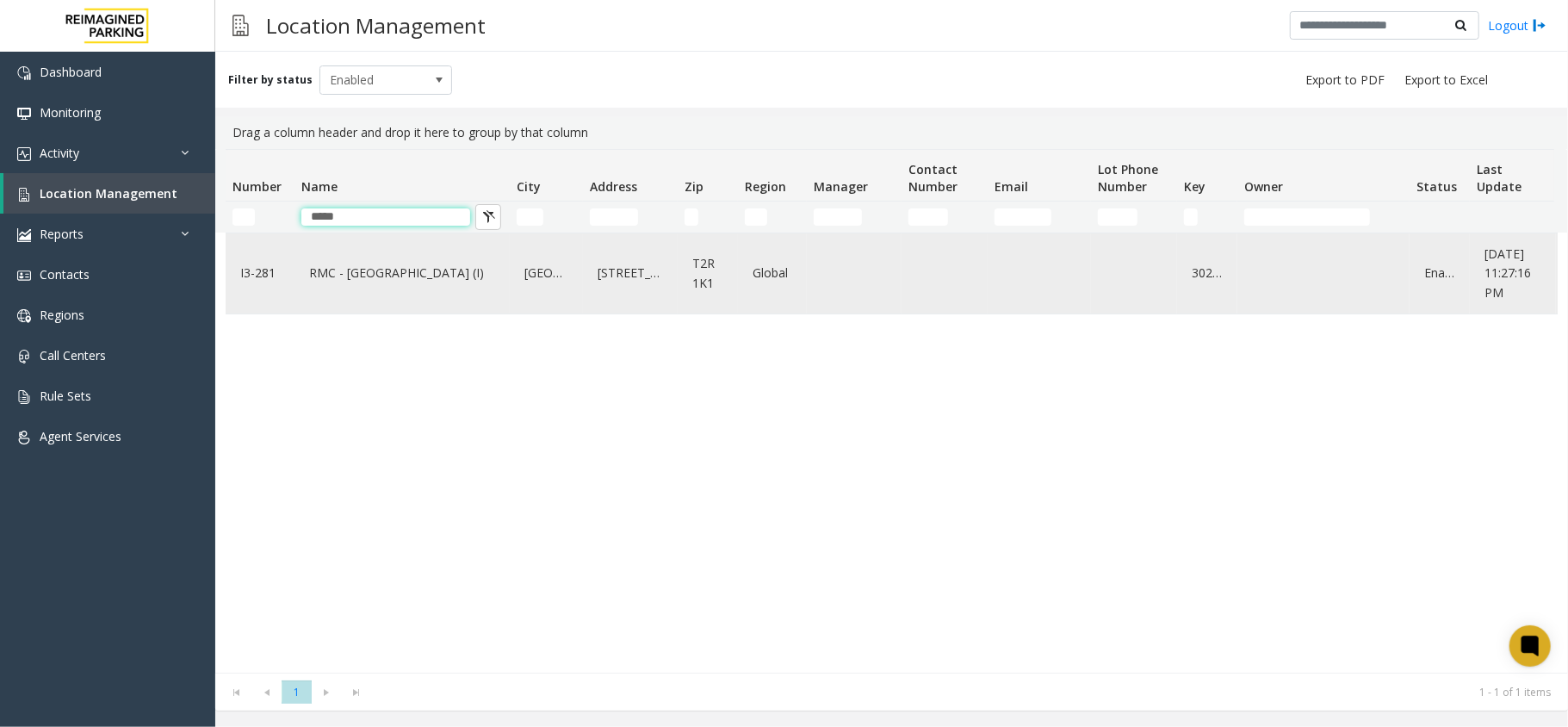
type input "*****"
click at [430, 286] on link "RMC - [GEOGRAPHIC_DATA] (I)" at bounding box center [402, 273] width 195 height 28
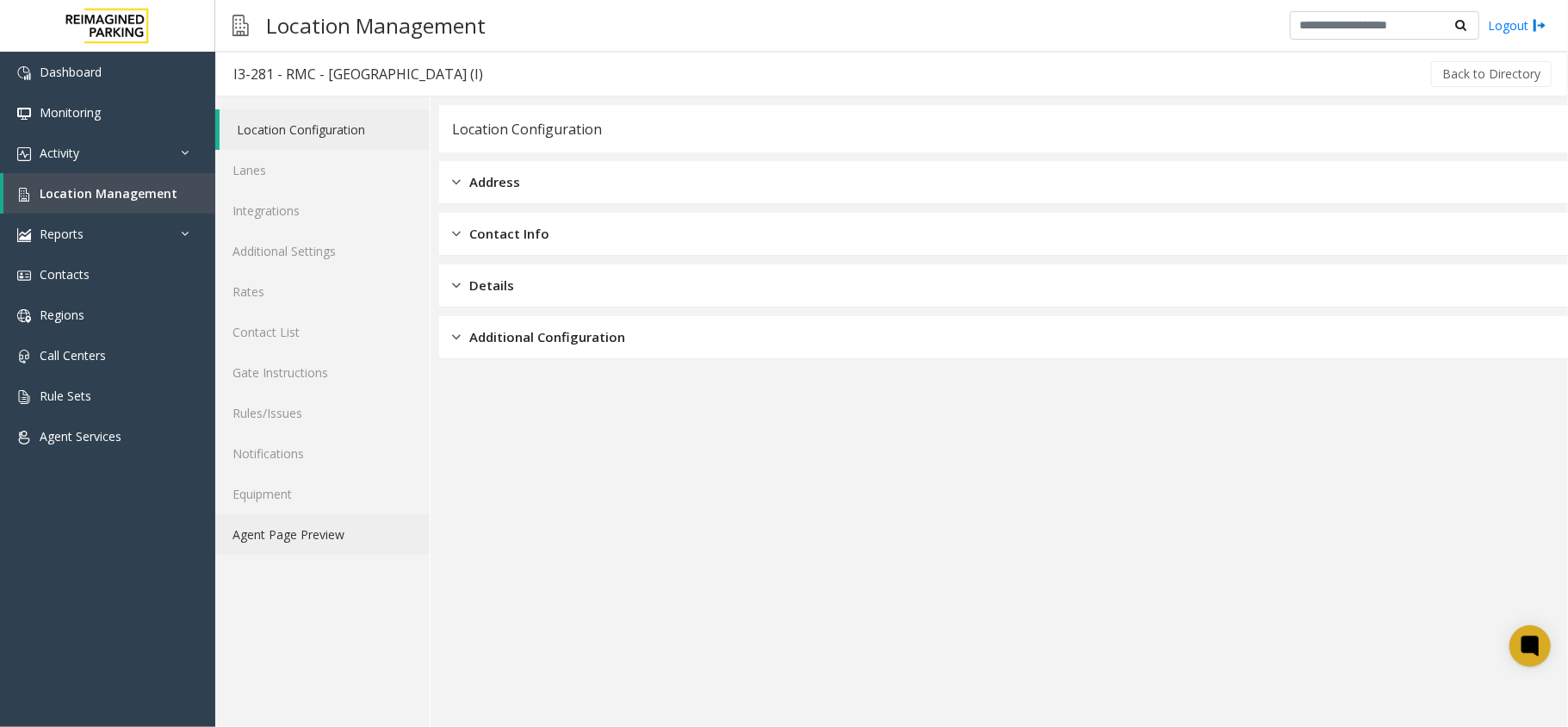
click at [327, 538] on link "Agent Page Preview" at bounding box center [322, 533] width 214 height 40
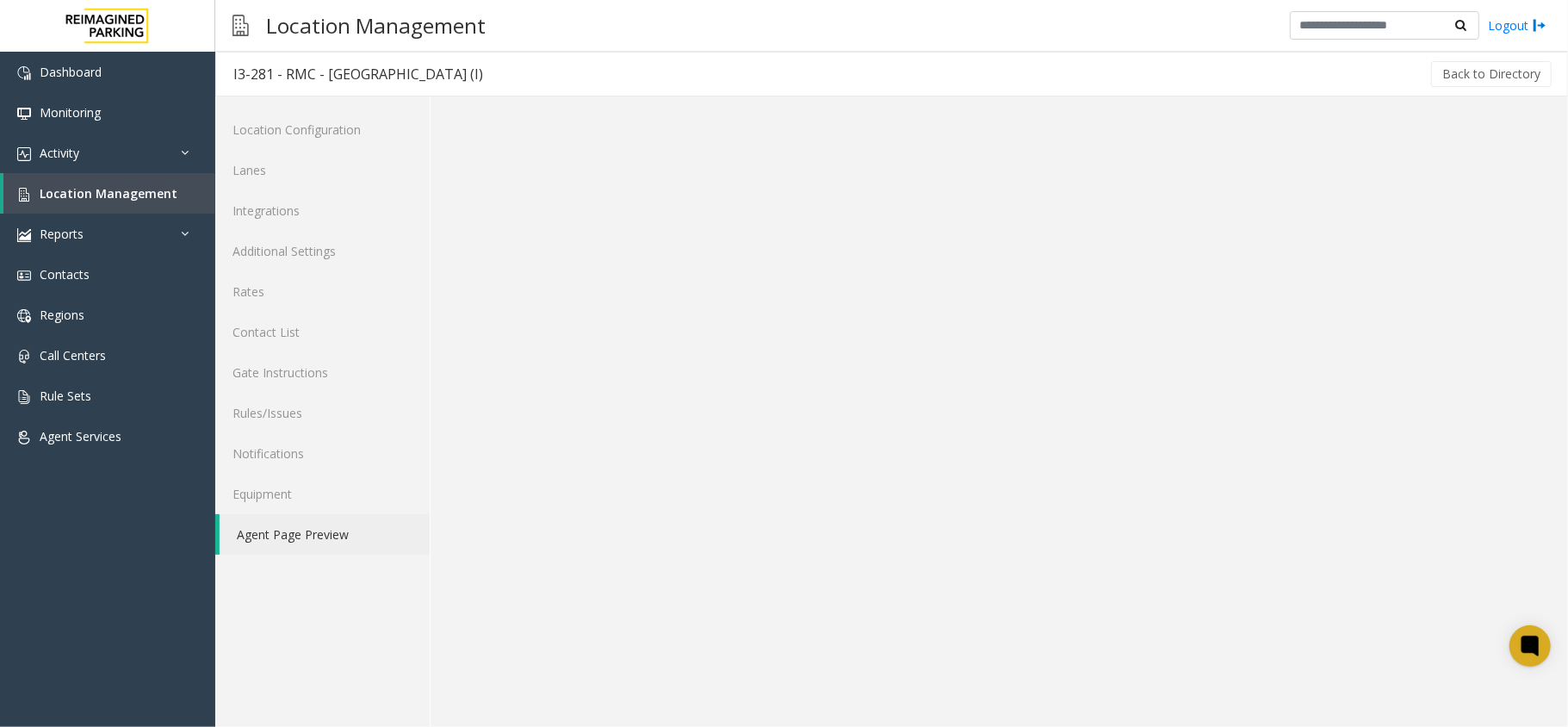
click at [327, 538] on link "Agent Page Preview" at bounding box center [324, 533] width 210 height 40
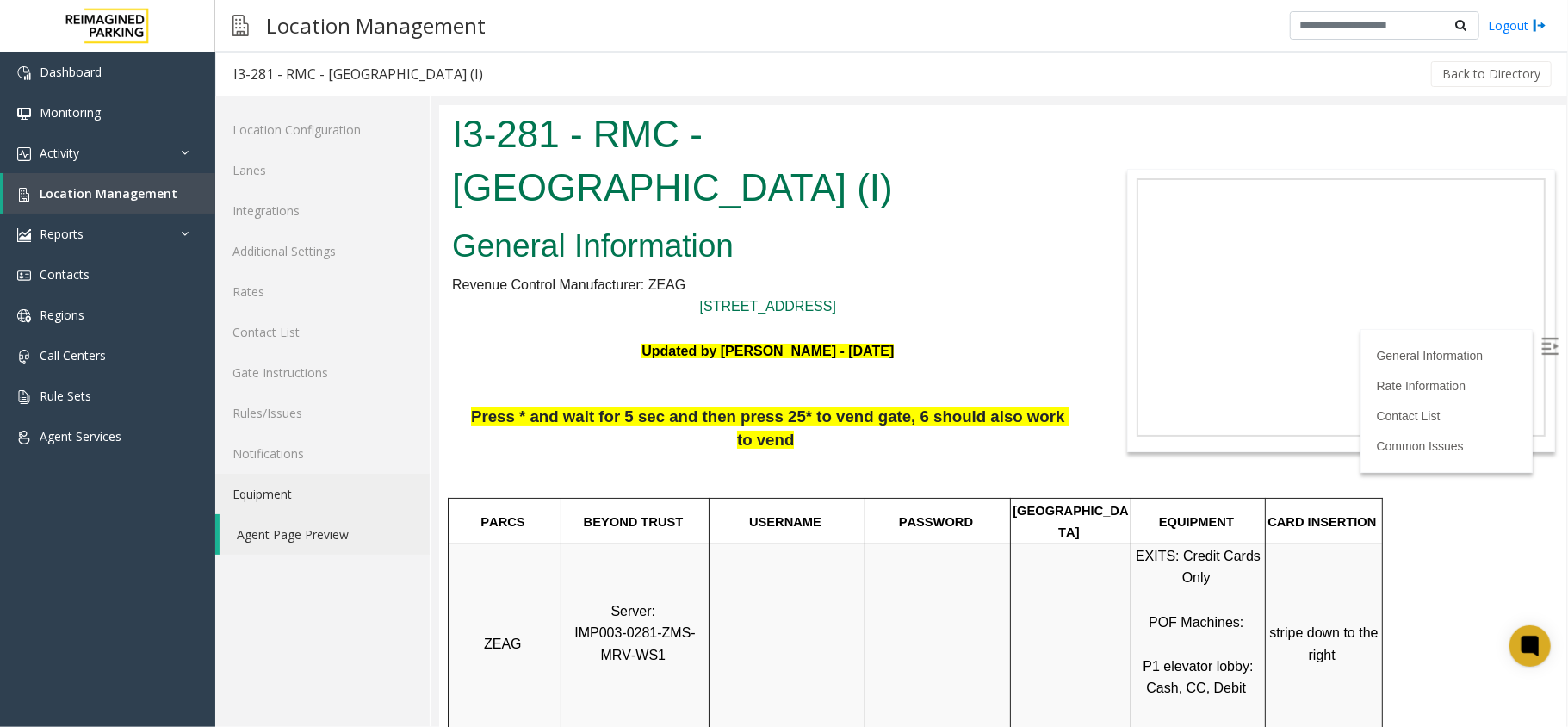
scroll to position [115, 0]
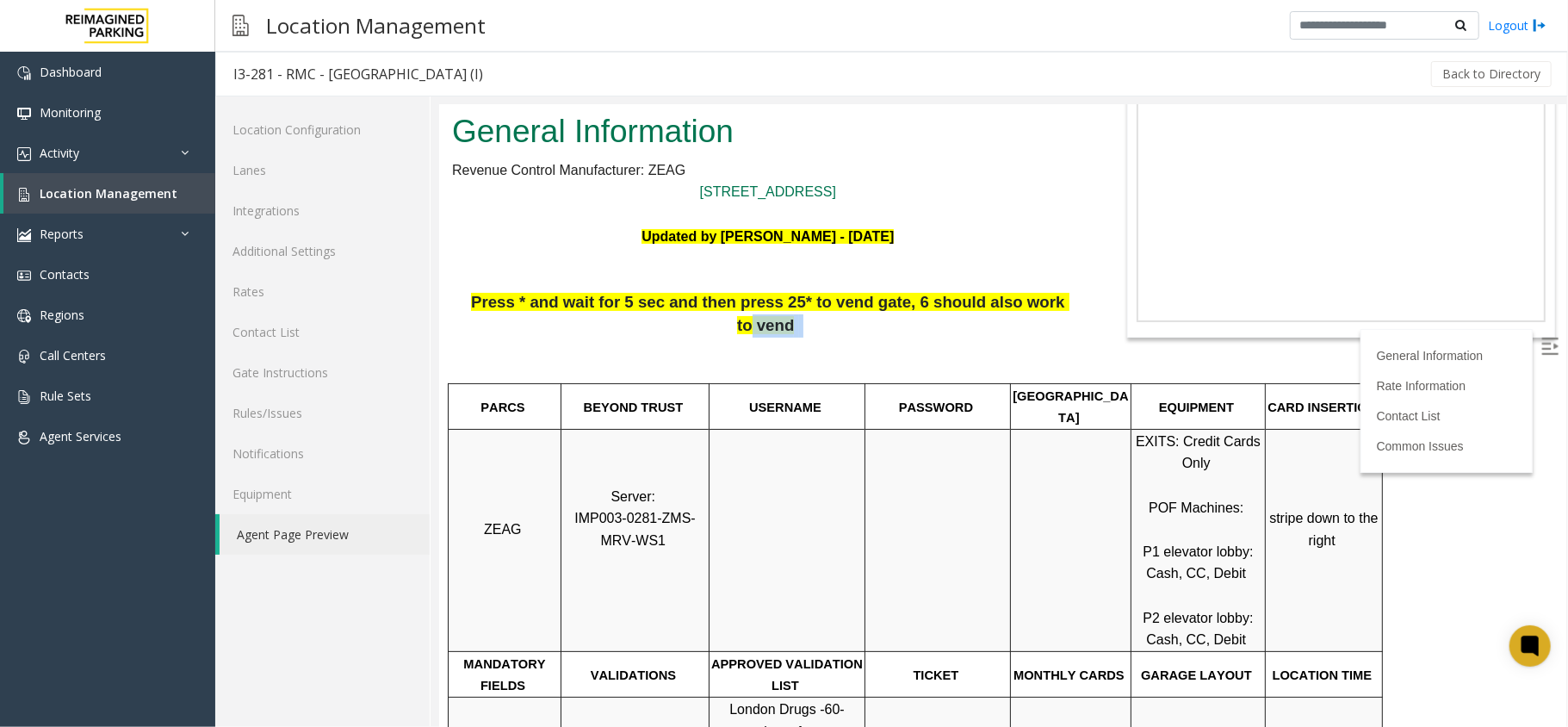
drag, startPoint x: 458, startPoint y: 312, endPoint x: 1019, endPoint y: 297, distance: 561.2
click at [1009, 301] on p "Press * and wait for 5 sec and then press 25* to vend gate, 6 should also work …" at bounding box center [766, 334] width 632 height 89
click at [1019, 308] on span "Press * and wait for 5 sec and then press 25* to vend gate, 6 should also work …" at bounding box center [768, 312] width 598 height 41
click at [1540, 344] on img at bounding box center [1549, 346] width 18 height 18
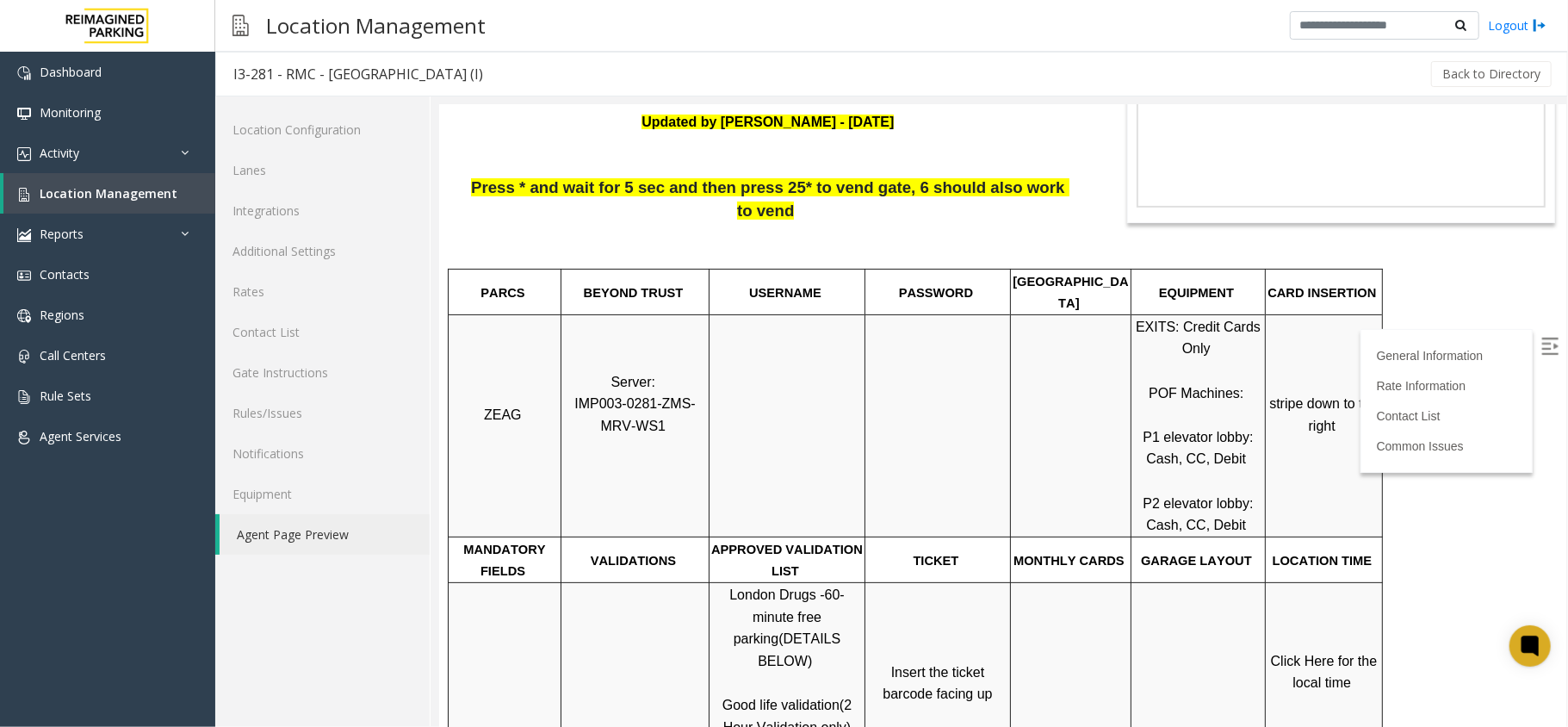
scroll to position [344, 0]
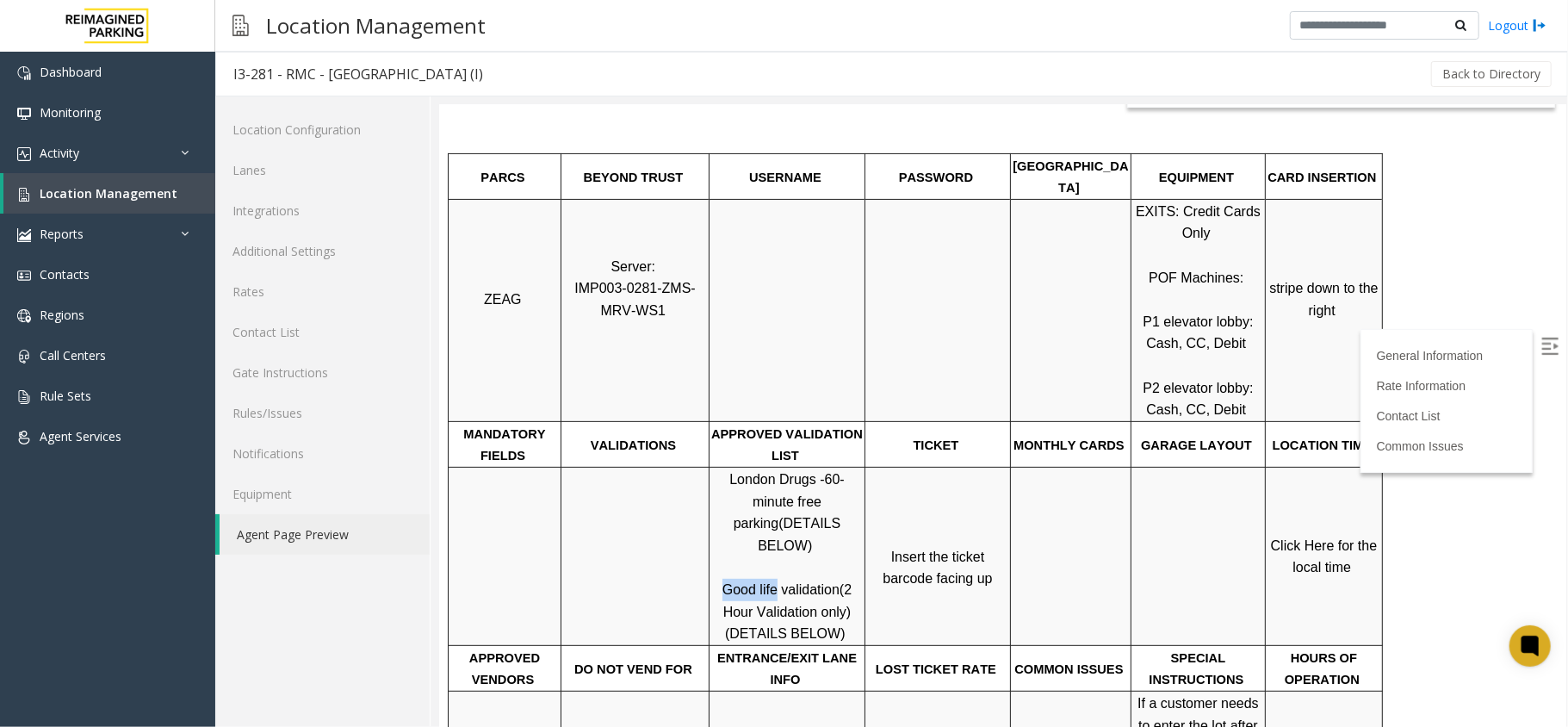
drag, startPoint x: 720, startPoint y: 522, endPoint x: 772, endPoint y: 519, distance: 52.1
click at [772, 519] on p "London Drugs - 60-minute free parking (DETAILS BELOW) Good life validation (2 H…" at bounding box center [786, 556] width 153 height 177
copy span "Good life"
click at [1305, 533] on p "Click Here for the local time" at bounding box center [1322, 555] width 115 height 44
click at [1346, 537] on span "Click Here for the local time" at bounding box center [1324, 556] width 110 height 37
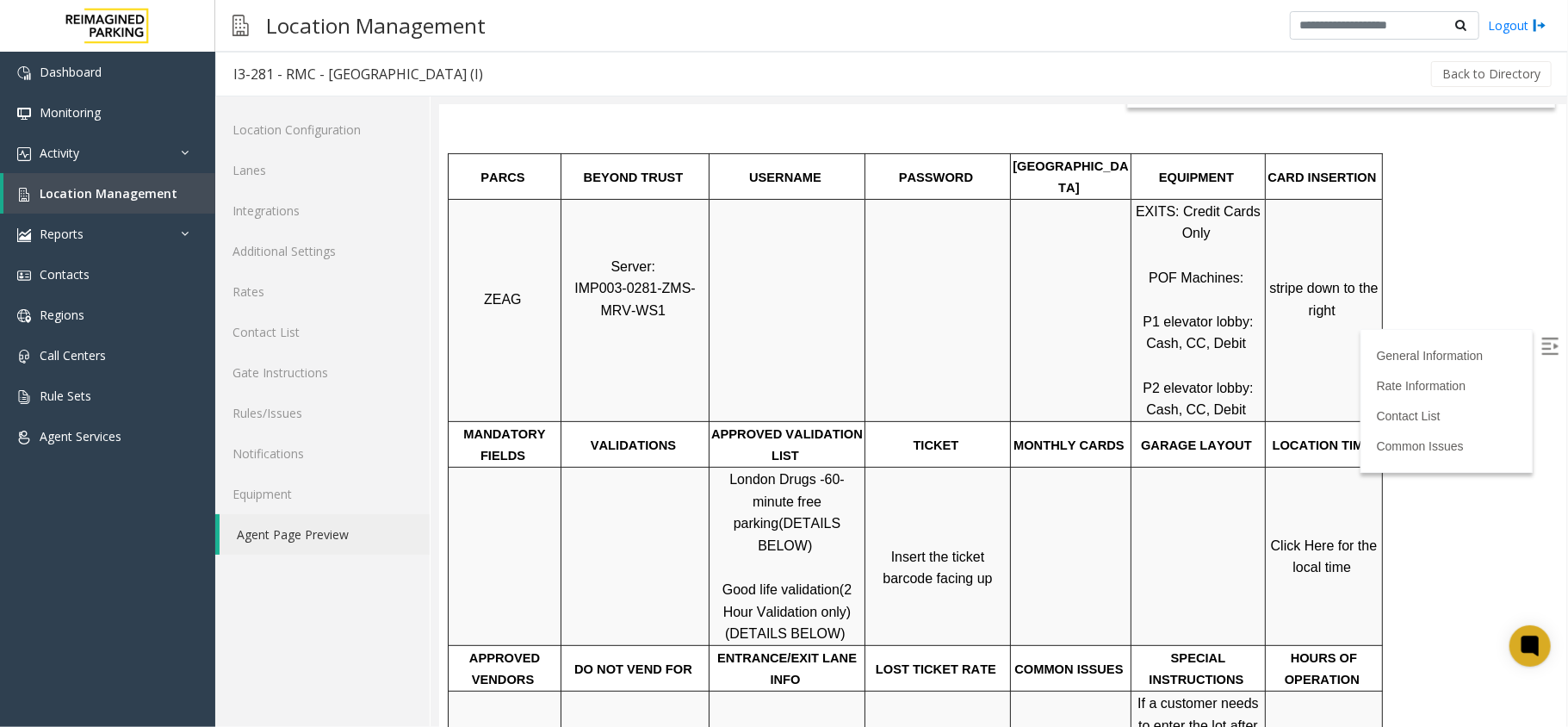
click at [1346, 537] on span "Click Here for the local time" at bounding box center [1324, 556] width 110 height 37
drag, startPoint x: 727, startPoint y: 528, endPoint x: 774, endPoint y: 522, distance: 47.4
click at [774, 581] on span "Good life validation" at bounding box center [779, 587] width 117 height 15
click at [1313, 533] on p "Click Here for the local time" at bounding box center [1322, 555] width 115 height 44
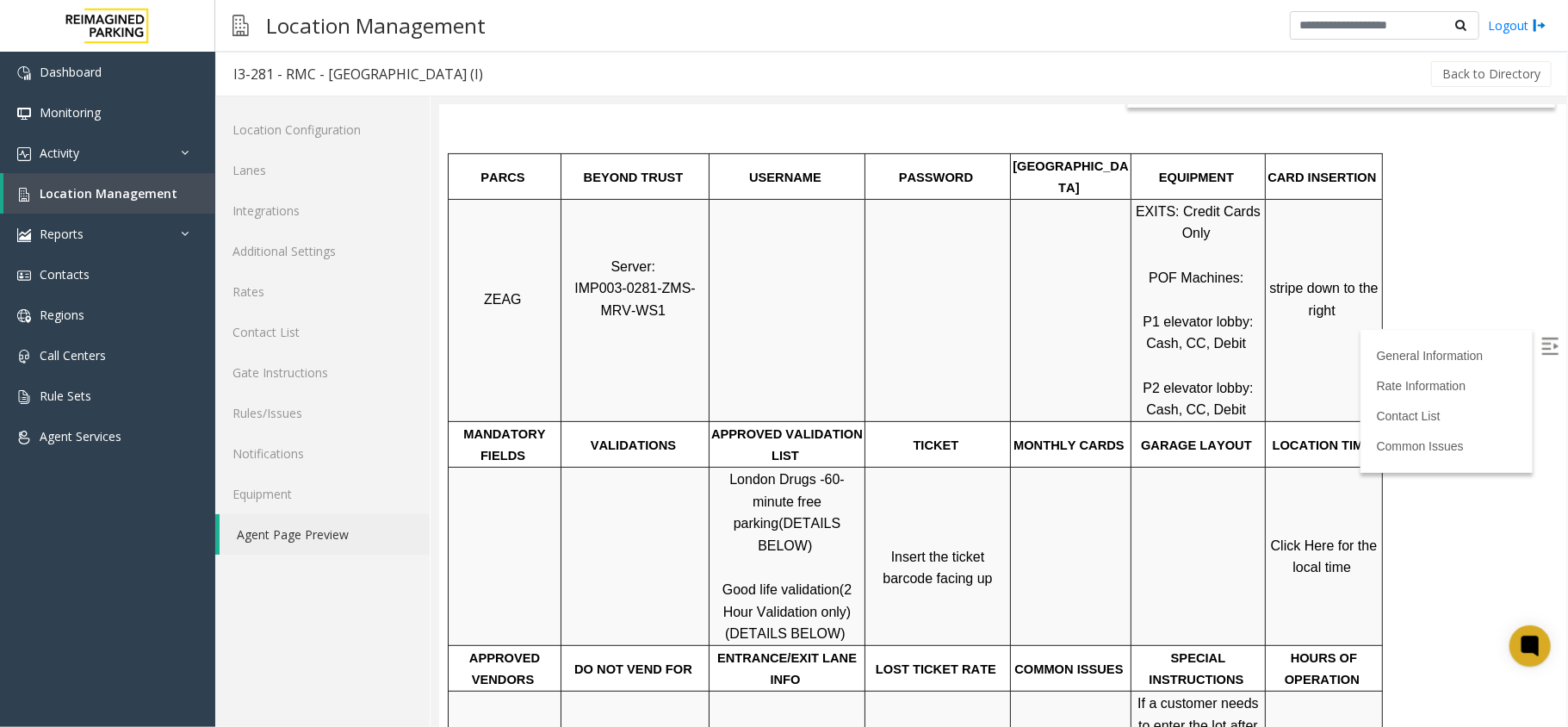
click at [1316, 537] on span "Click Here for the local time" at bounding box center [1324, 556] width 110 height 37
click at [35, 156] on link "Activity" at bounding box center [107, 152] width 215 height 40
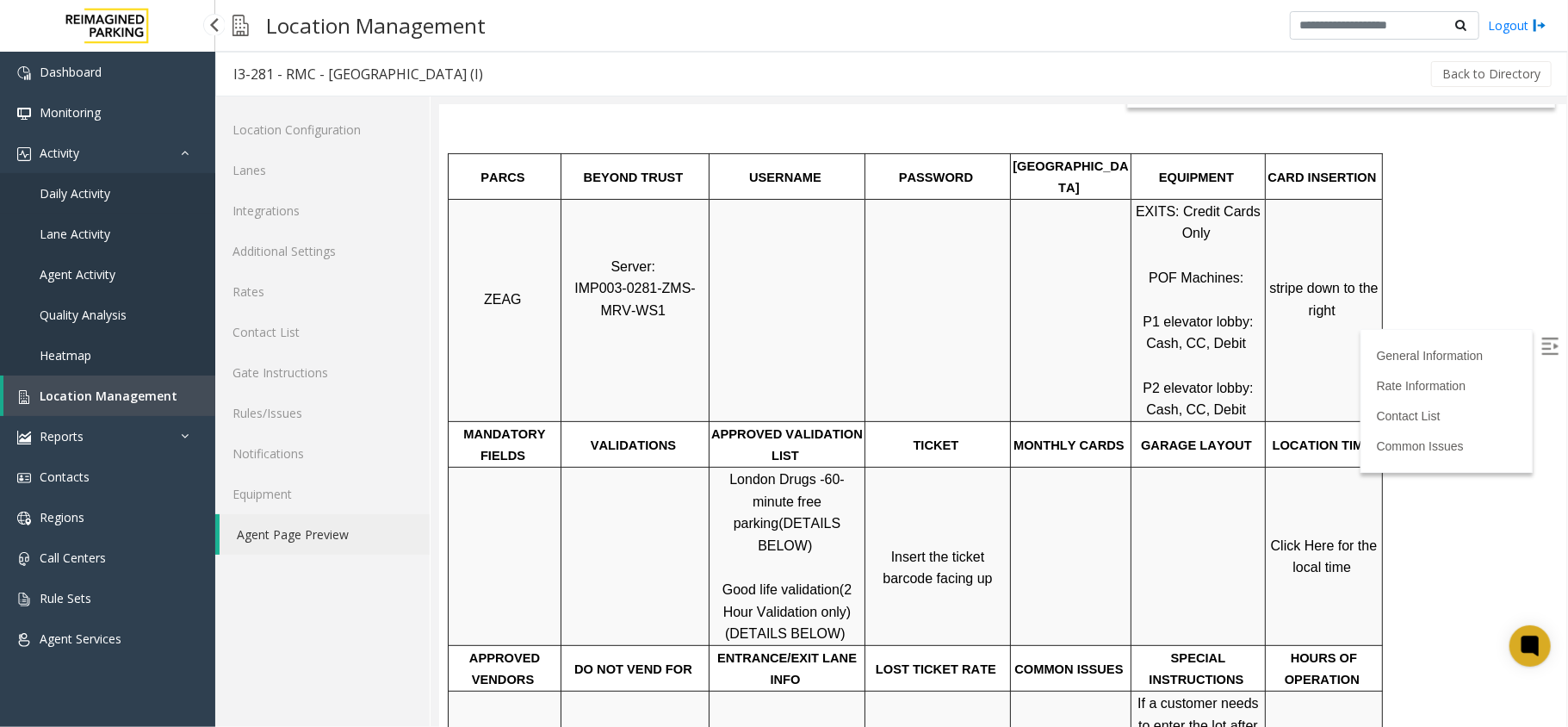
click at [46, 184] on link "Daily Activity" at bounding box center [107, 193] width 215 height 40
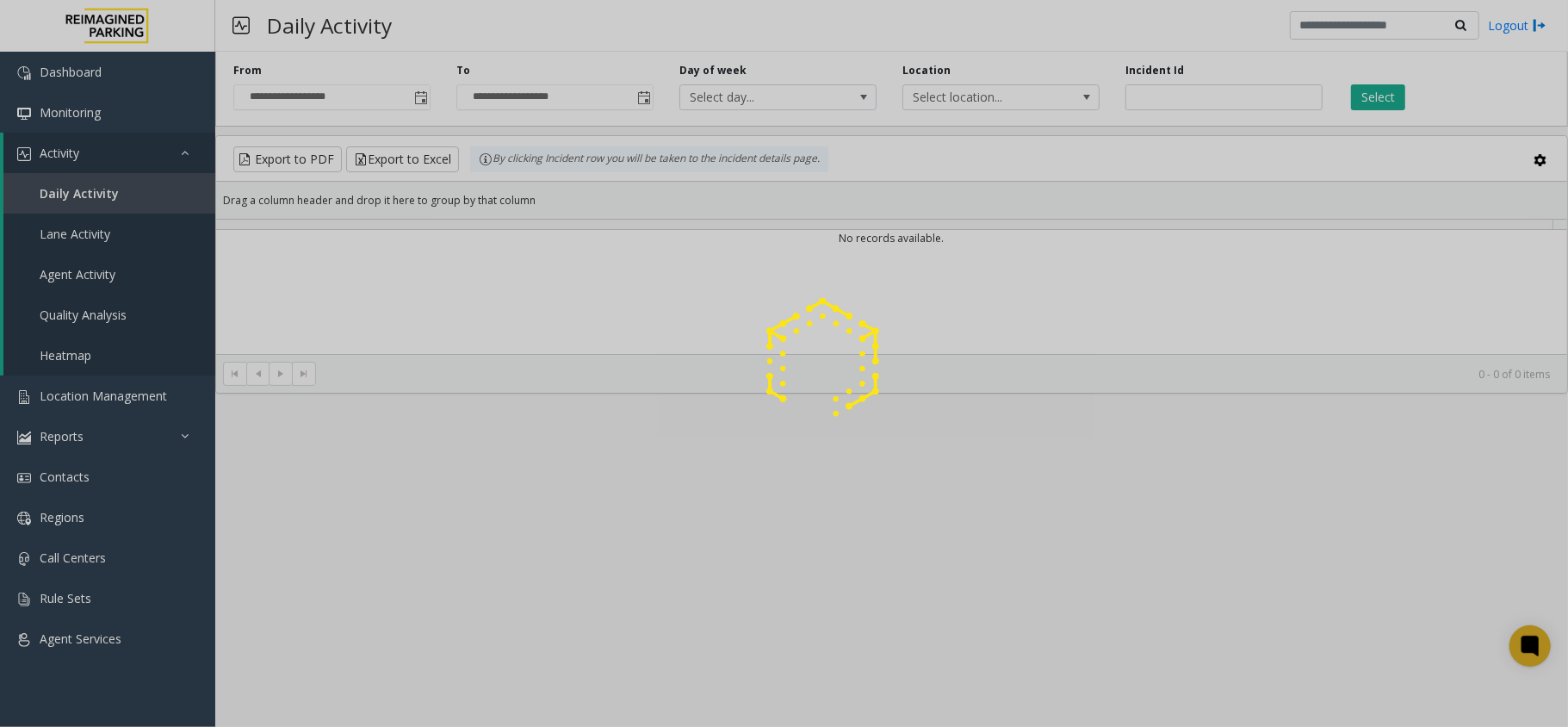
click at [56, 155] on div at bounding box center [784, 364] width 1568 height 727
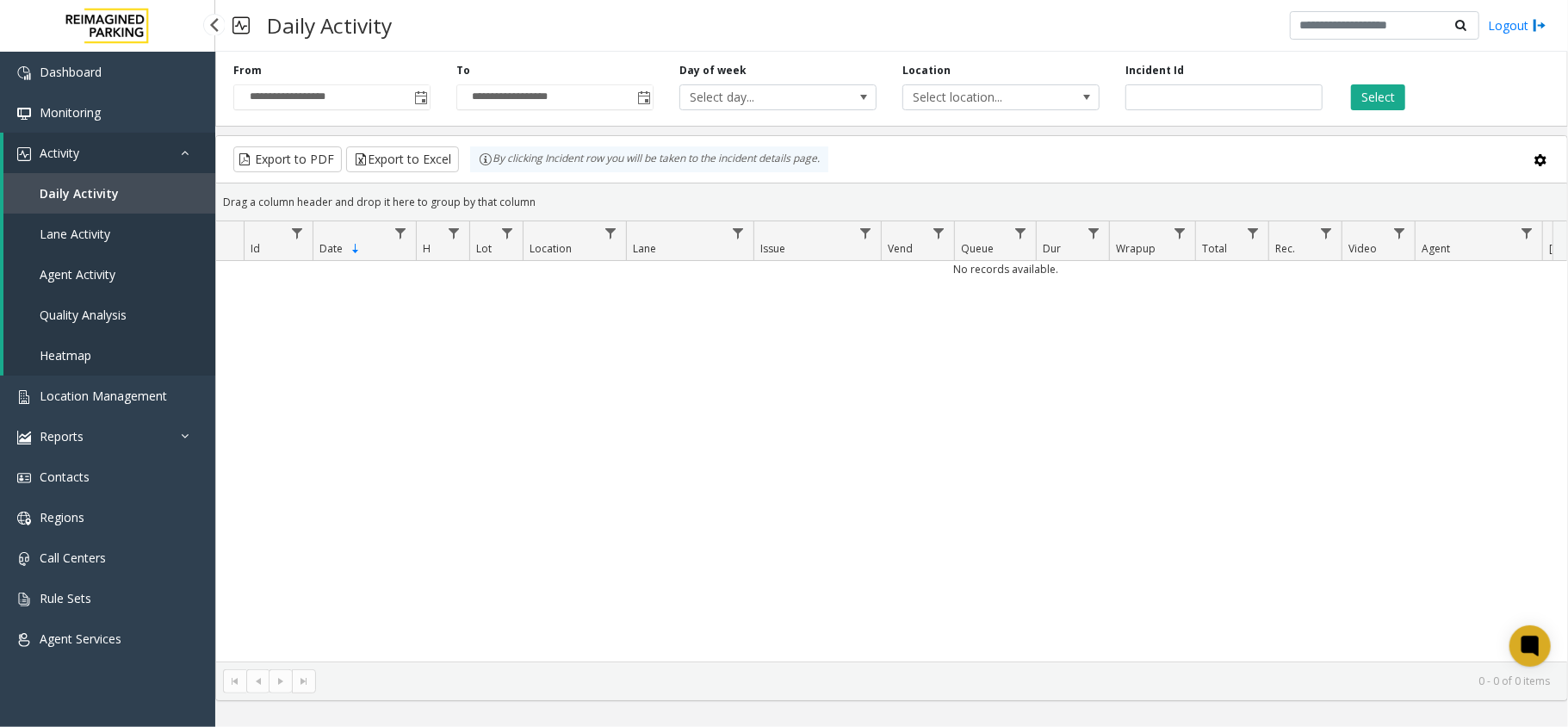
click at [117, 156] on link "Activity" at bounding box center [110, 152] width 212 height 40
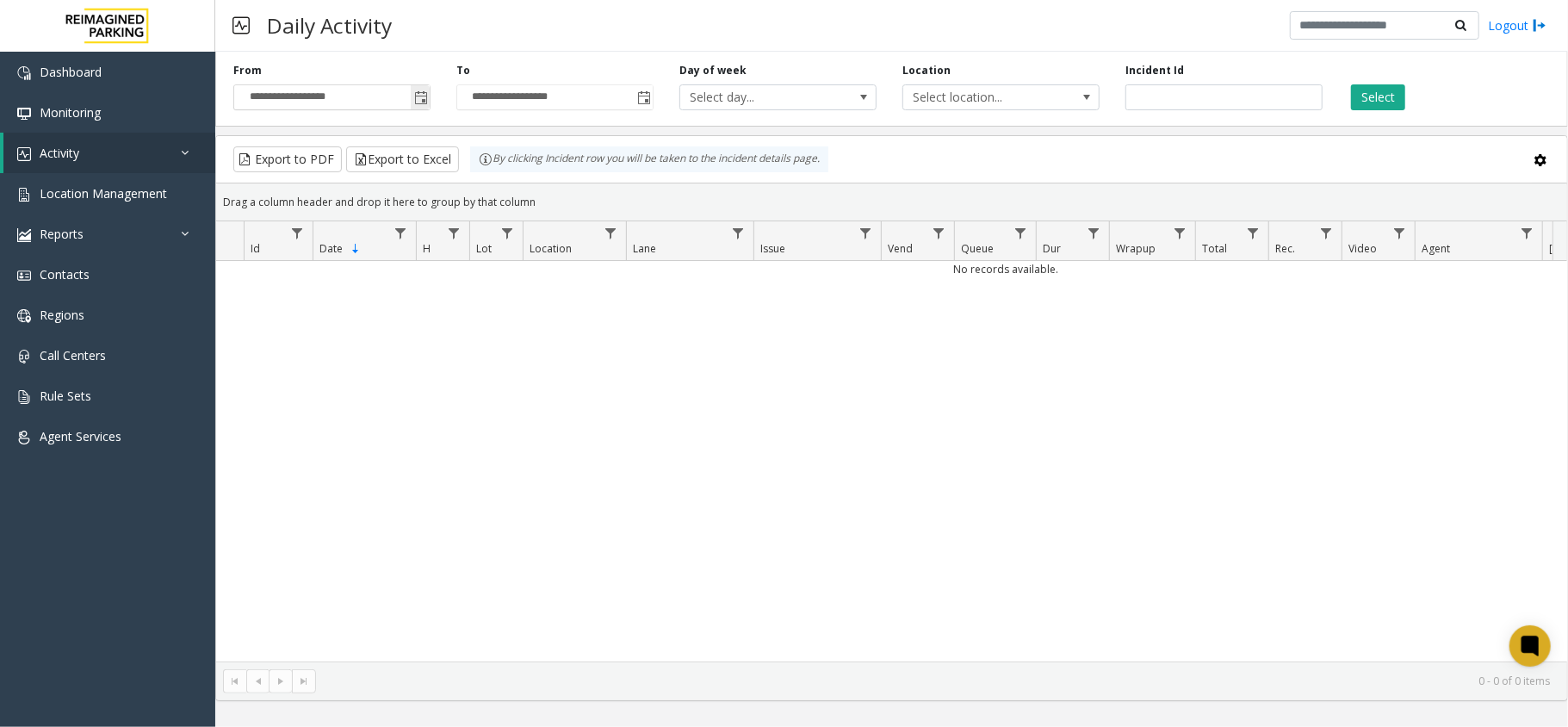
click at [427, 90] on span "Toggle popup" at bounding box center [420, 97] width 19 height 28
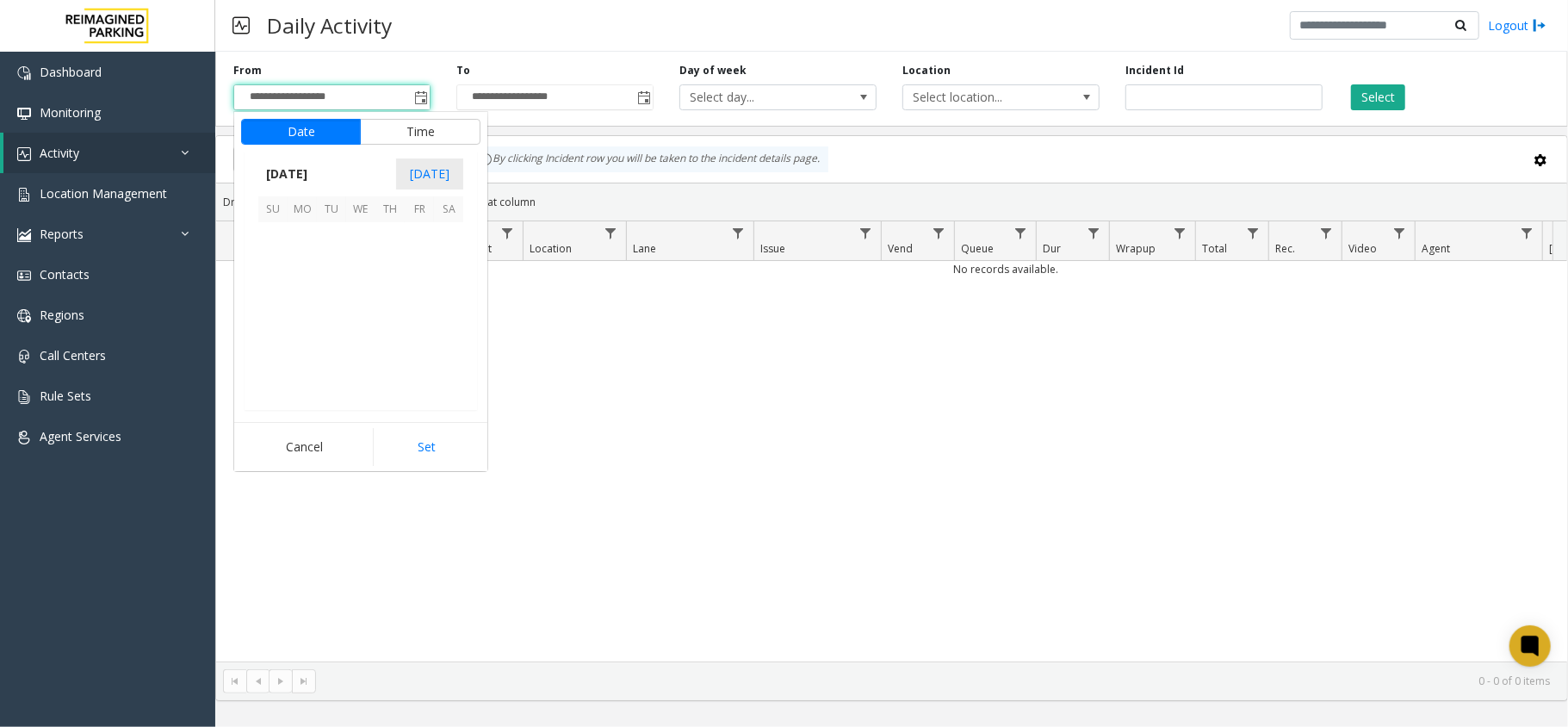
scroll to position [309166, 0]
click at [330, 261] on span "7" at bounding box center [331, 266] width 29 height 29
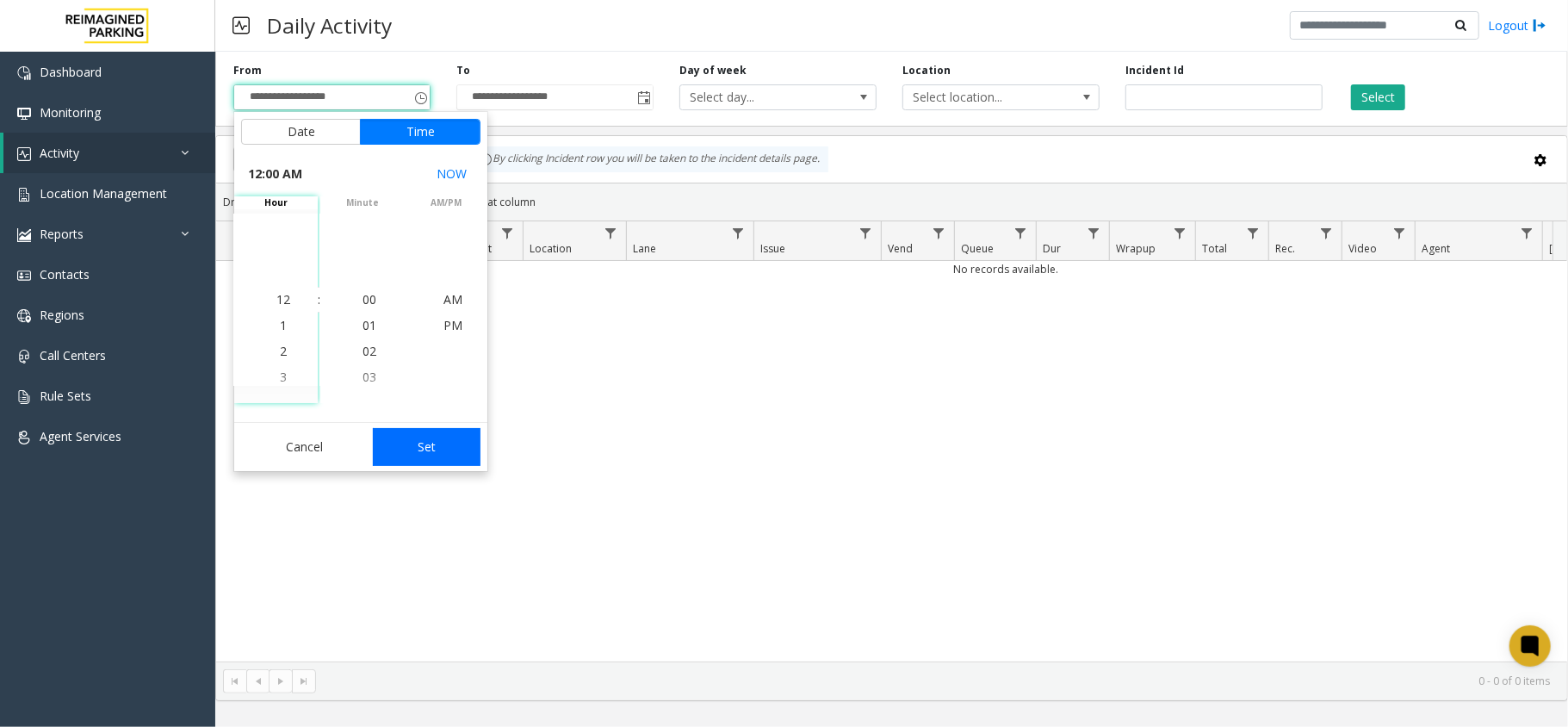
click at [441, 451] on button "Set" at bounding box center [426, 446] width 108 height 38
type input "**********"
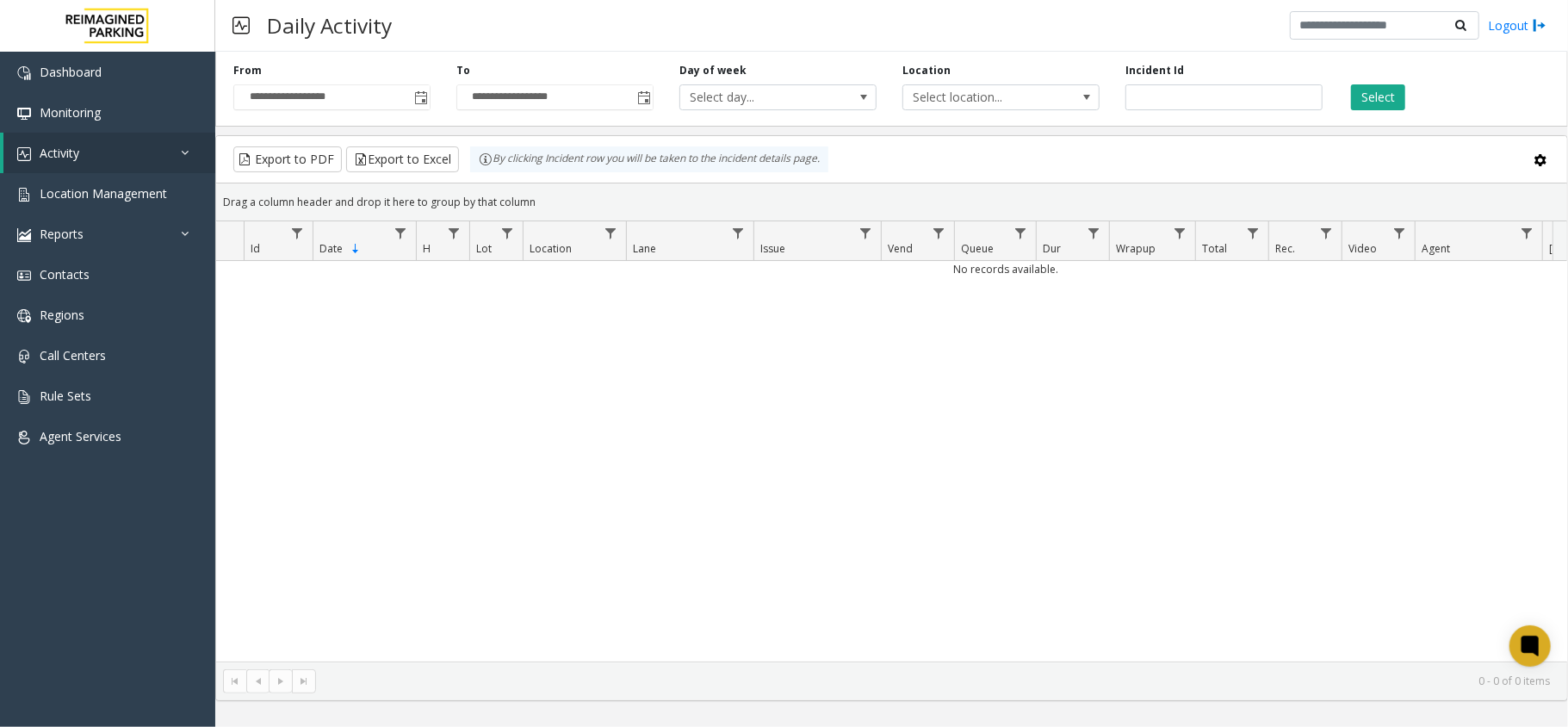
click at [1346, 100] on div "Select" at bounding box center [1446, 86] width 223 height 47
click at [1399, 84] on button "Select" at bounding box center [1377, 97] width 54 height 26
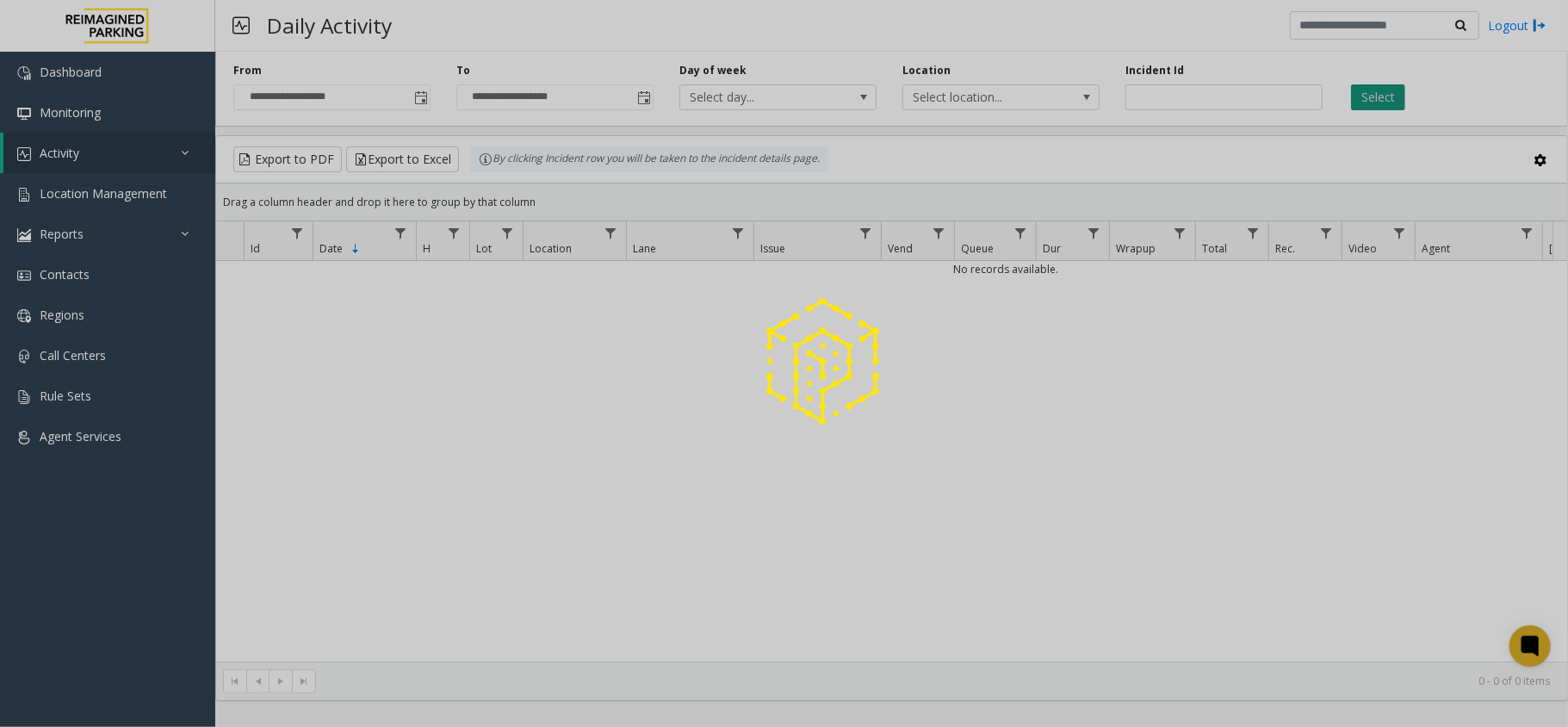
click at [1399, 84] on button "Select" at bounding box center [1377, 97] width 54 height 26
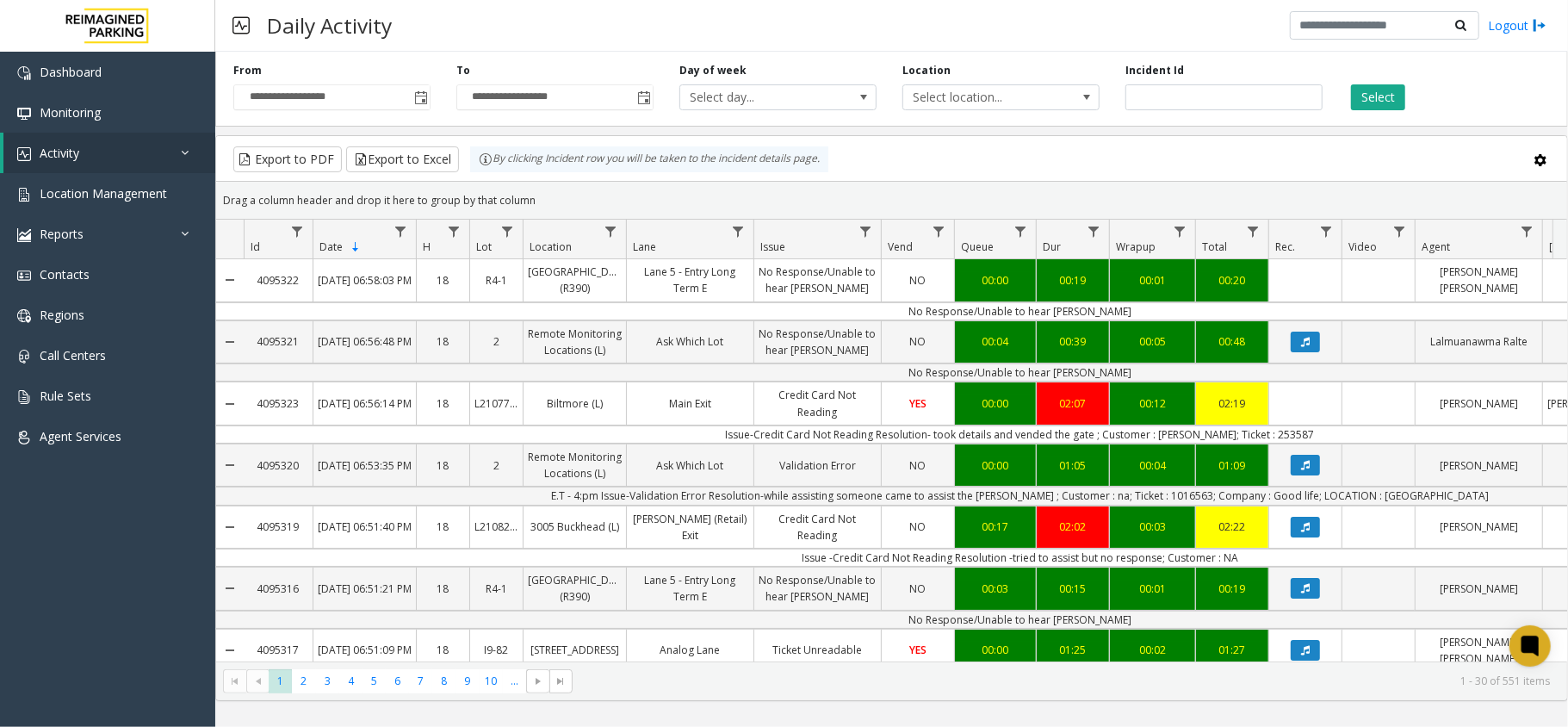
click at [859, 207] on div "Drag a column header and drop it here to group by that column" at bounding box center [891, 199] width 1351 height 30
click at [879, 170] on div "Export to PDF Export to Excel By clicking Incident row you will be taken to the…" at bounding box center [891, 159] width 1321 height 26
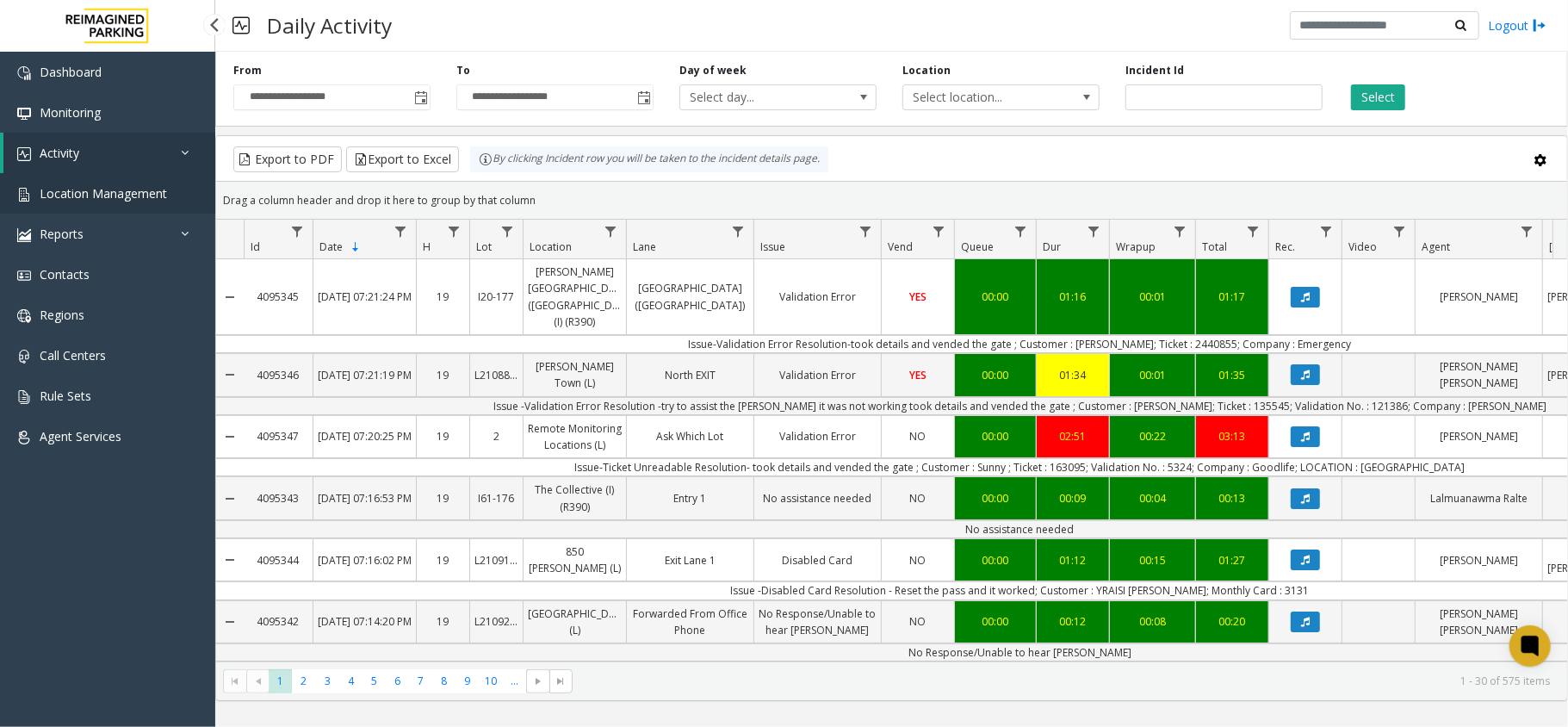
click at [145, 192] on span "Location Management" at bounding box center [103, 193] width 128 height 17
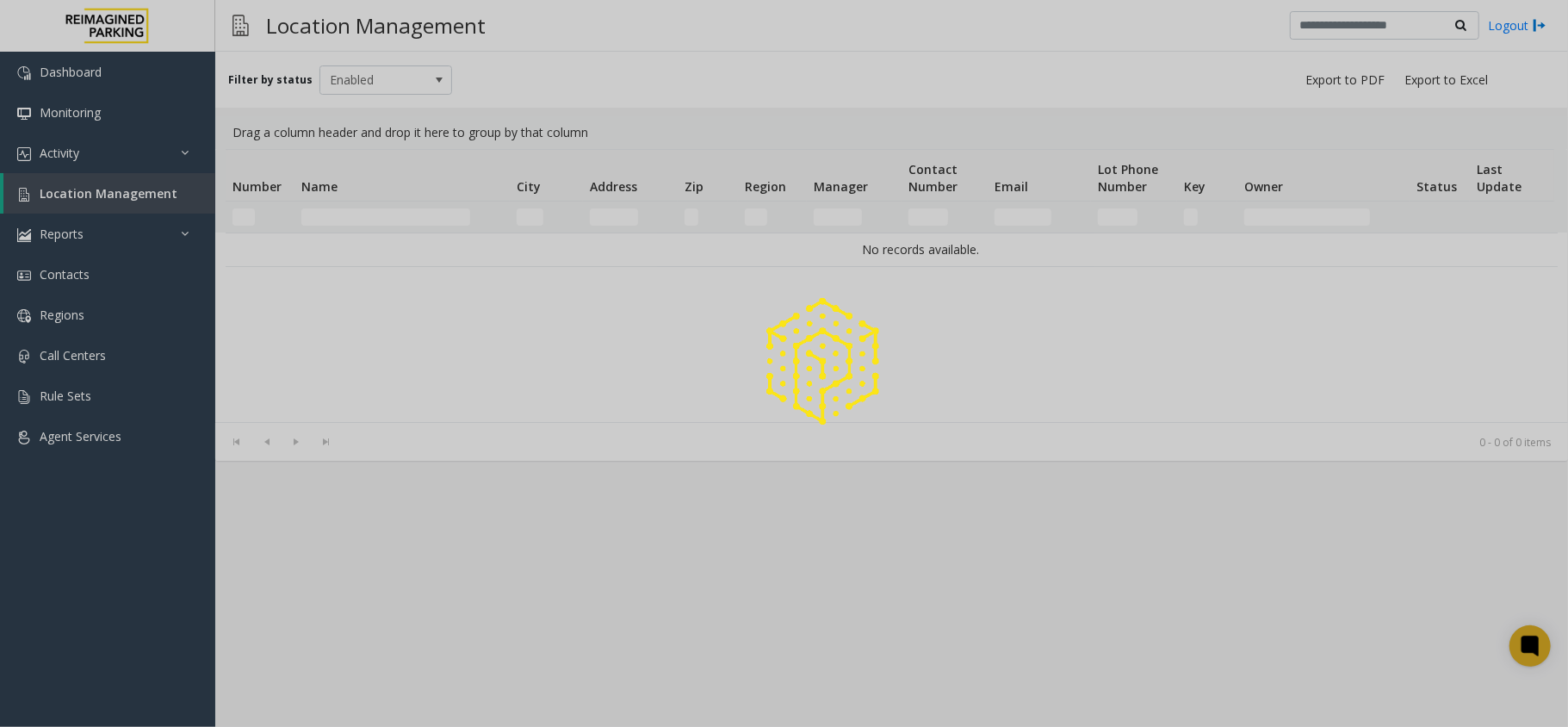
click at [365, 170] on div at bounding box center [784, 364] width 1568 height 727
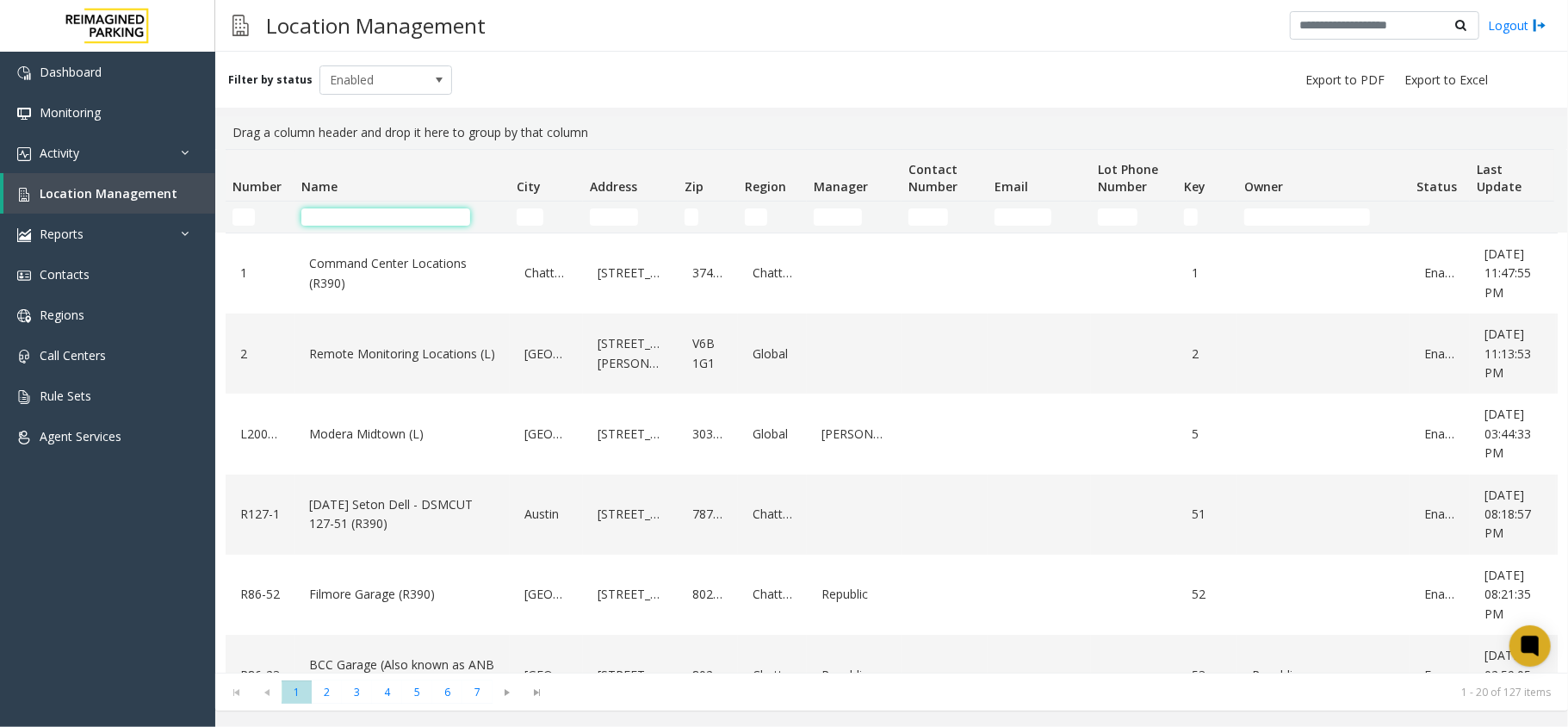
click at [380, 218] on input "Name Filter" at bounding box center [386, 217] width 169 height 18
type input "******"
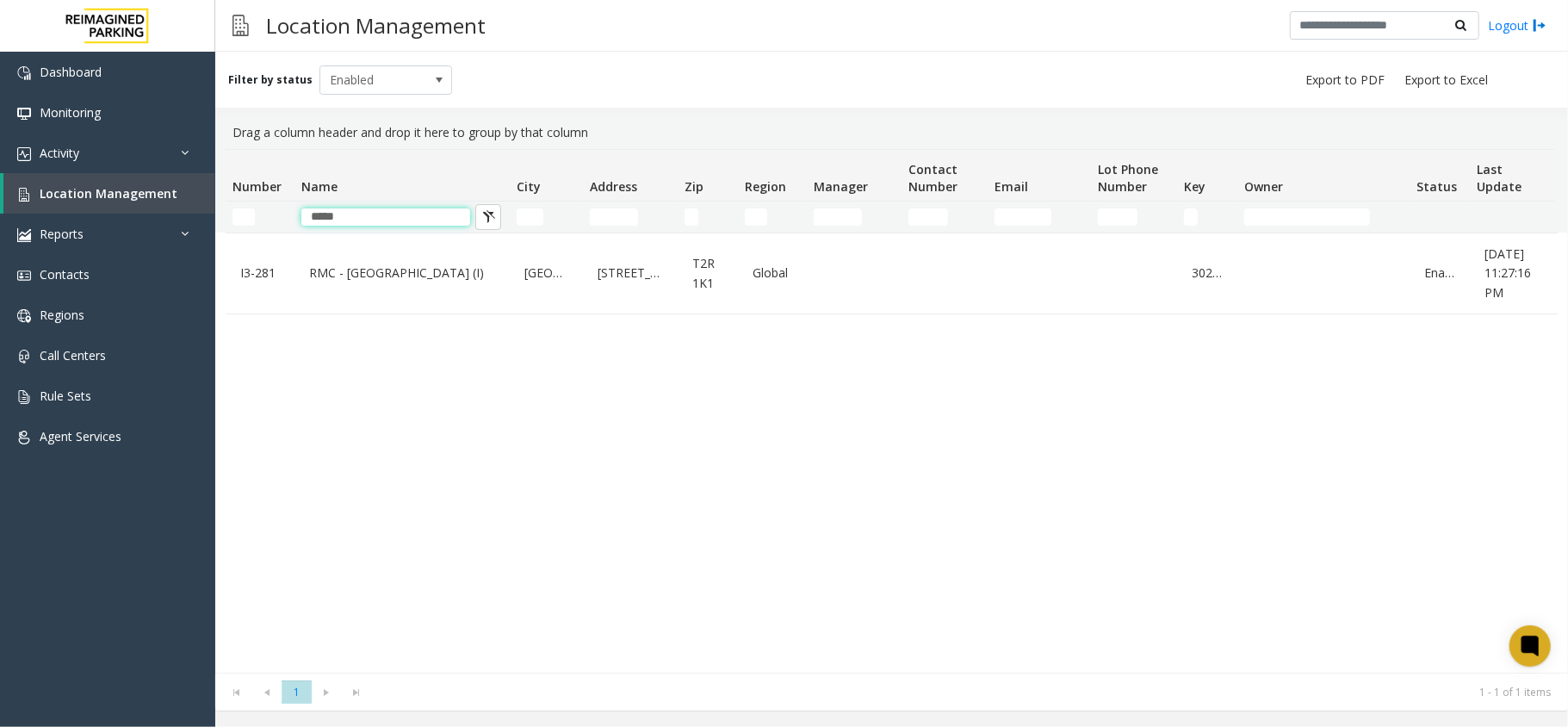
type input "*****"
click at [126, 148] on link "Activity" at bounding box center [107, 152] width 215 height 40
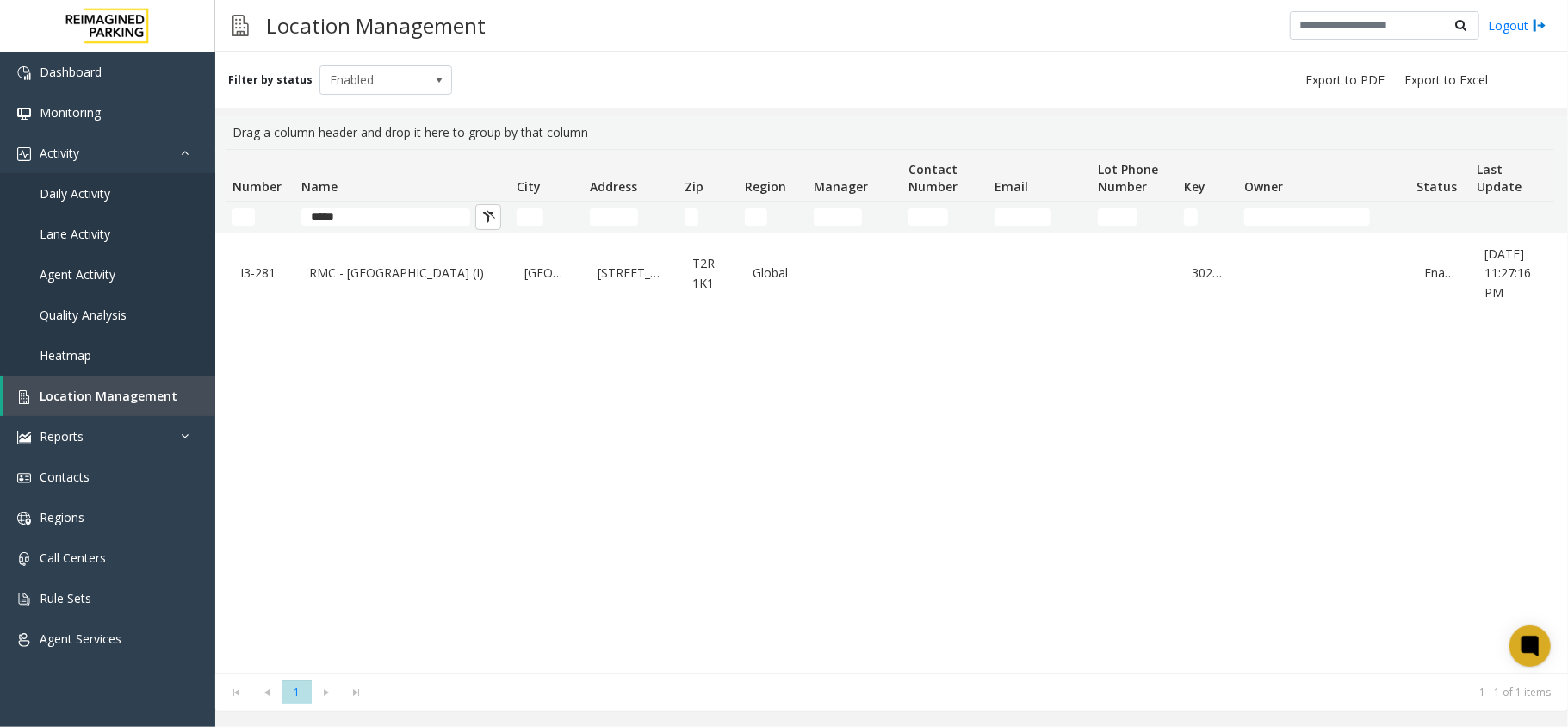
click at [217, 183] on div "Number Name City Address Zip Region Manager Contact Number Email Lot Phone Numb…" at bounding box center [884, 191] width 1339 height 84
click at [165, 167] on link "Activity" at bounding box center [107, 152] width 215 height 40
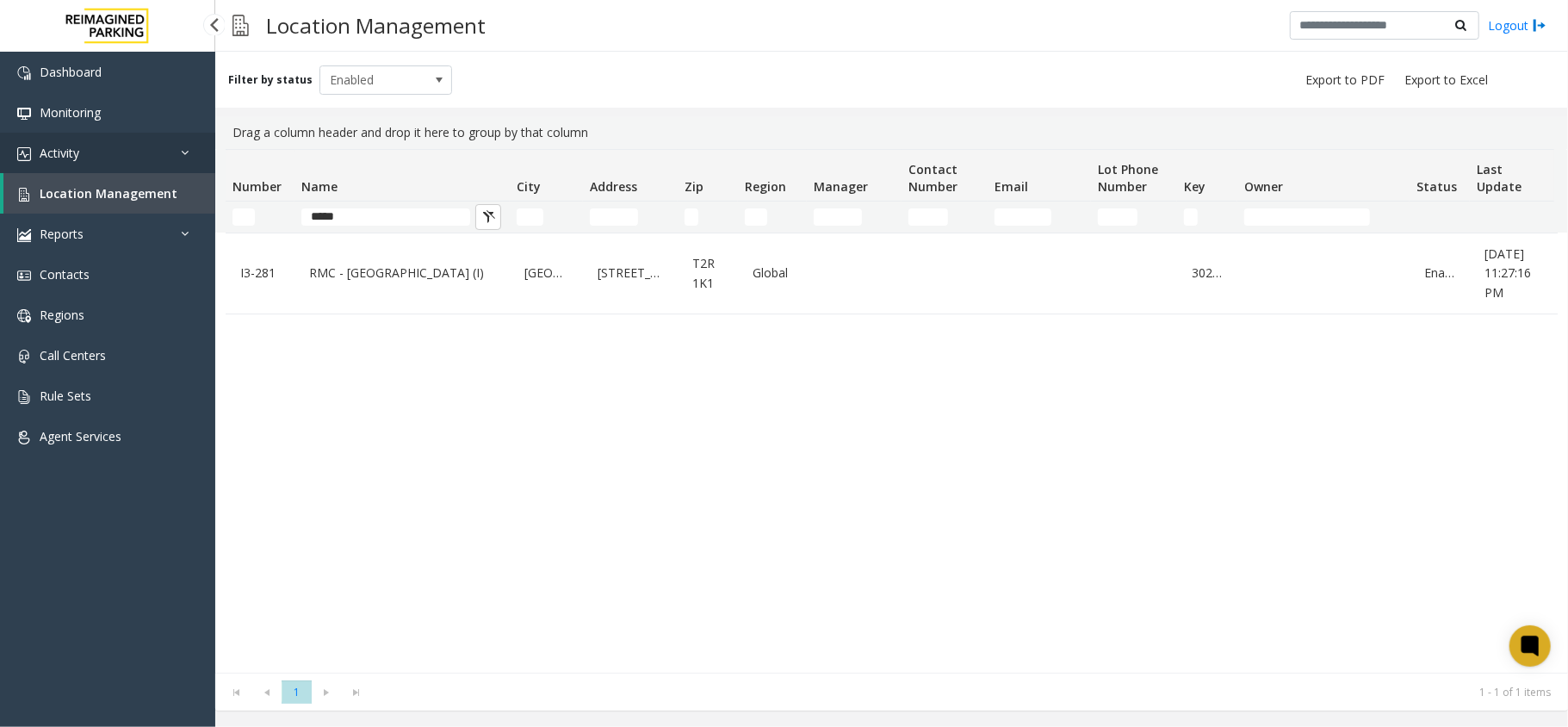
click at [163, 159] on link "Activity" at bounding box center [107, 152] width 215 height 40
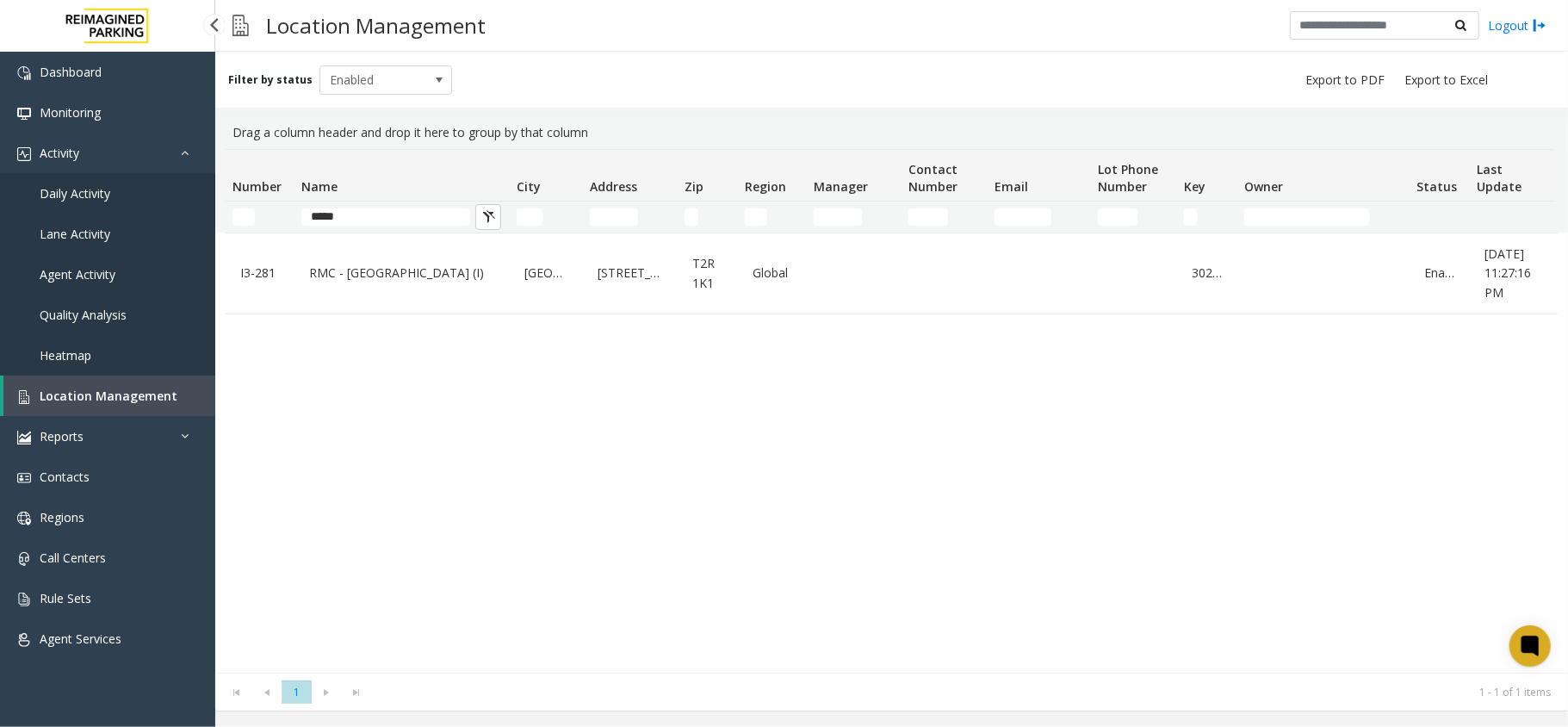
click at [162, 184] on link "Daily Activity" at bounding box center [107, 193] width 215 height 40
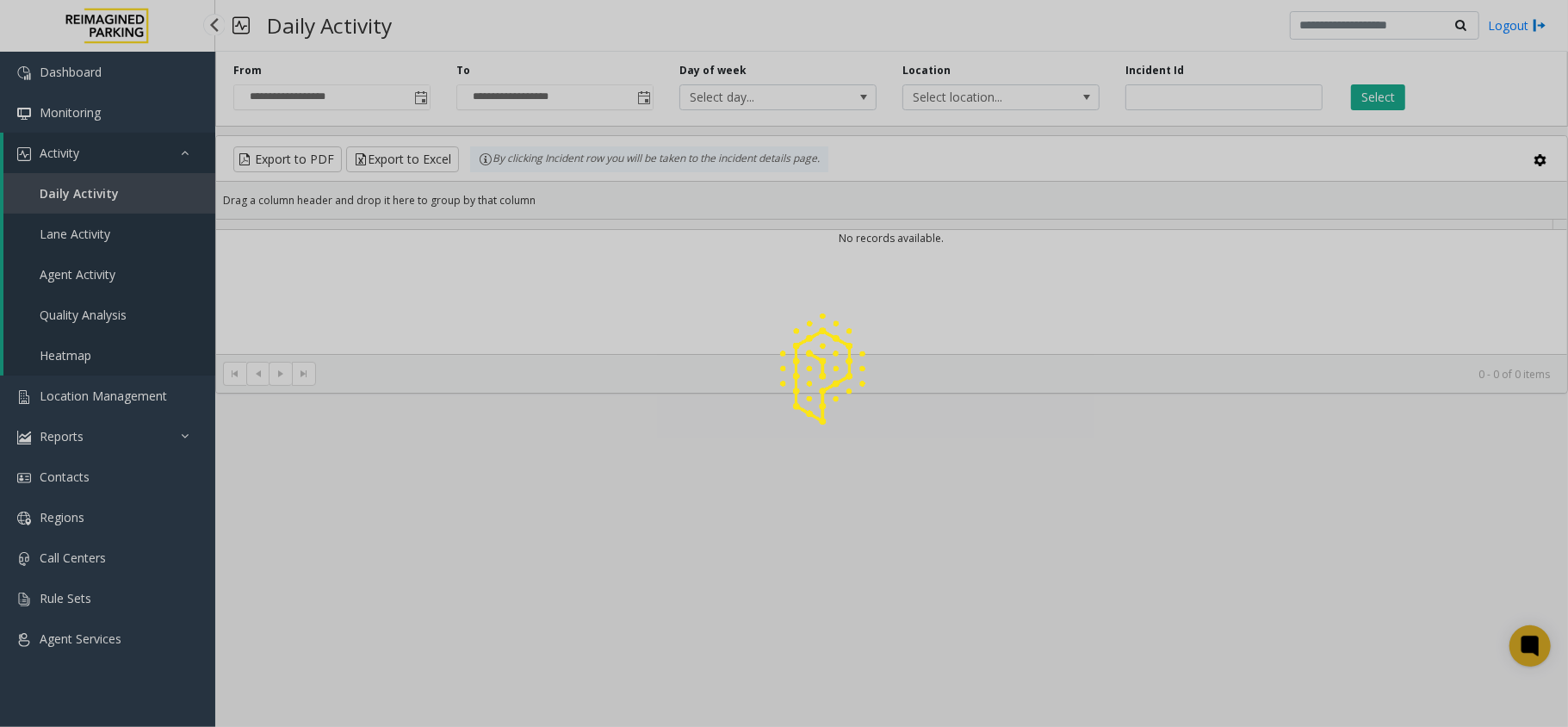
click at [153, 153] on div at bounding box center [784, 364] width 1568 height 727
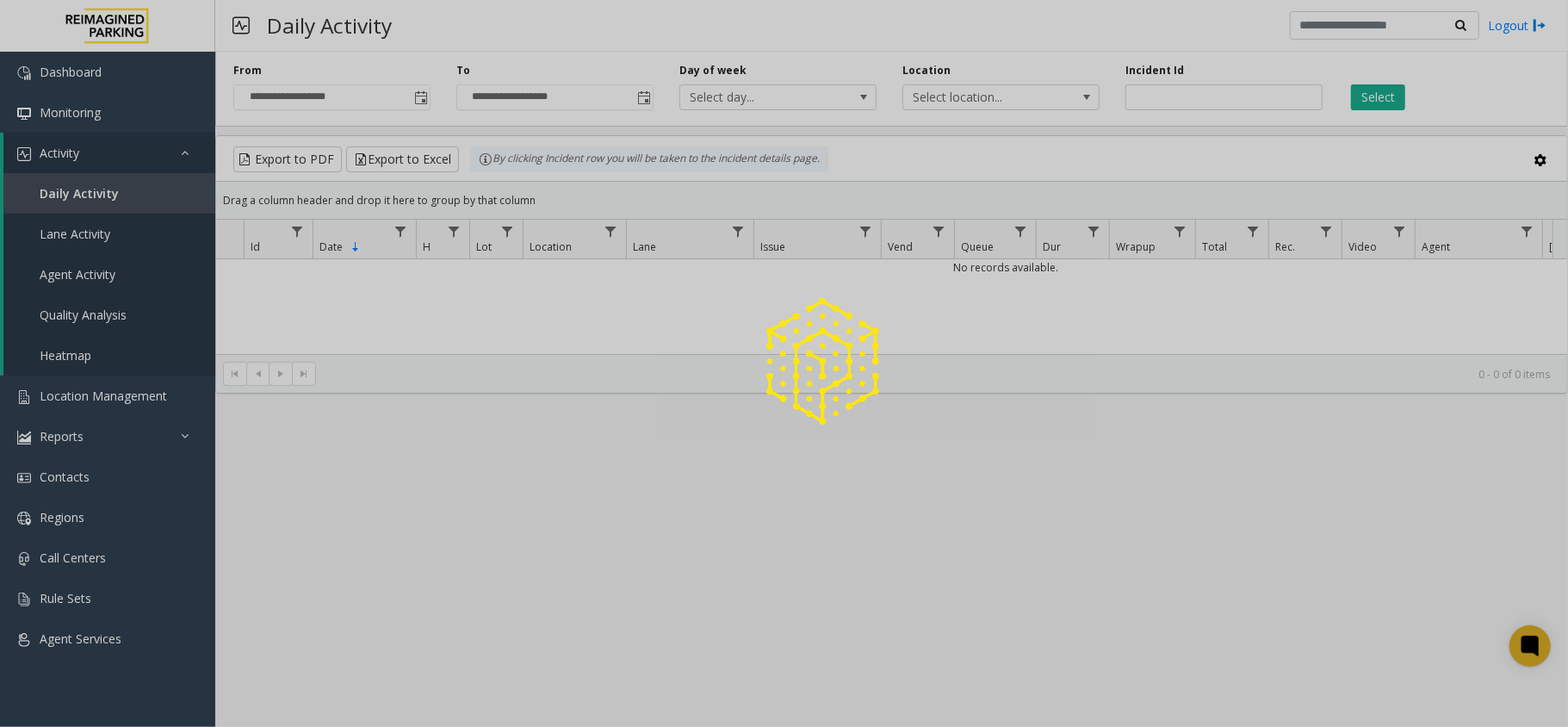
click at [153, 153] on div at bounding box center [784, 364] width 1568 height 727
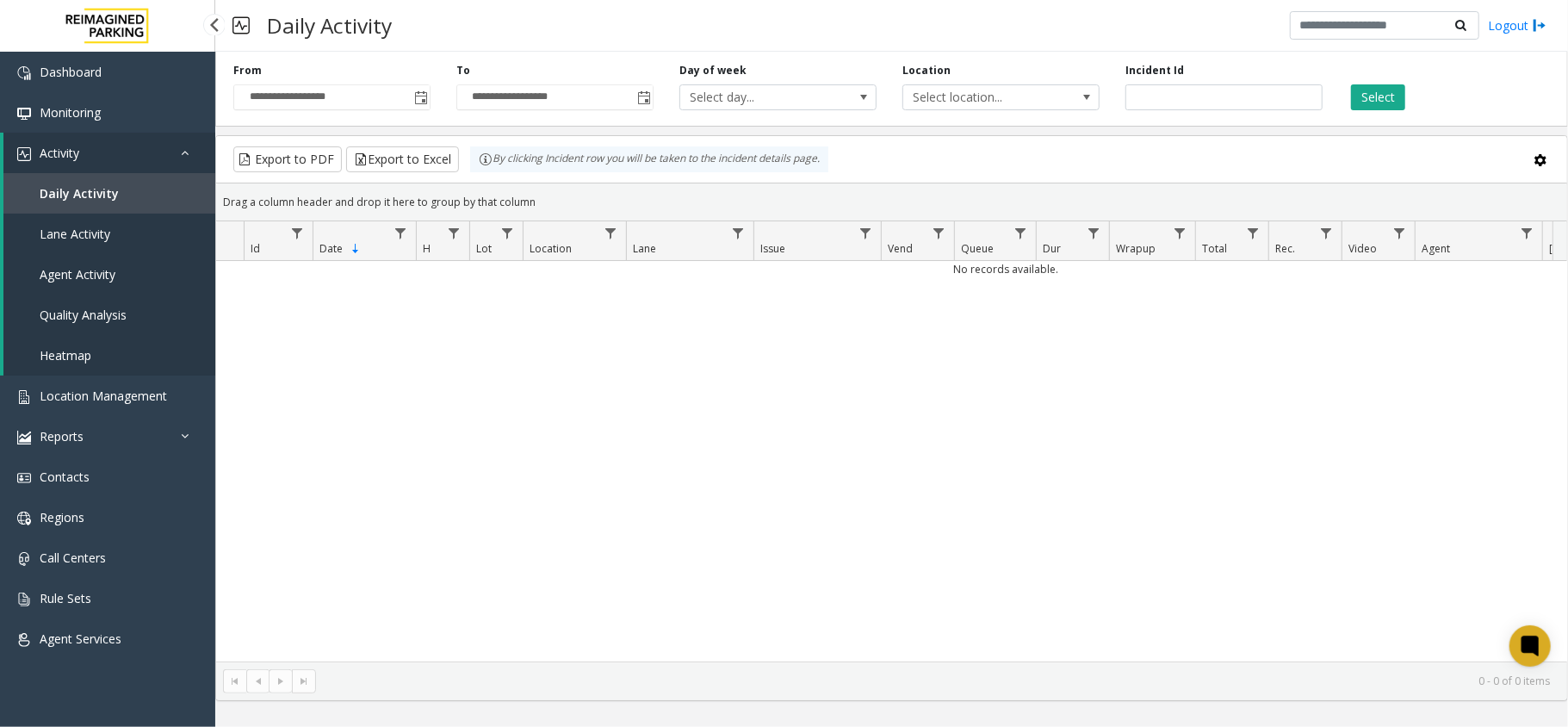
click at [153, 153] on link "Activity" at bounding box center [110, 152] width 212 height 40
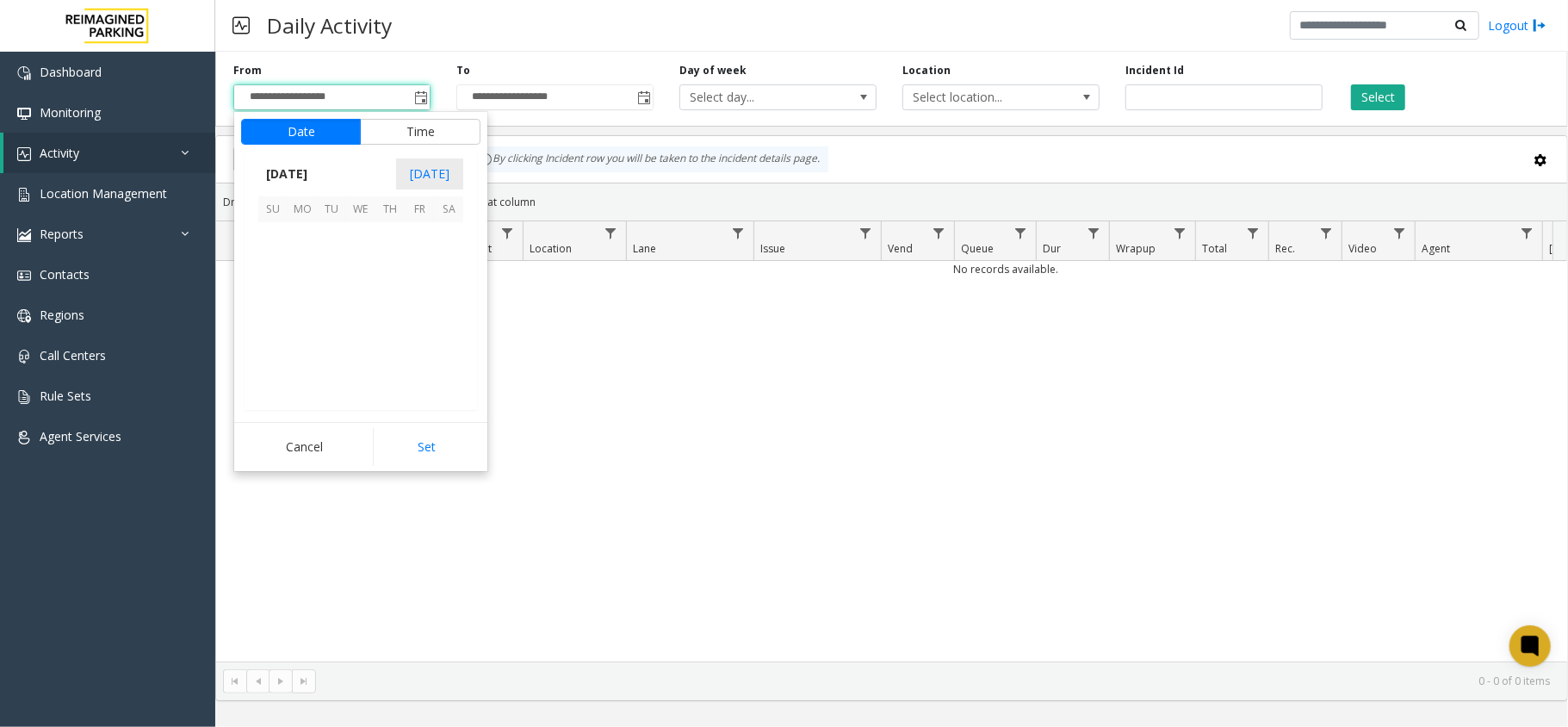
scroll to position [309166, 0]
click at [334, 252] on span "7" at bounding box center [331, 266] width 29 height 29
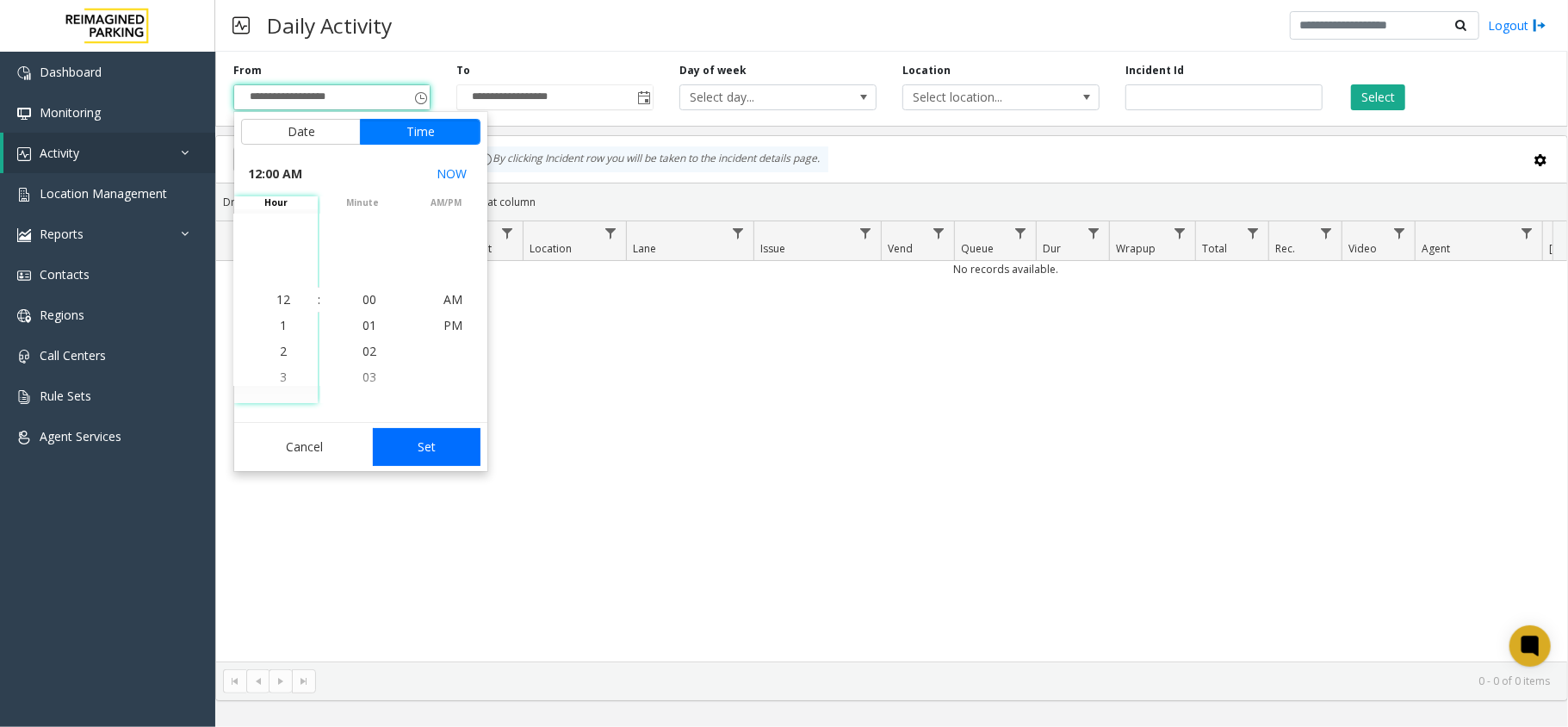
click at [415, 459] on button "Set" at bounding box center [426, 446] width 108 height 38
type input "**********"
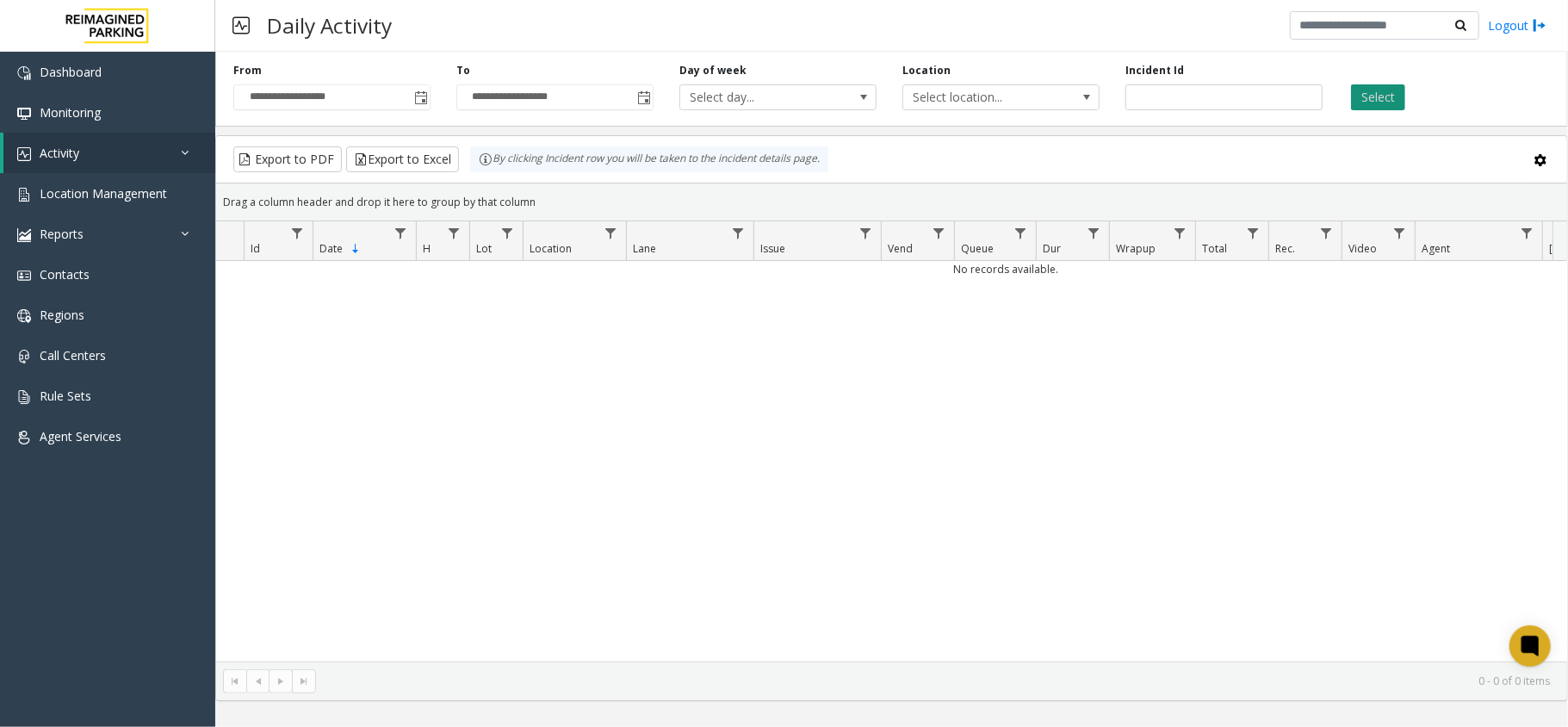
click at [1402, 98] on button "Select" at bounding box center [1377, 97] width 54 height 26
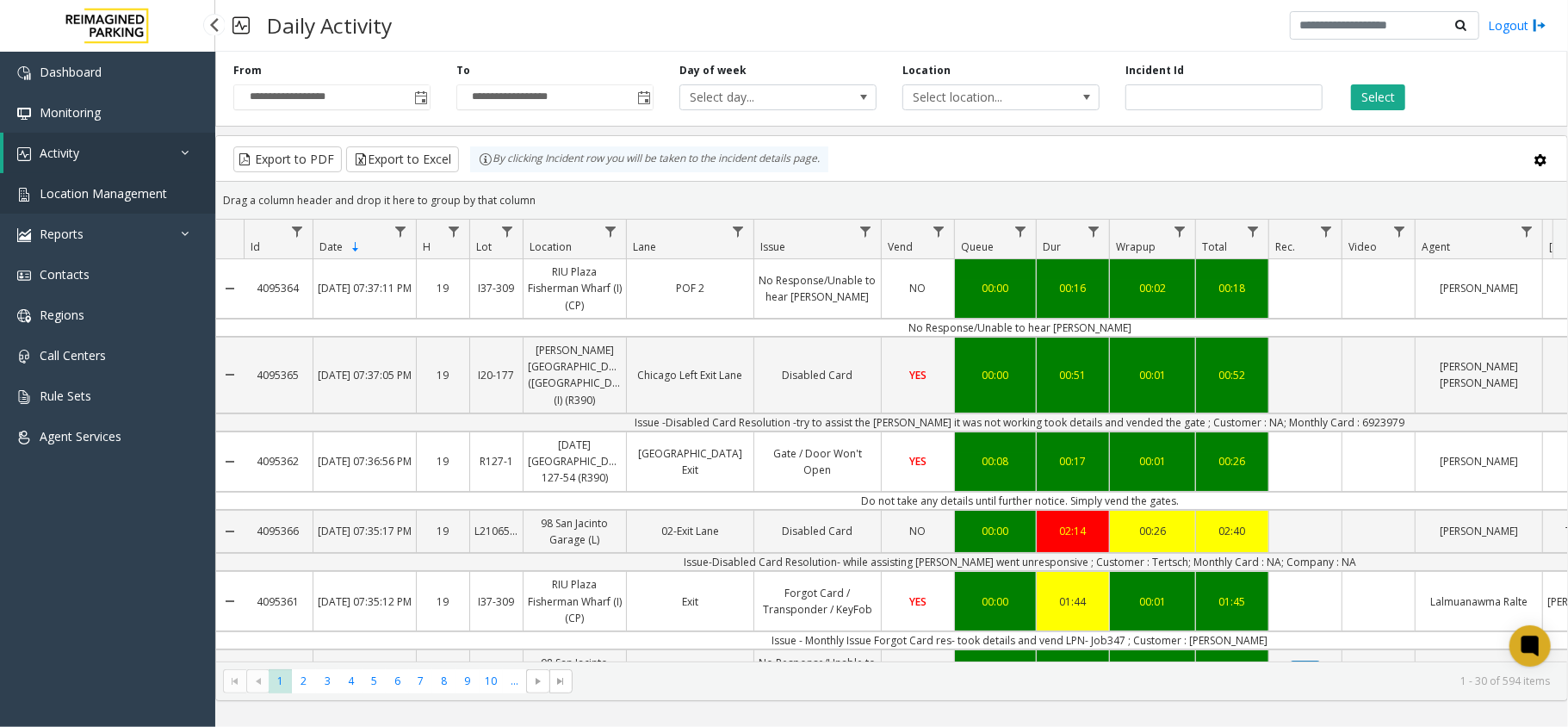
click at [144, 174] on link "Location Management" at bounding box center [107, 193] width 215 height 40
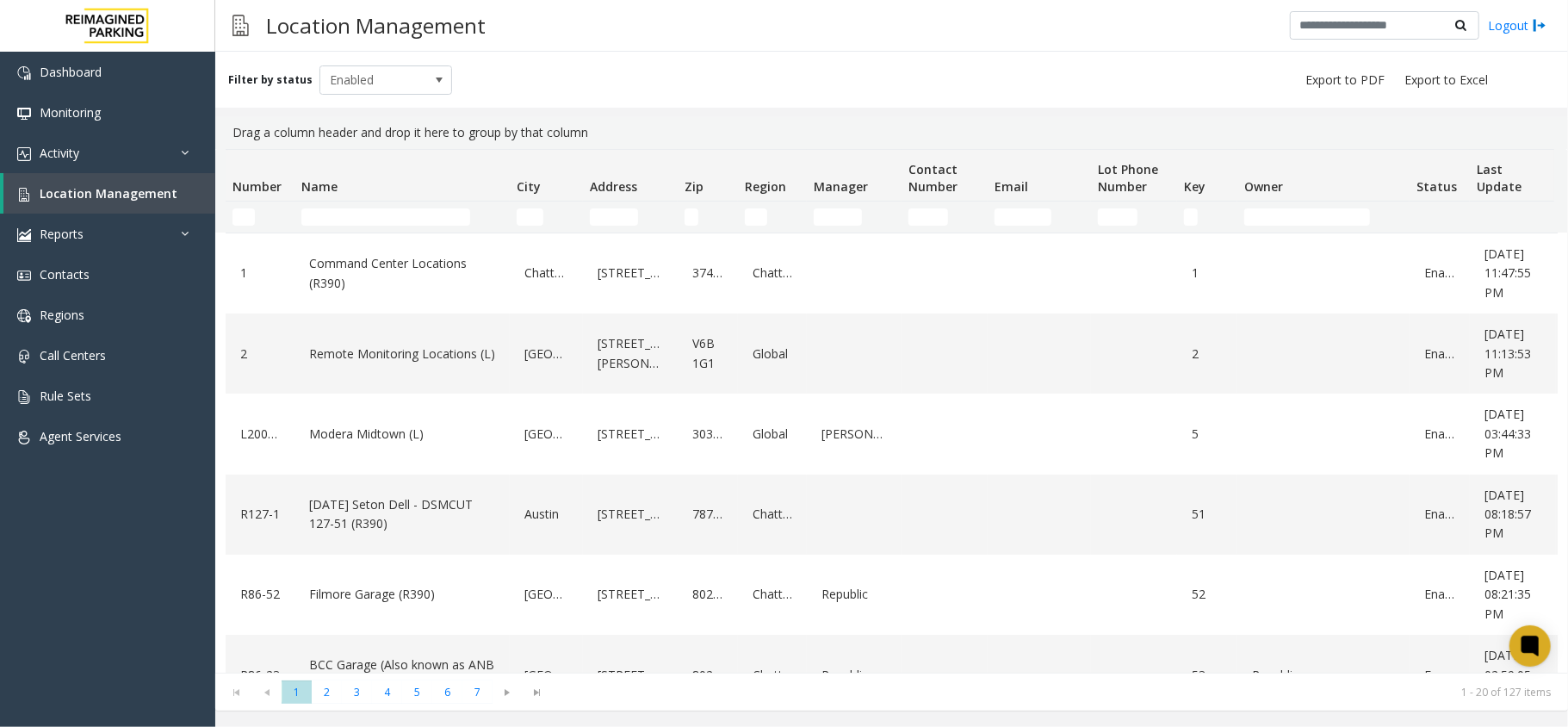
click at [352, 204] on td "Name Filter" at bounding box center [402, 217] width 215 height 31
click at [349, 211] on input "Name Filter" at bounding box center [386, 217] width 169 height 18
click at [119, 155] on link "Activity" at bounding box center [107, 152] width 215 height 40
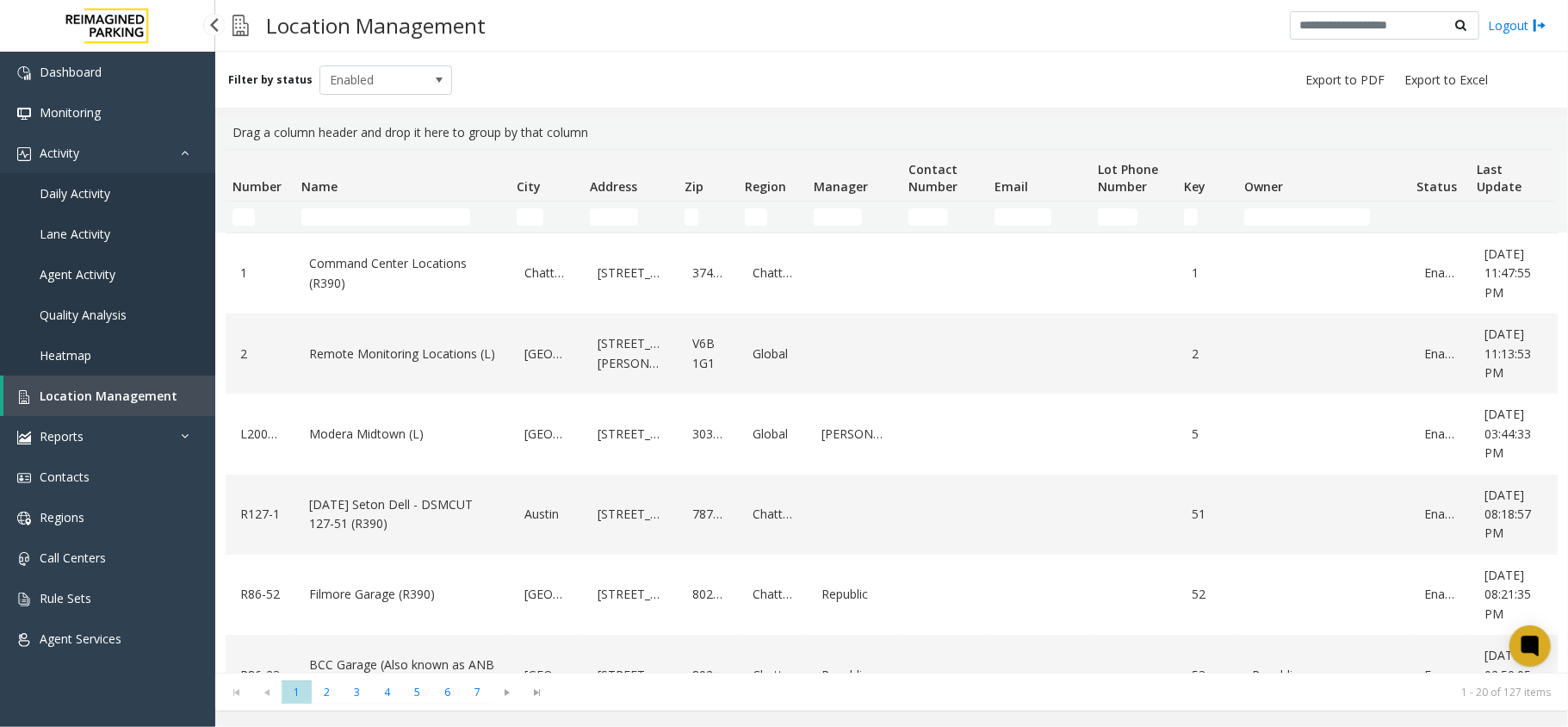
click at [103, 188] on span "Daily Activity" at bounding box center [75, 193] width 71 height 17
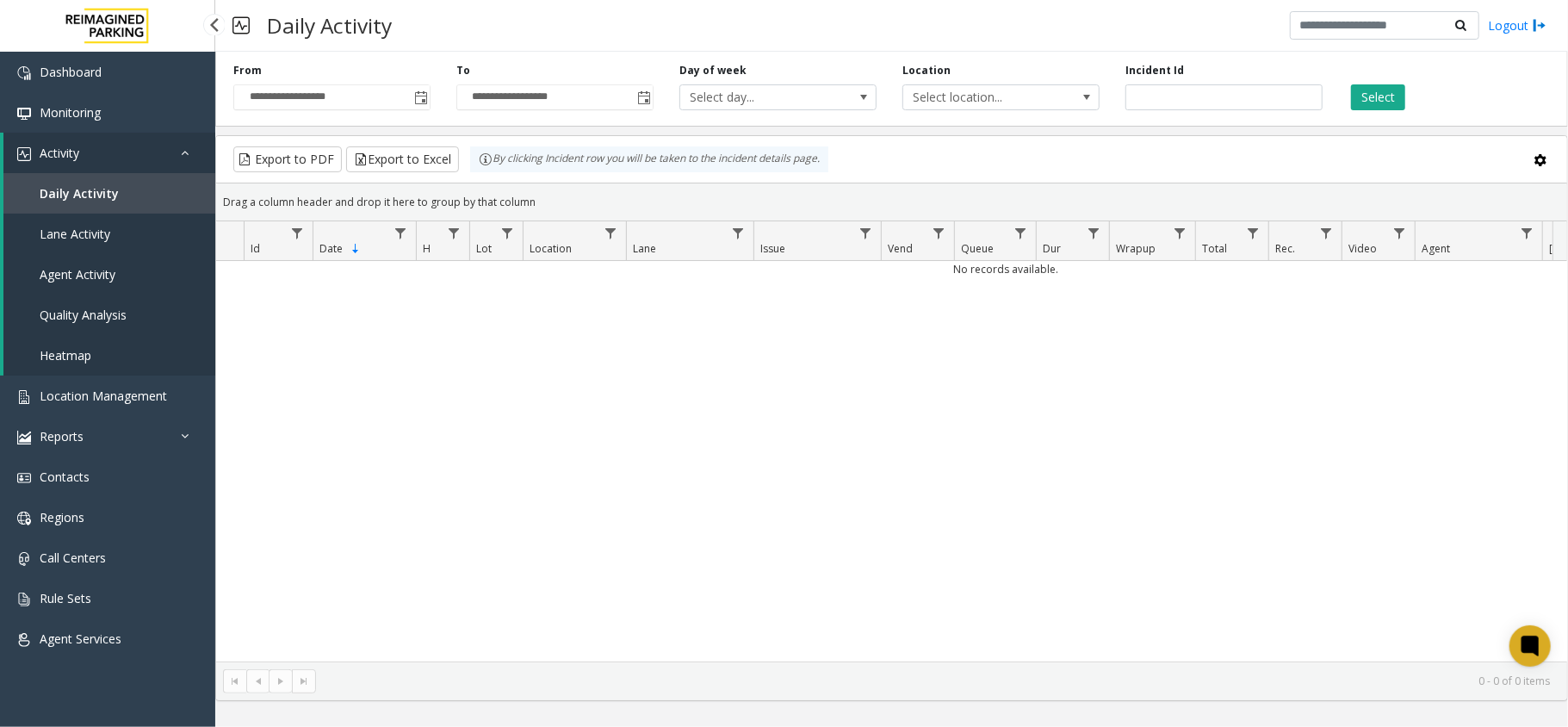
click at [94, 159] on link "Activity" at bounding box center [110, 152] width 212 height 40
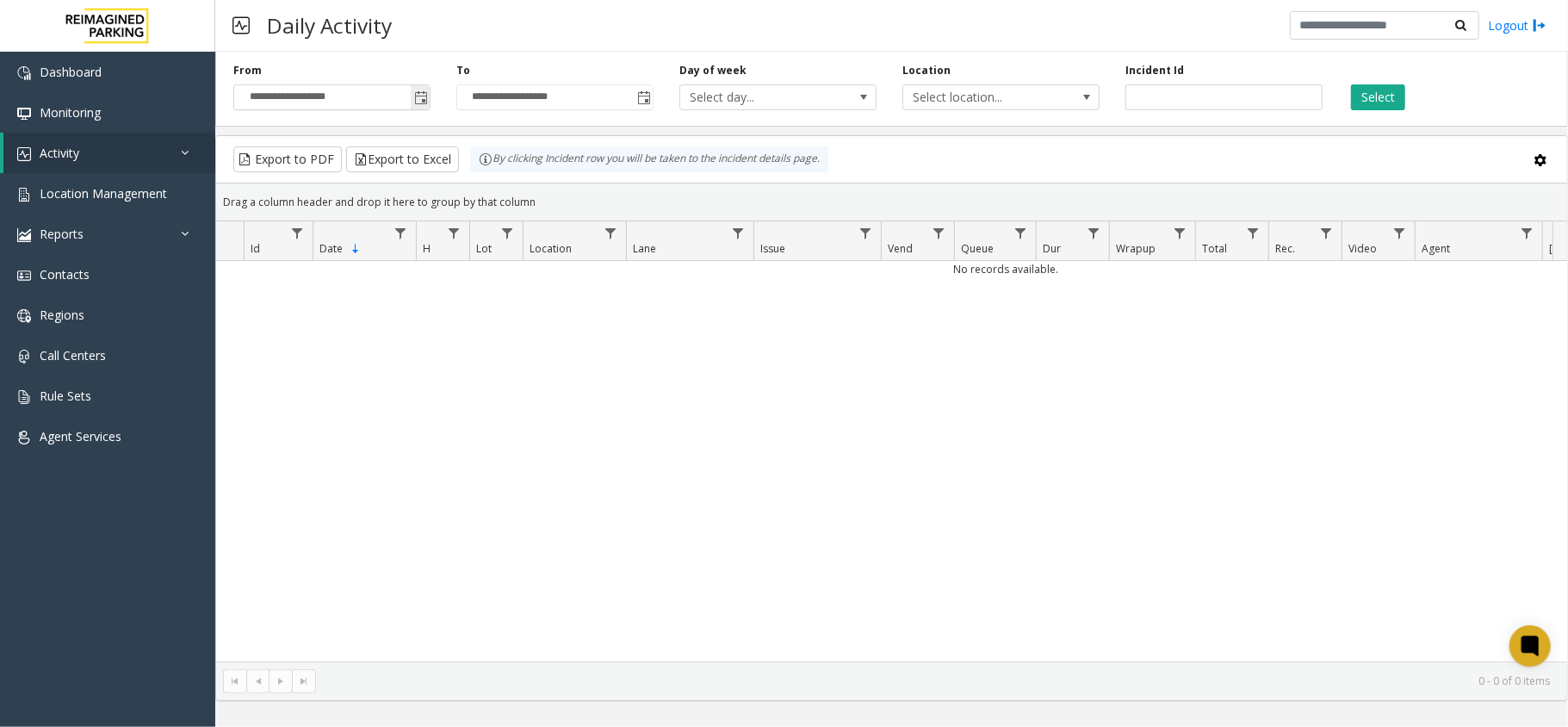
click at [425, 104] on span "Toggle popup" at bounding box center [420, 98] width 14 height 14
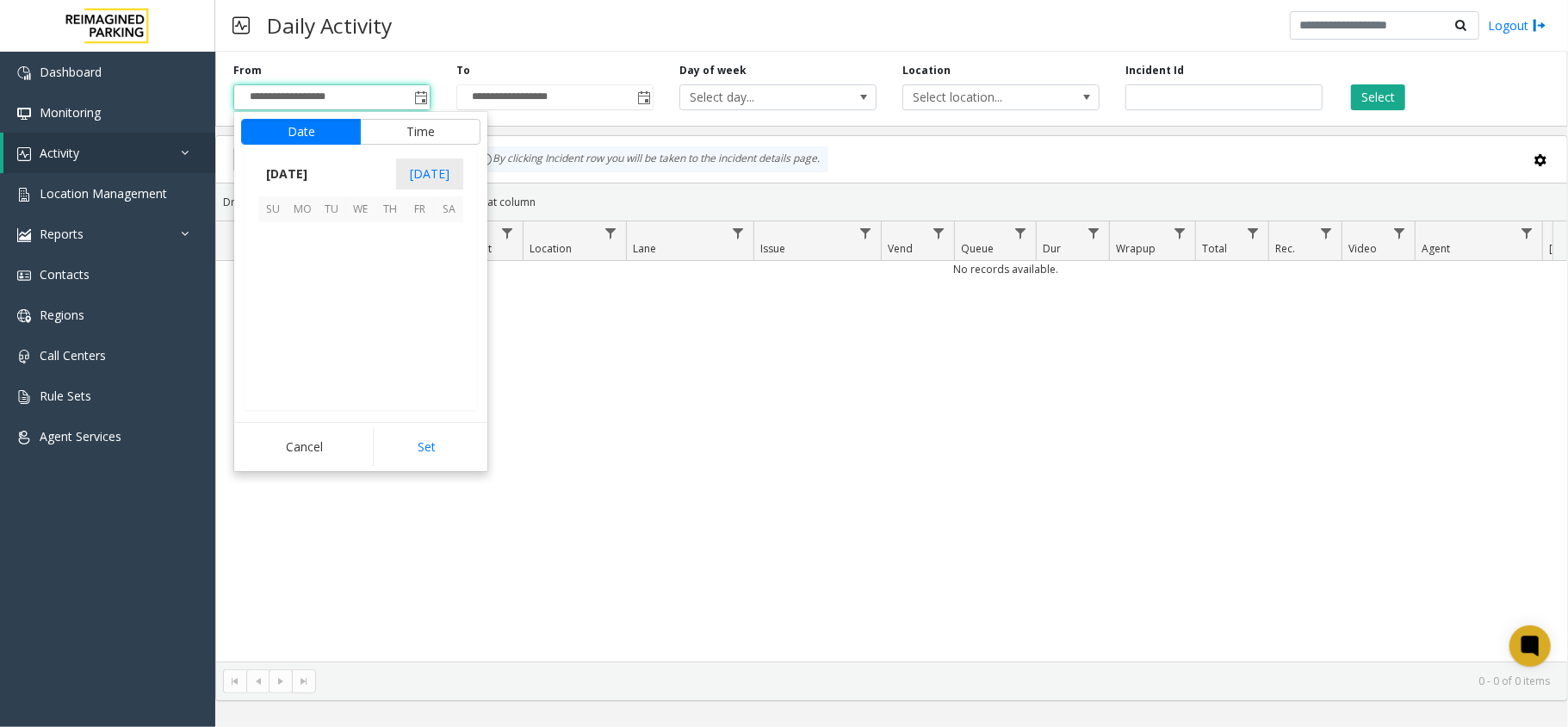
scroll to position [309166, 0]
click at [331, 261] on span "7" at bounding box center [331, 266] width 29 height 29
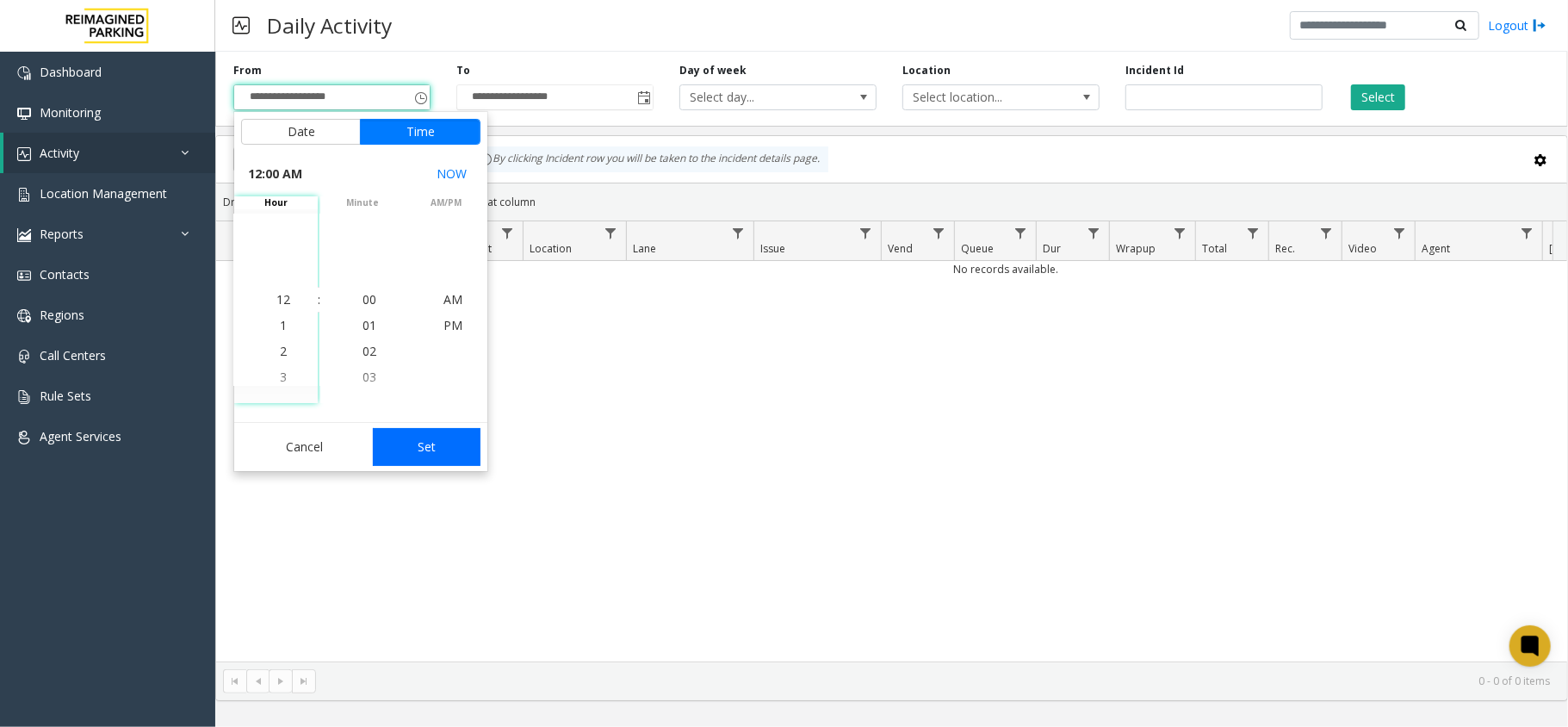
click at [449, 453] on button "Set" at bounding box center [426, 446] width 108 height 38
type input "**********"
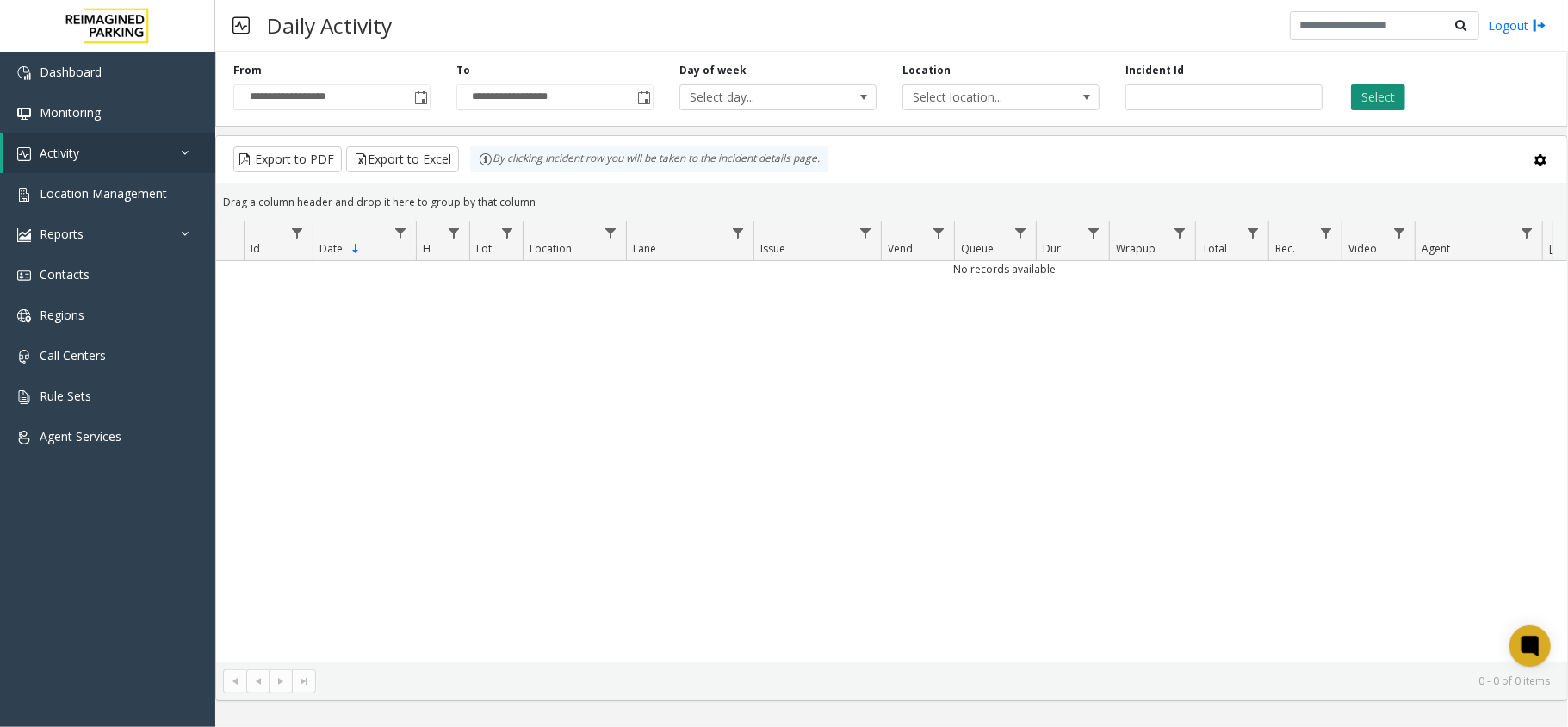
click at [1379, 91] on button "Select" at bounding box center [1377, 97] width 54 height 26
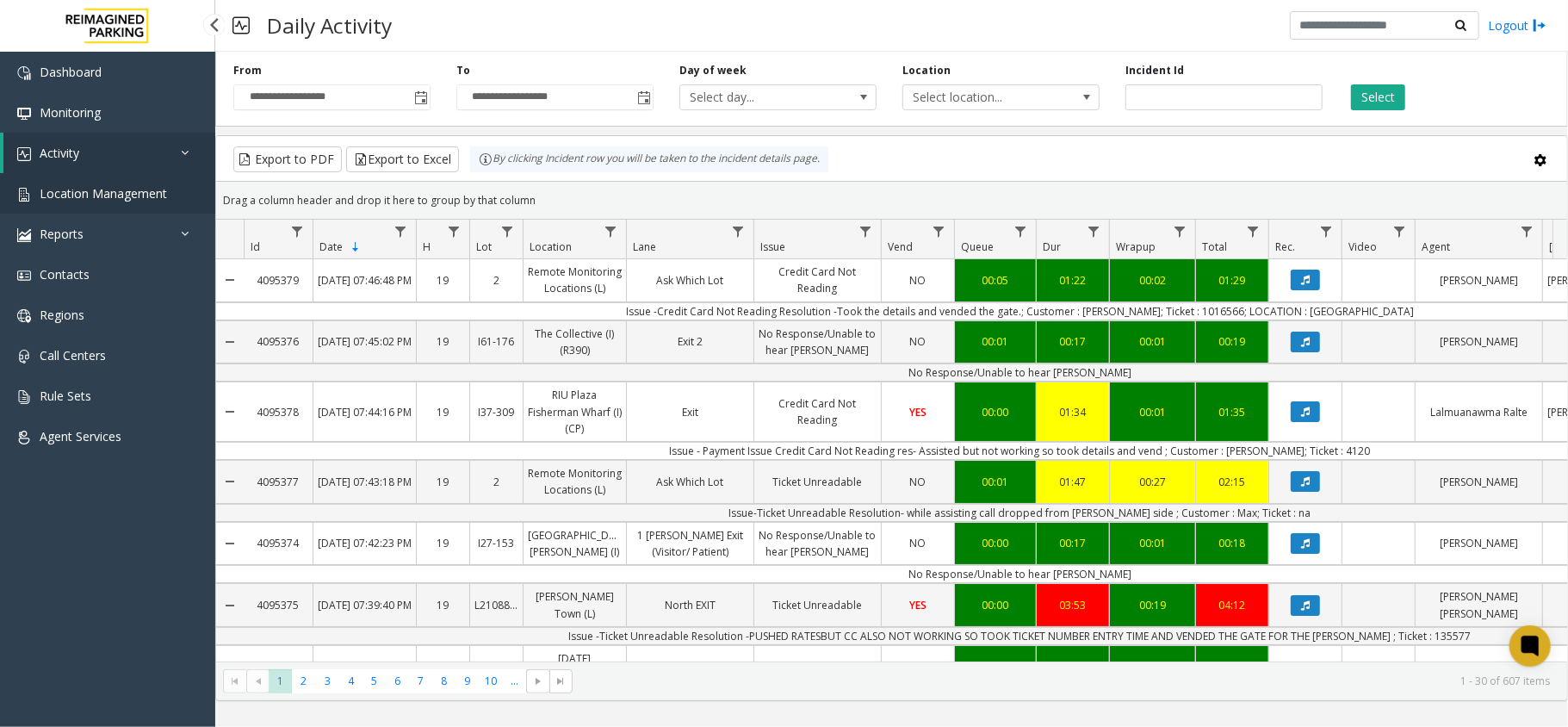
click at [76, 178] on link "Location Management" at bounding box center [107, 193] width 215 height 40
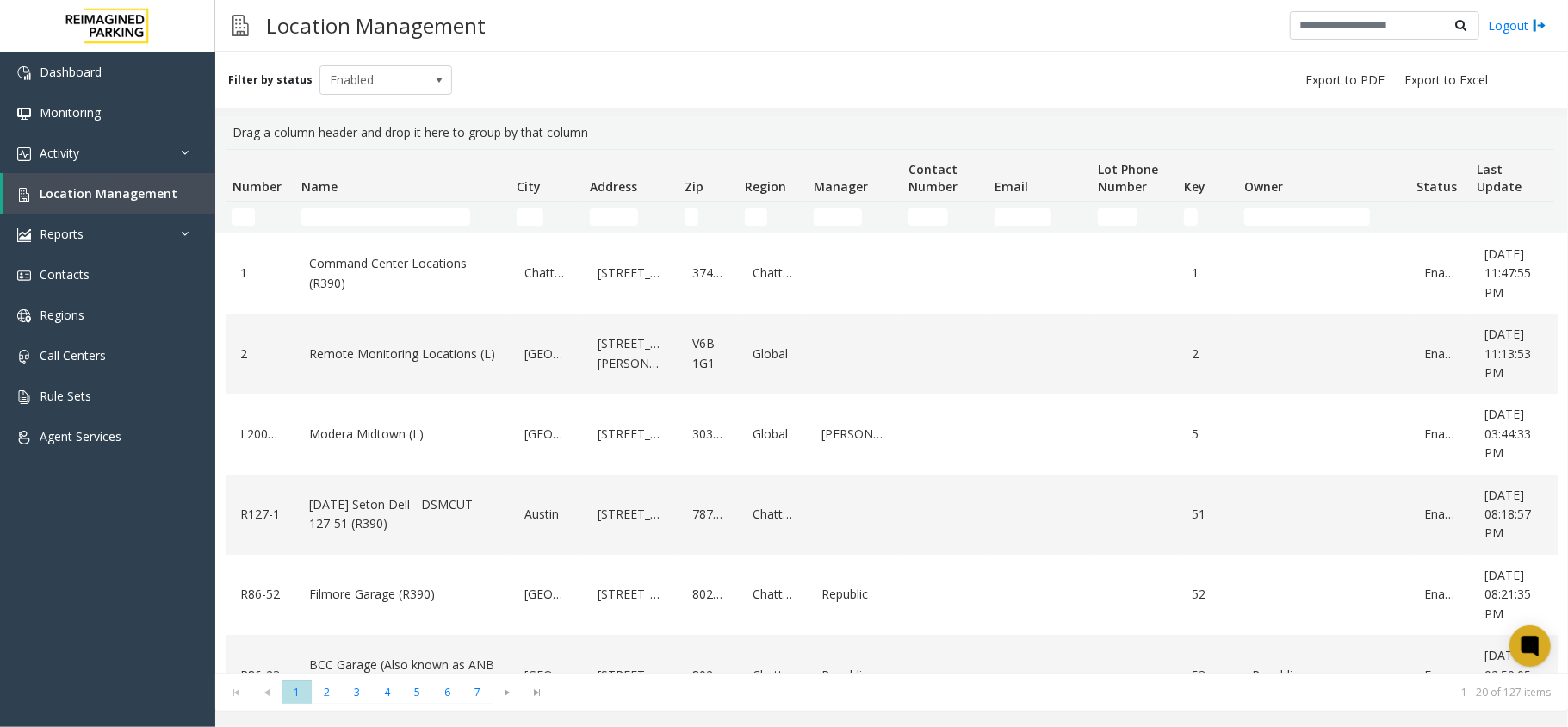
click at [372, 226] on td "Name Filter" at bounding box center [402, 217] width 215 height 31
click at [365, 210] on input "Name Filter" at bounding box center [386, 217] width 169 height 18
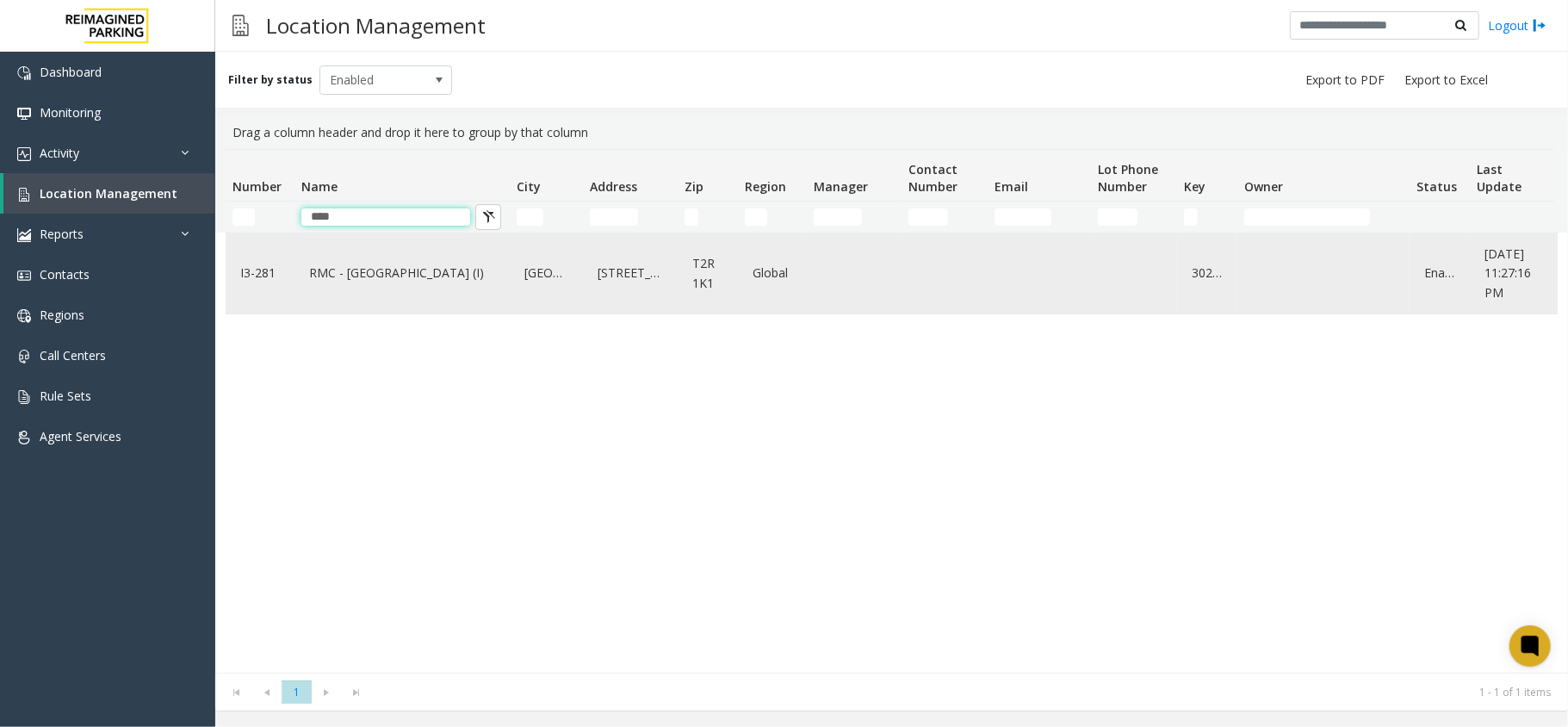
type input "****"
click at [472, 265] on link "RMC - [GEOGRAPHIC_DATA] (I)" at bounding box center [402, 273] width 195 height 28
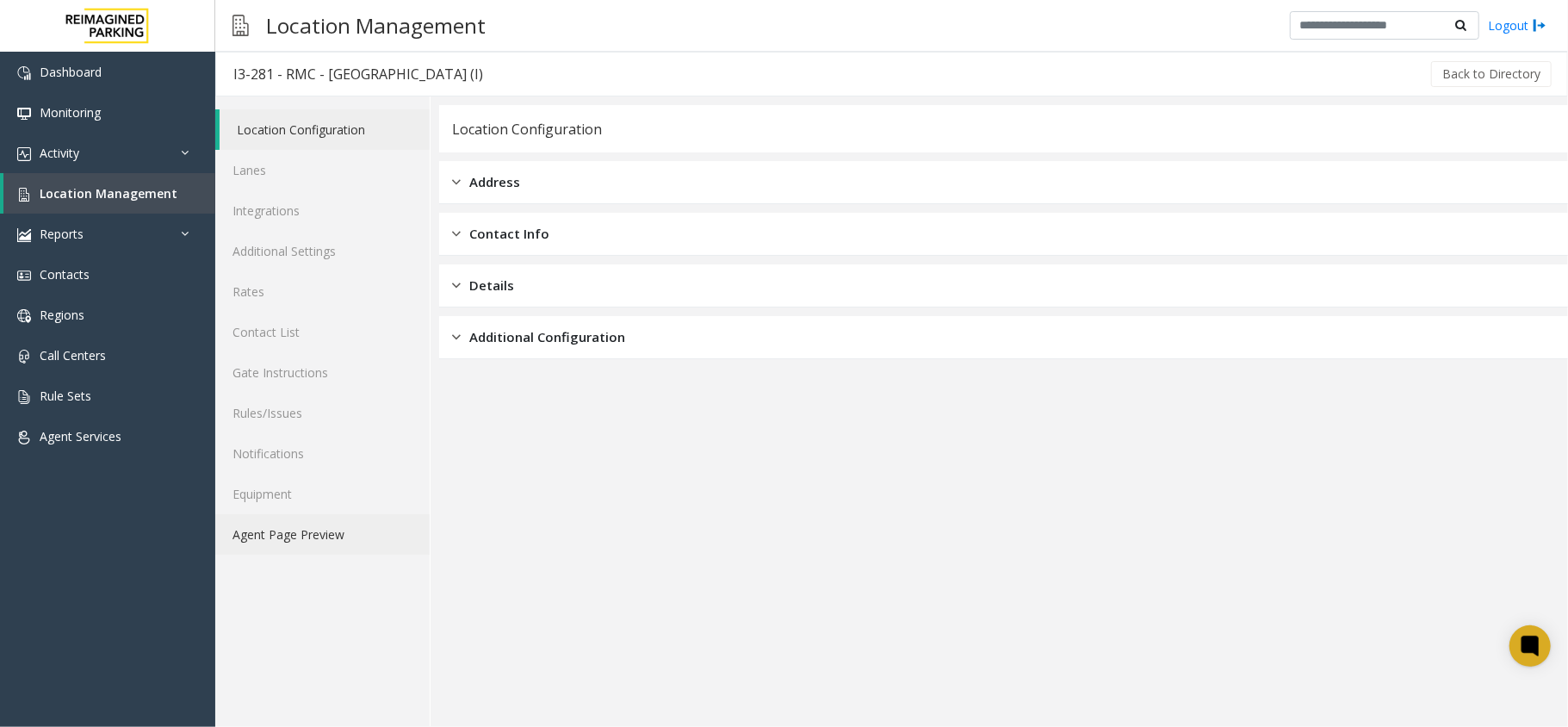
click at [331, 547] on link "Agent Page Preview" at bounding box center [322, 533] width 214 height 40
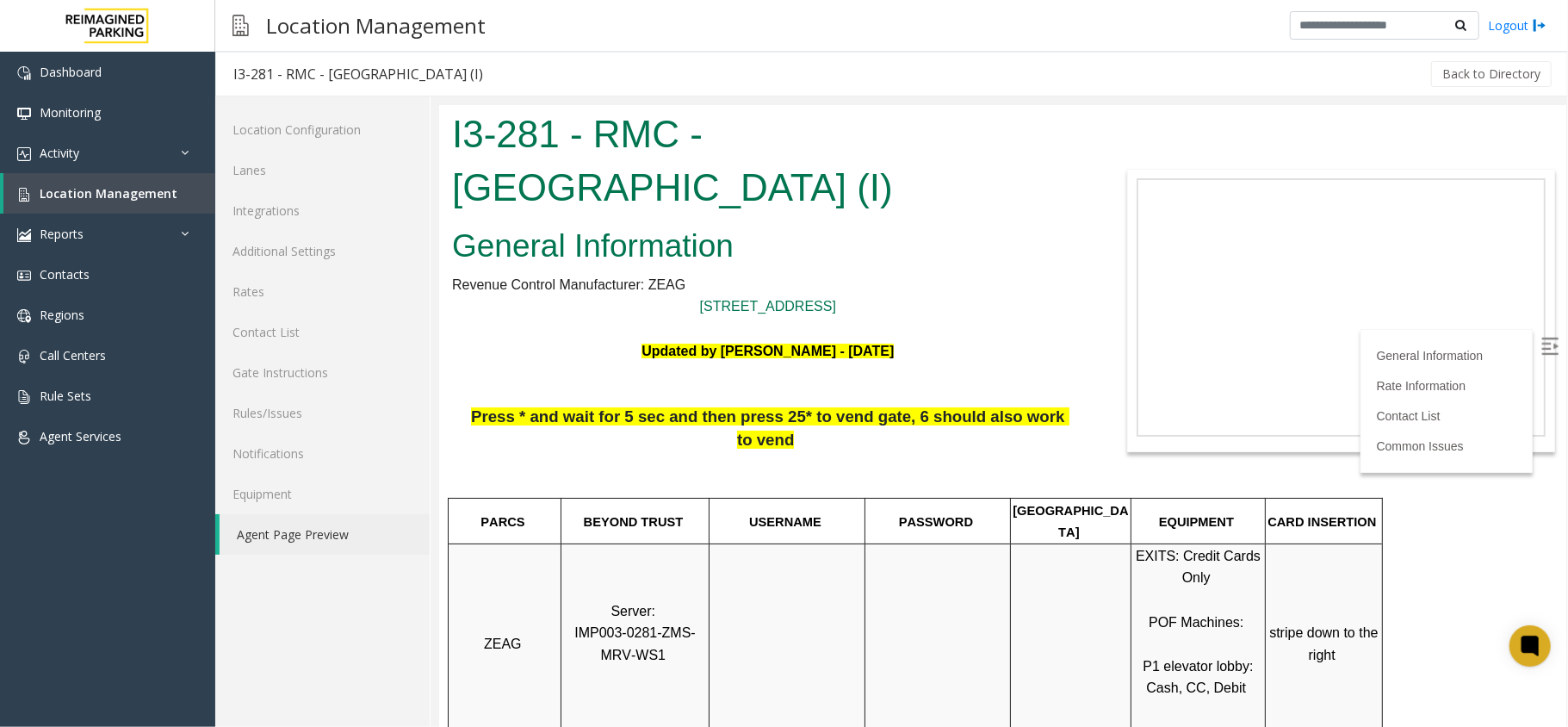
scroll to position [344, 0]
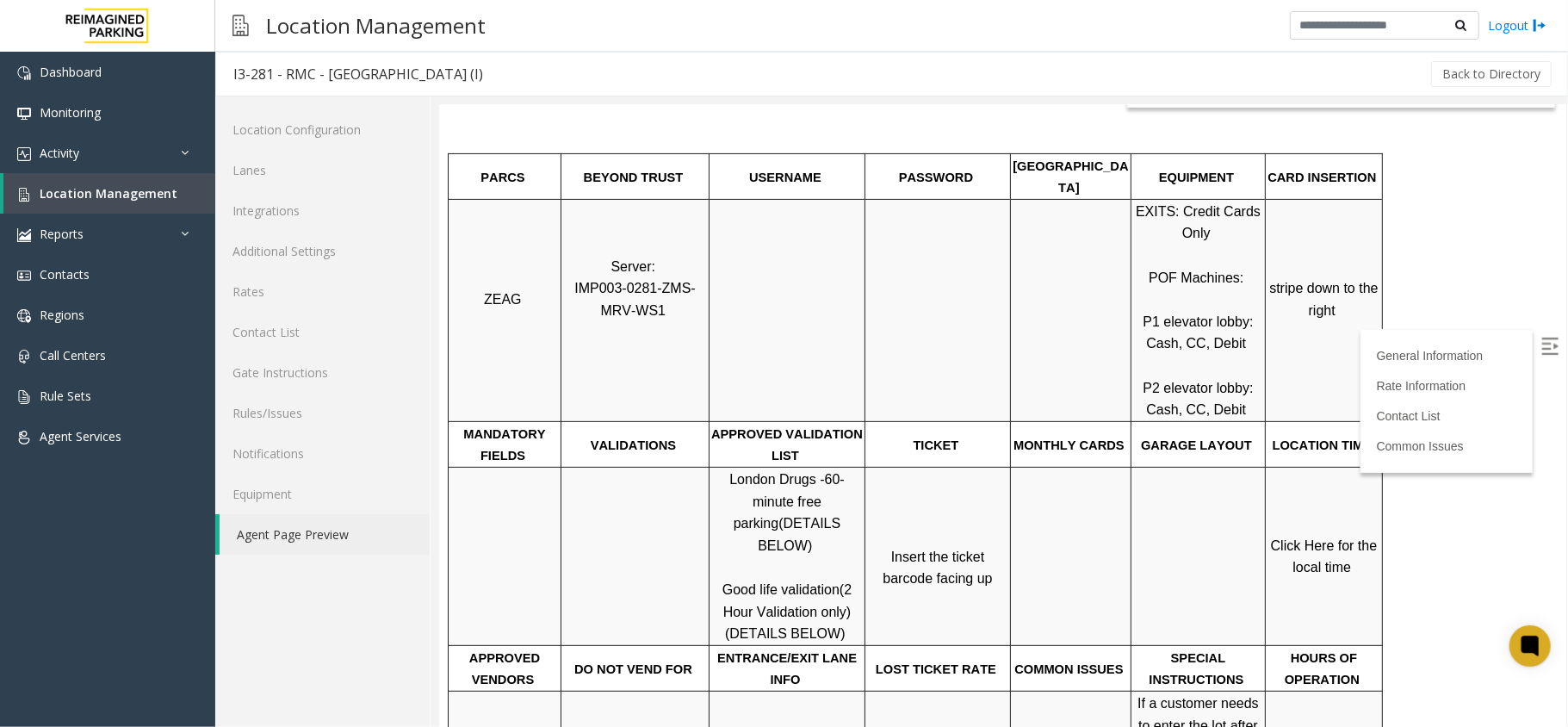
click at [1538, 359] on label at bounding box center [1550, 347] width 26 height 26
click at [1540, 351] on img at bounding box center [1549, 346] width 18 height 18
click at [1312, 537] on span "Click Here for the local time" at bounding box center [1324, 556] width 110 height 37
click at [1305, 537] on link "Click Here for the local time" at bounding box center [1324, 556] width 110 height 37
click at [136, 177] on link "Location Management" at bounding box center [110, 193] width 212 height 40
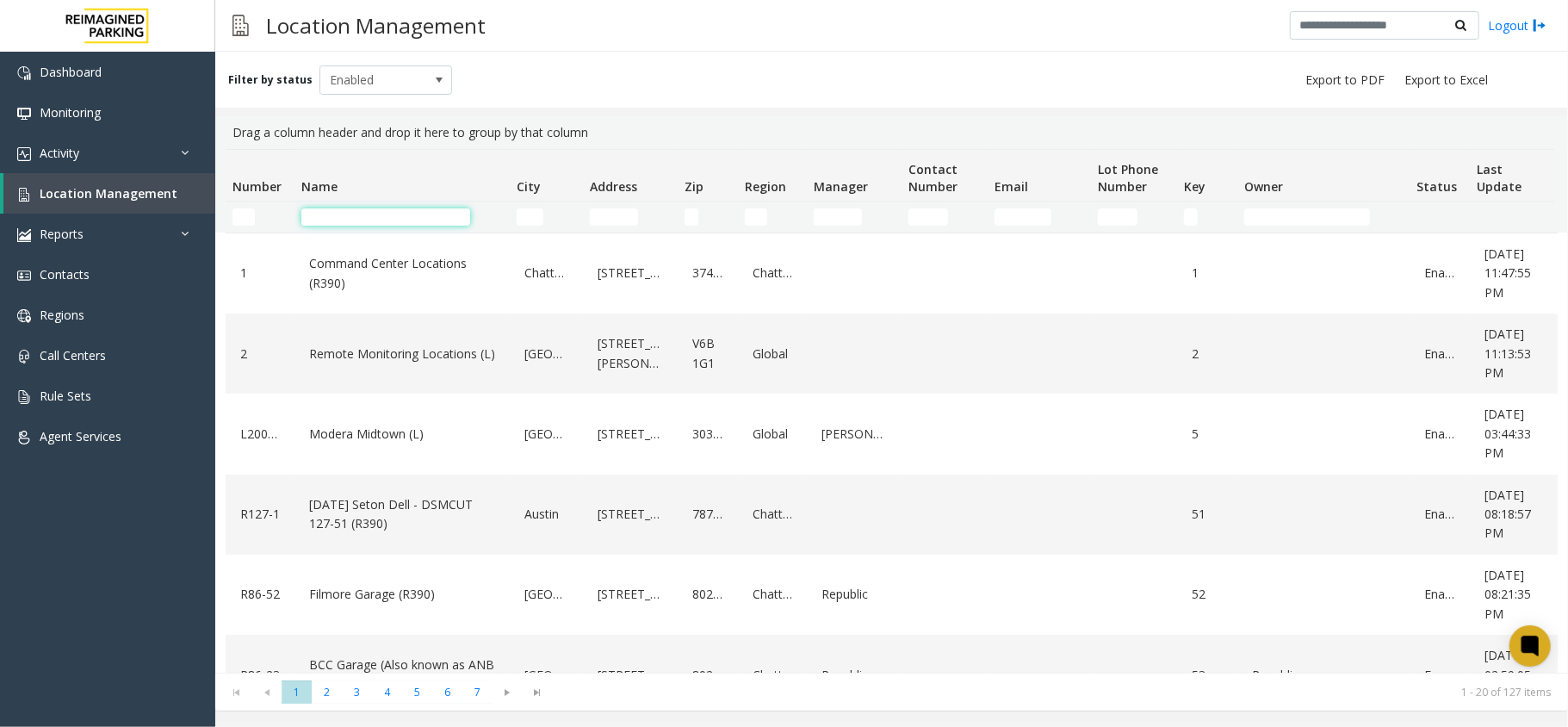
click at [339, 213] on input "Name Filter" at bounding box center [386, 217] width 169 height 18
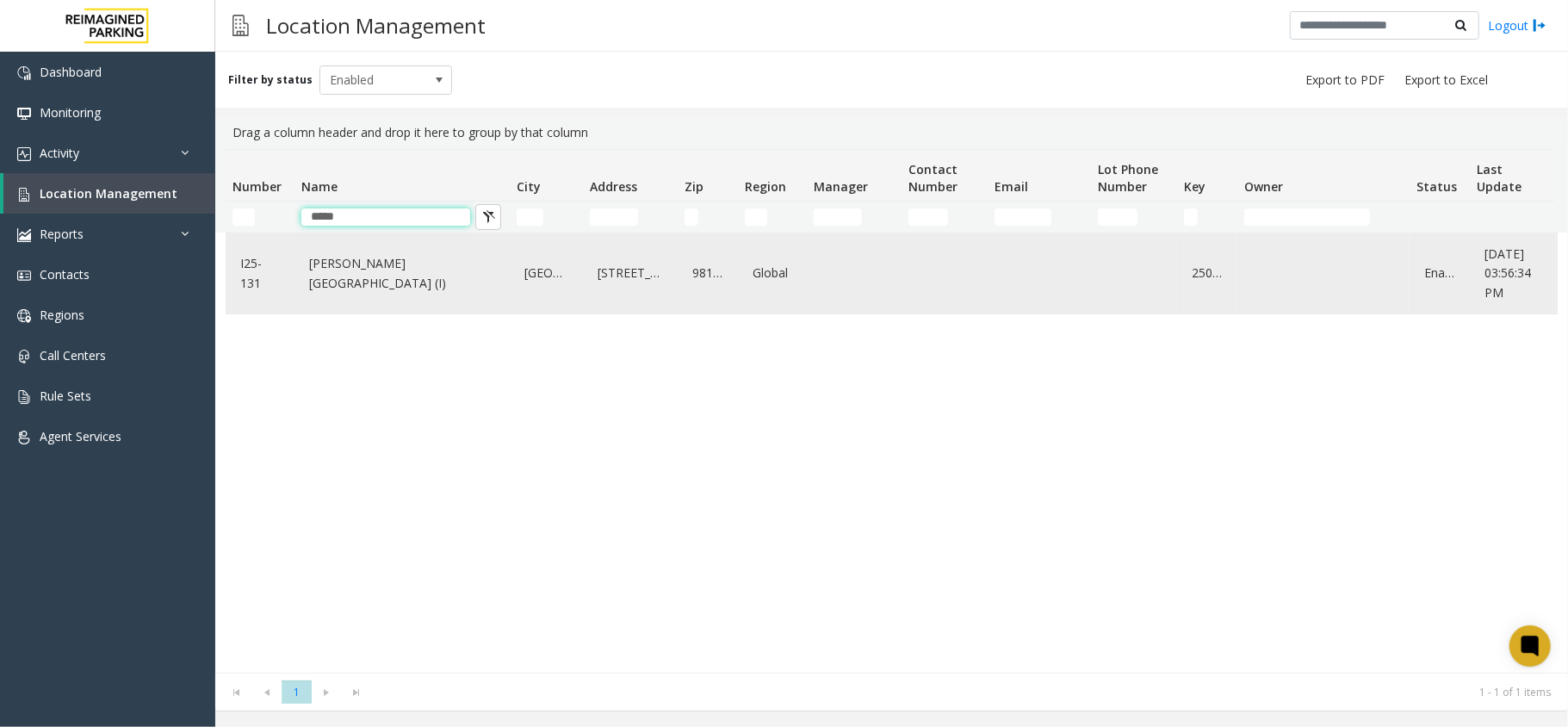
type input "*****"
click at [394, 281] on link "Allen Institute Building (I)" at bounding box center [402, 273] width 195 height 47
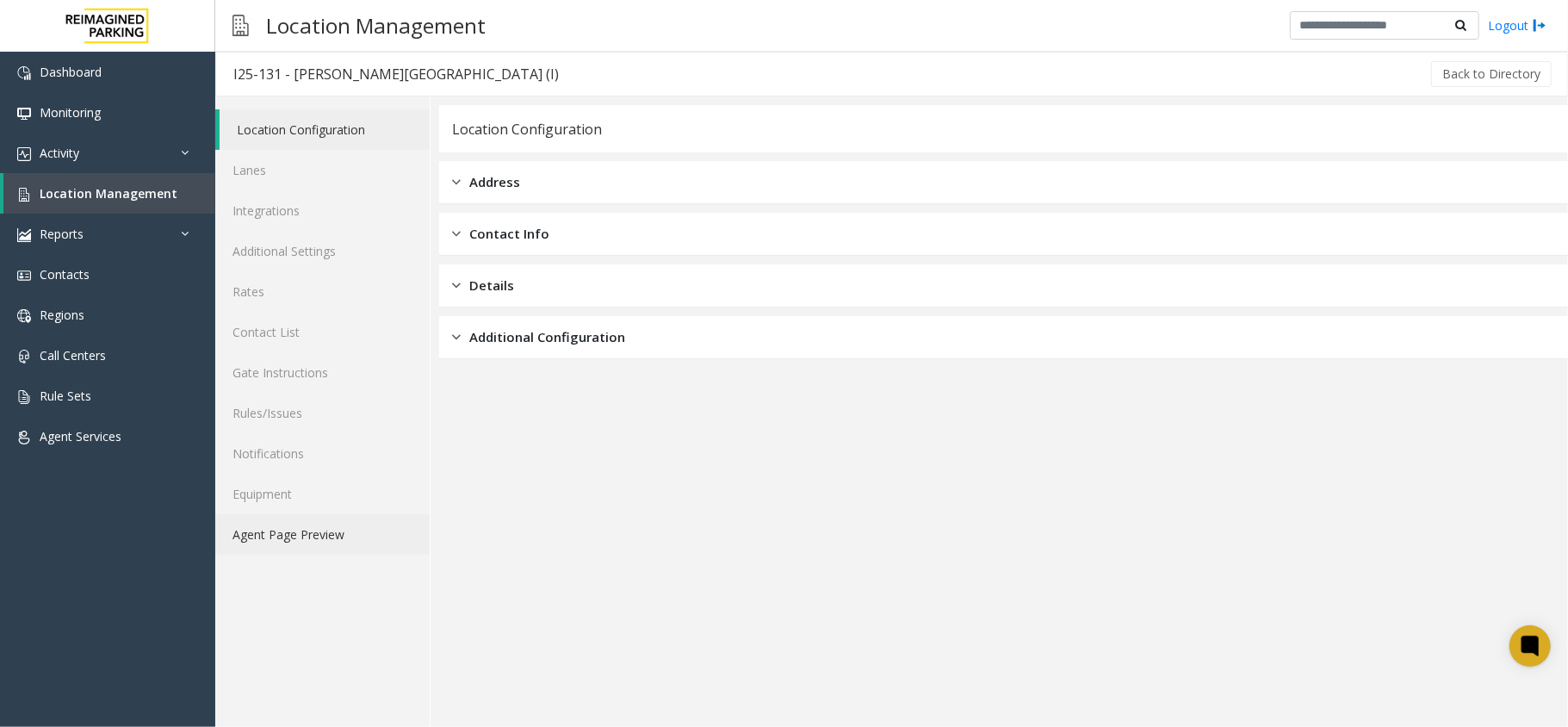
click at [314, 518] on link "Agent Page Preview" at bounding box center [322, 533] width 214 height 40
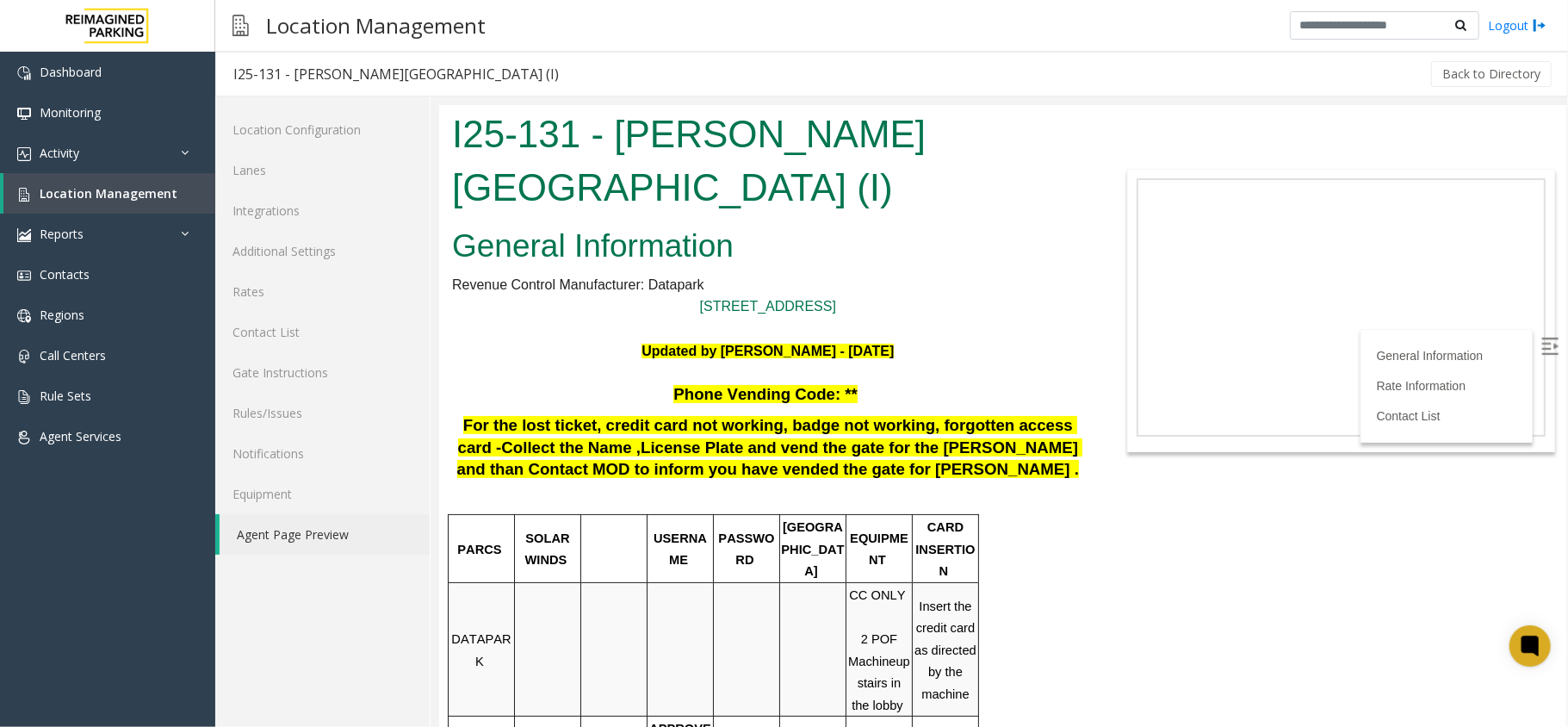
scroll to position [115, 0]
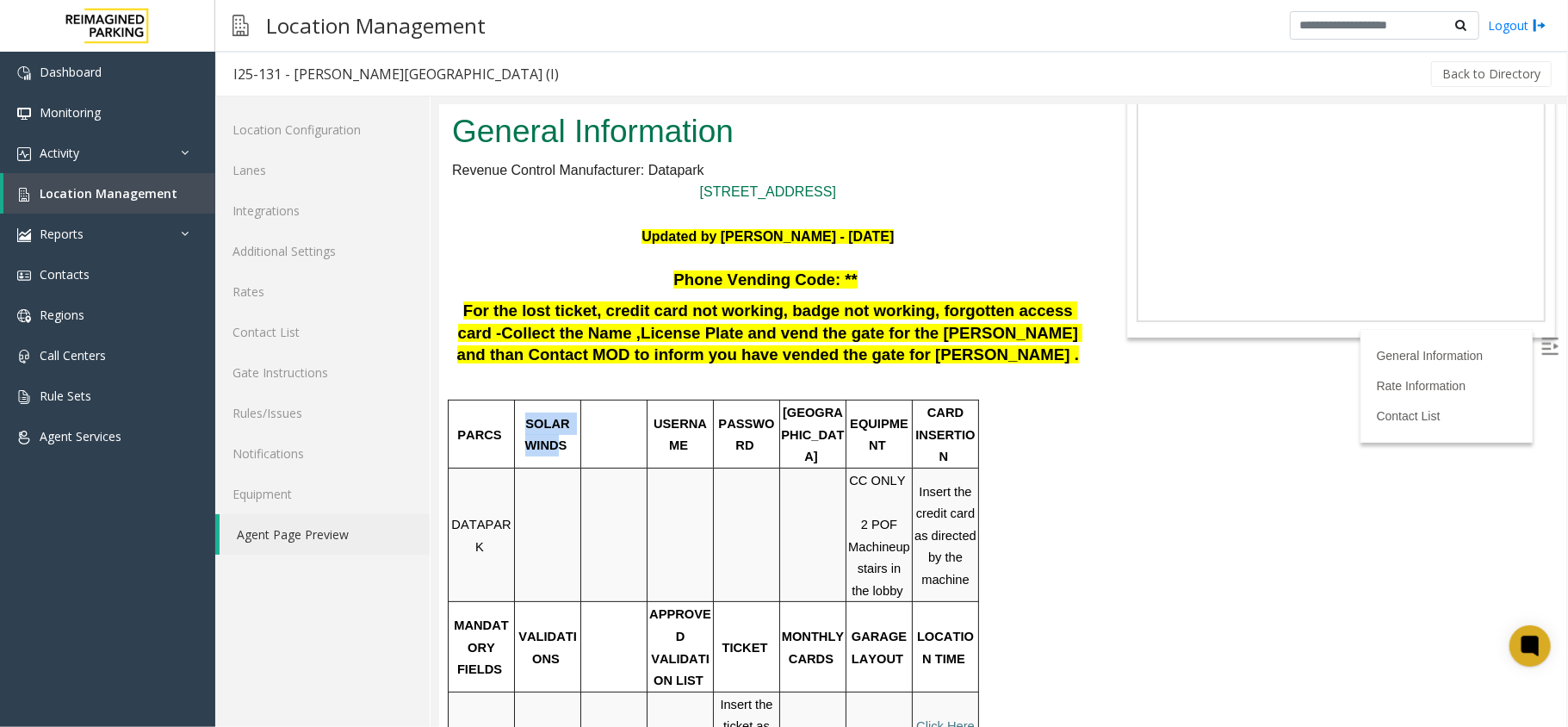
drag, startPoint x: 519, startPoint y: 365, endPoint x: 561, endPoint y: 402, distance: 56.0
click at [560, 404] on td "SOLAR WINDS" at bounding box center [546, 433] width 66 height 68
click at [561, 402] on td "SOLAR WINDS" at bounding box center [546, 433] width 66 height 68
click at [630, 374] on p at bounding box center [766, 385] width 632 height 23
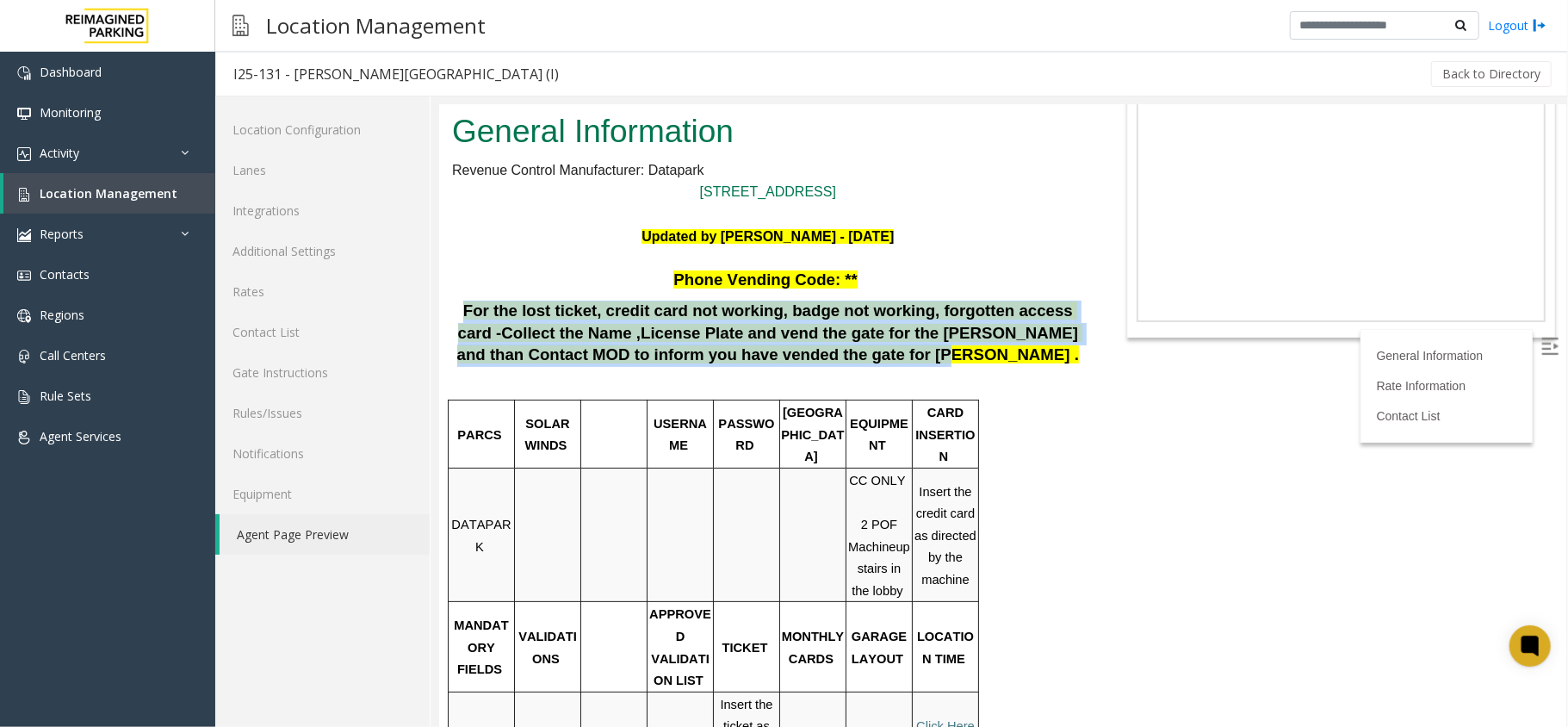
drag, startPoint x: 445, startPoint y: 247, endPoint x: 887, endPoint y: 302, distance: 445.4
click at [887, 302] on div "General Information Revenue Control Manufacturer: Datapark 601 Westlake Ave N, …" at bounding box center [766, 604] width 657 height 998
click at [887, 323] on span "Collect the Name ,License Plate and vend the gate for the parker and than Conta…" at bounding box center [768, 343] width 626 height 40
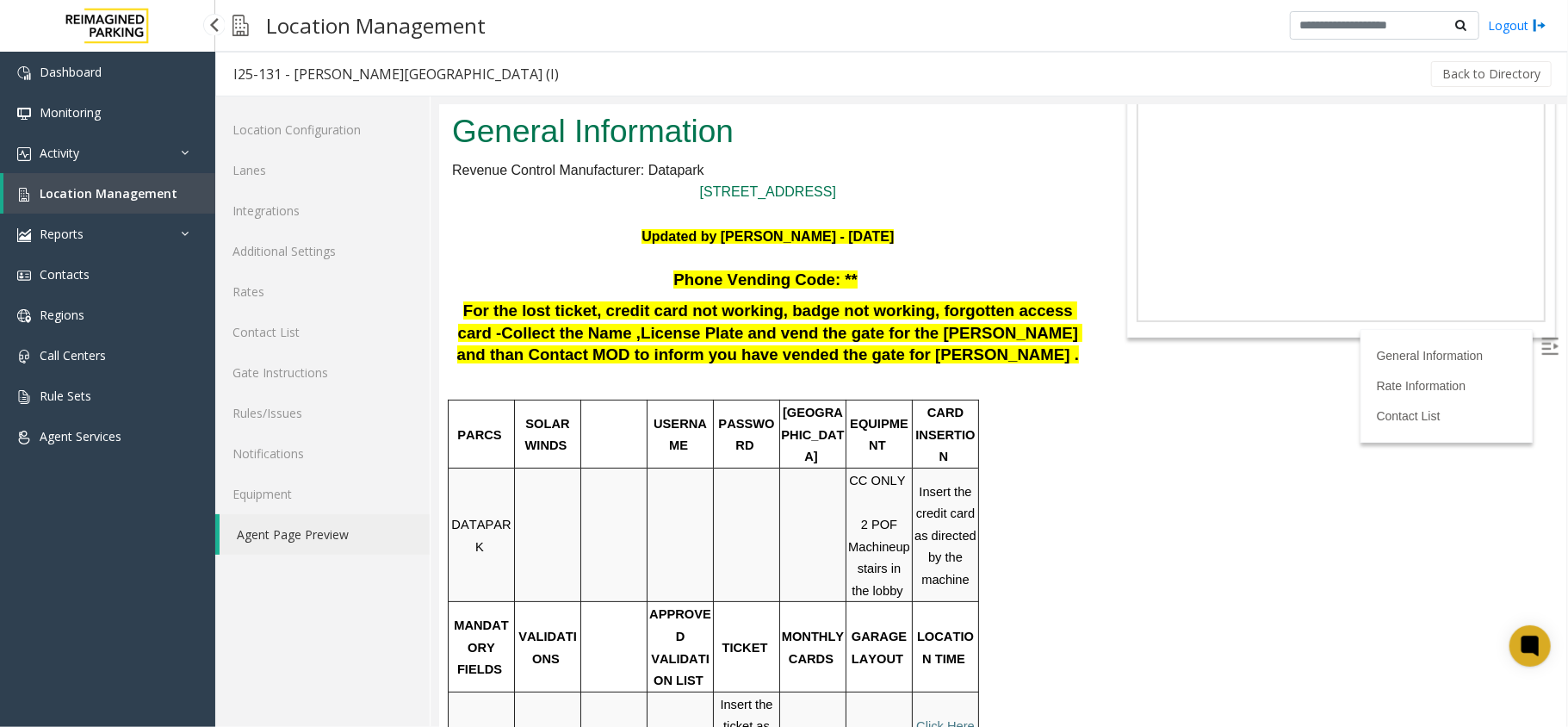
click at [36, 179] on link "Location Management" at bounding box center [110, 193] width 212 height 40
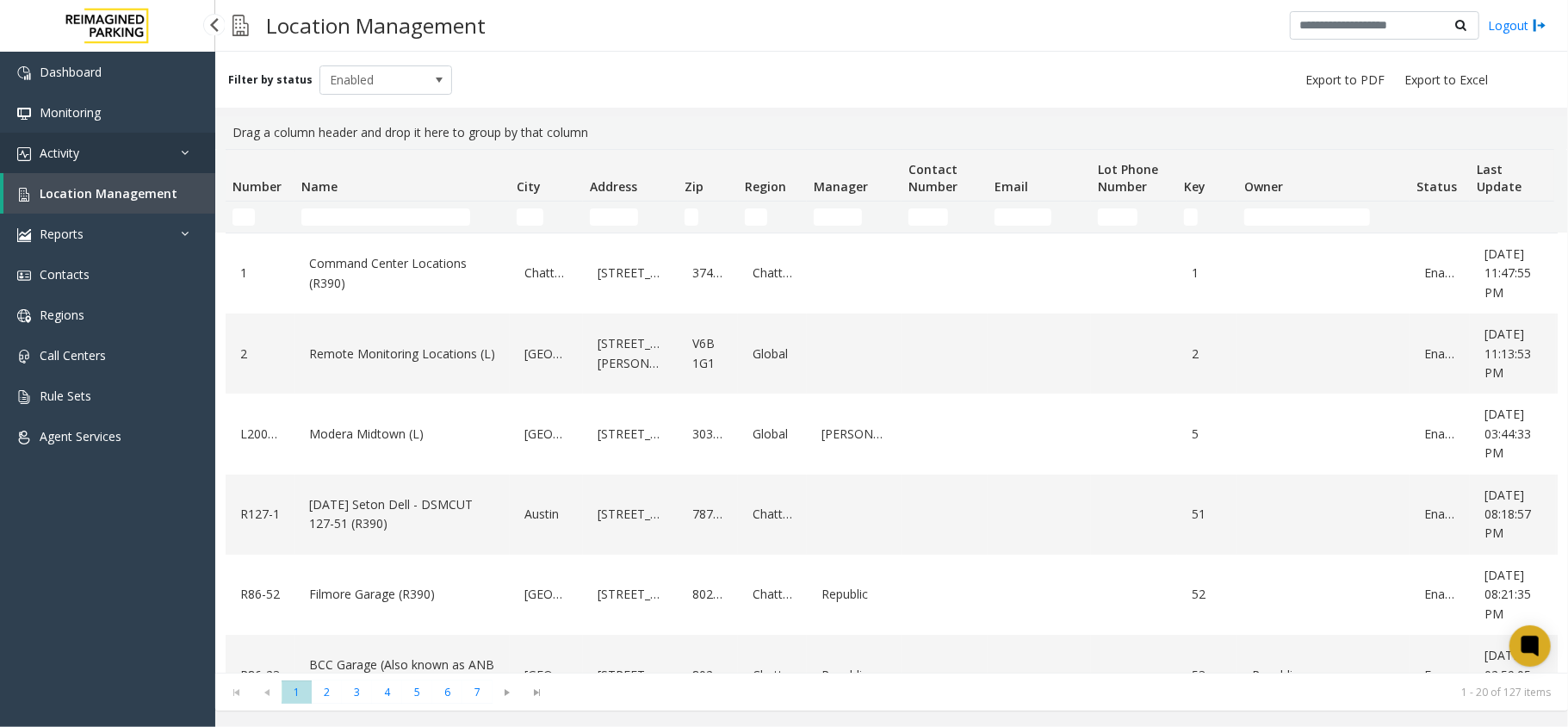
click at [142, 145] on link "Activity" at bounding box center [107, 152] width 215 height 40
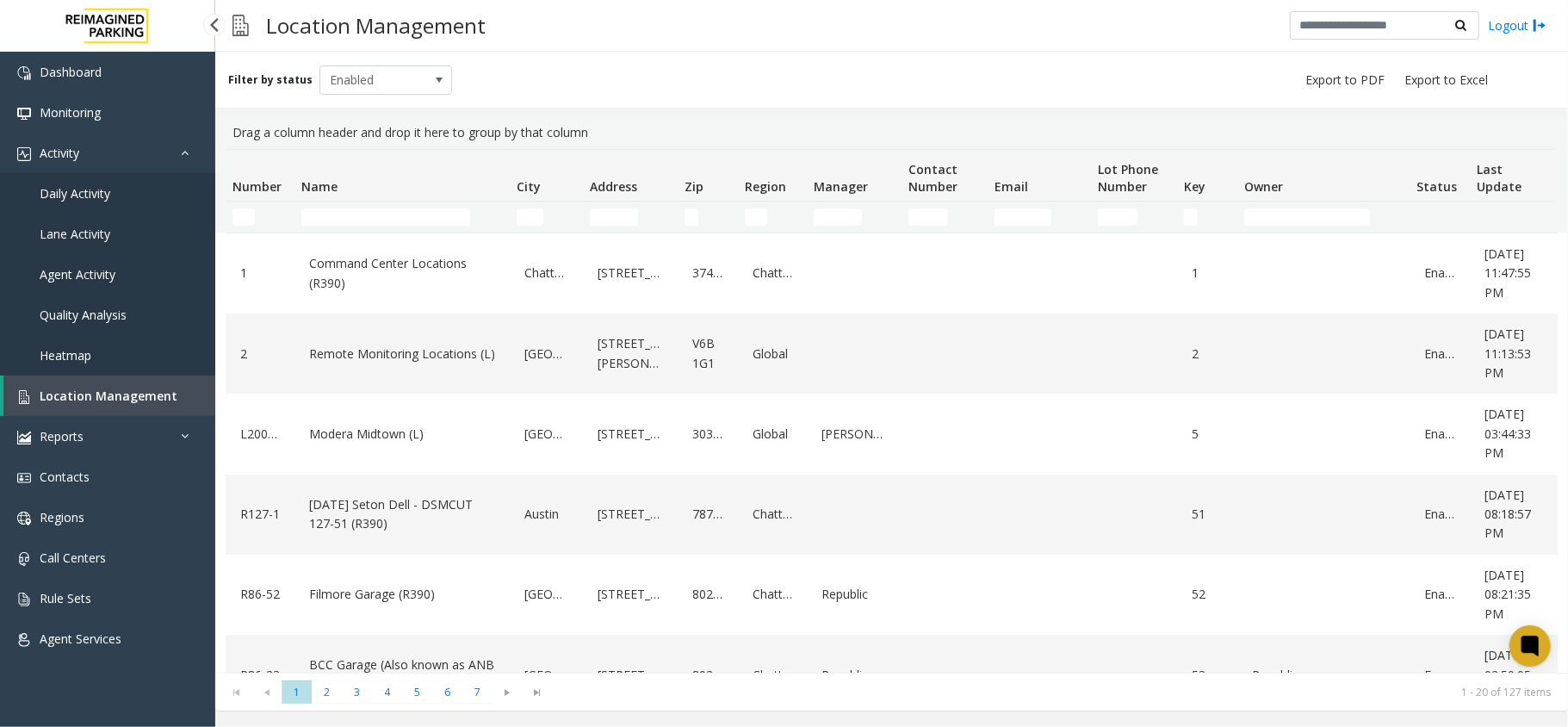
click at [124, 193] on link "Daily Activity" at bounding box center [107, 193] width 215 height 40
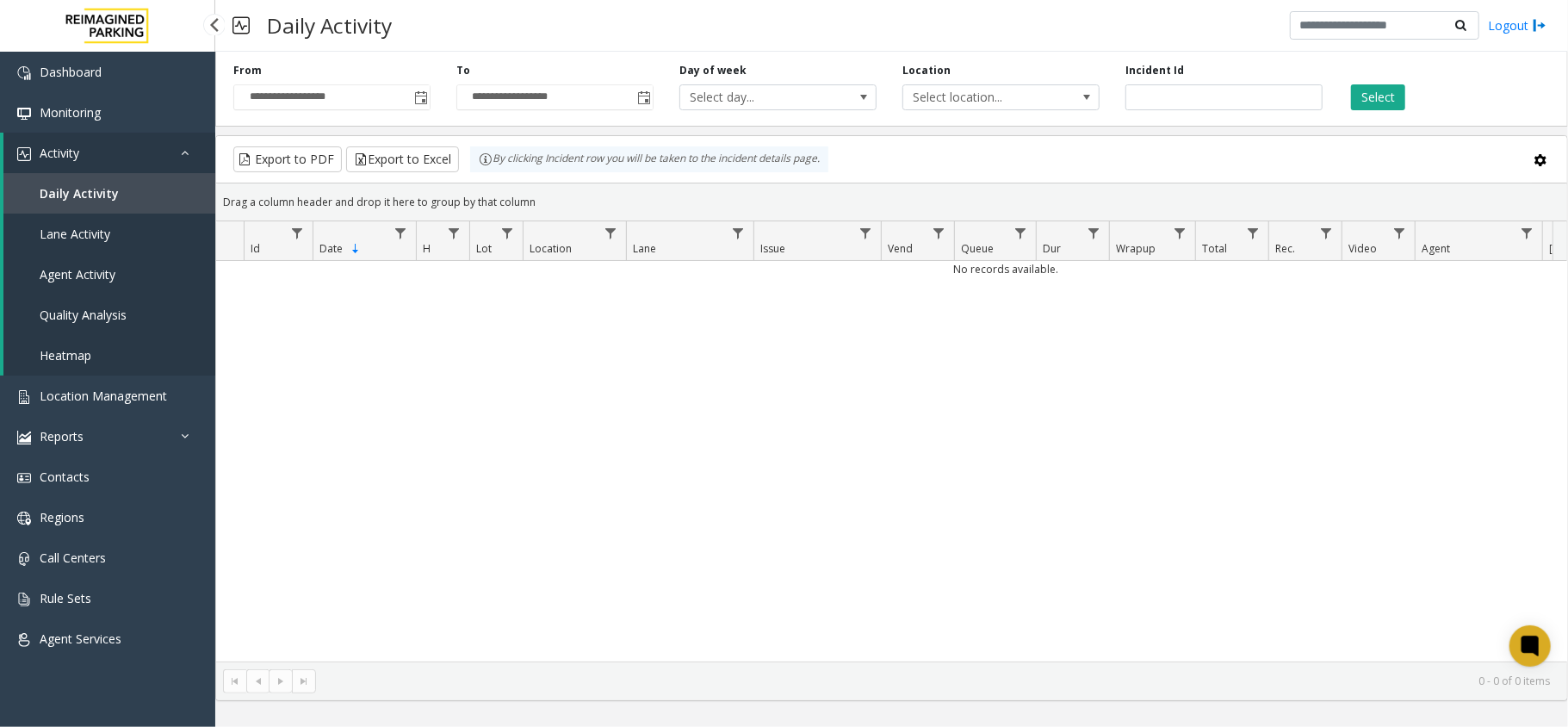
click at [183, 141] on link "Activity" at bounding box center [110, 152] width 212 height 40
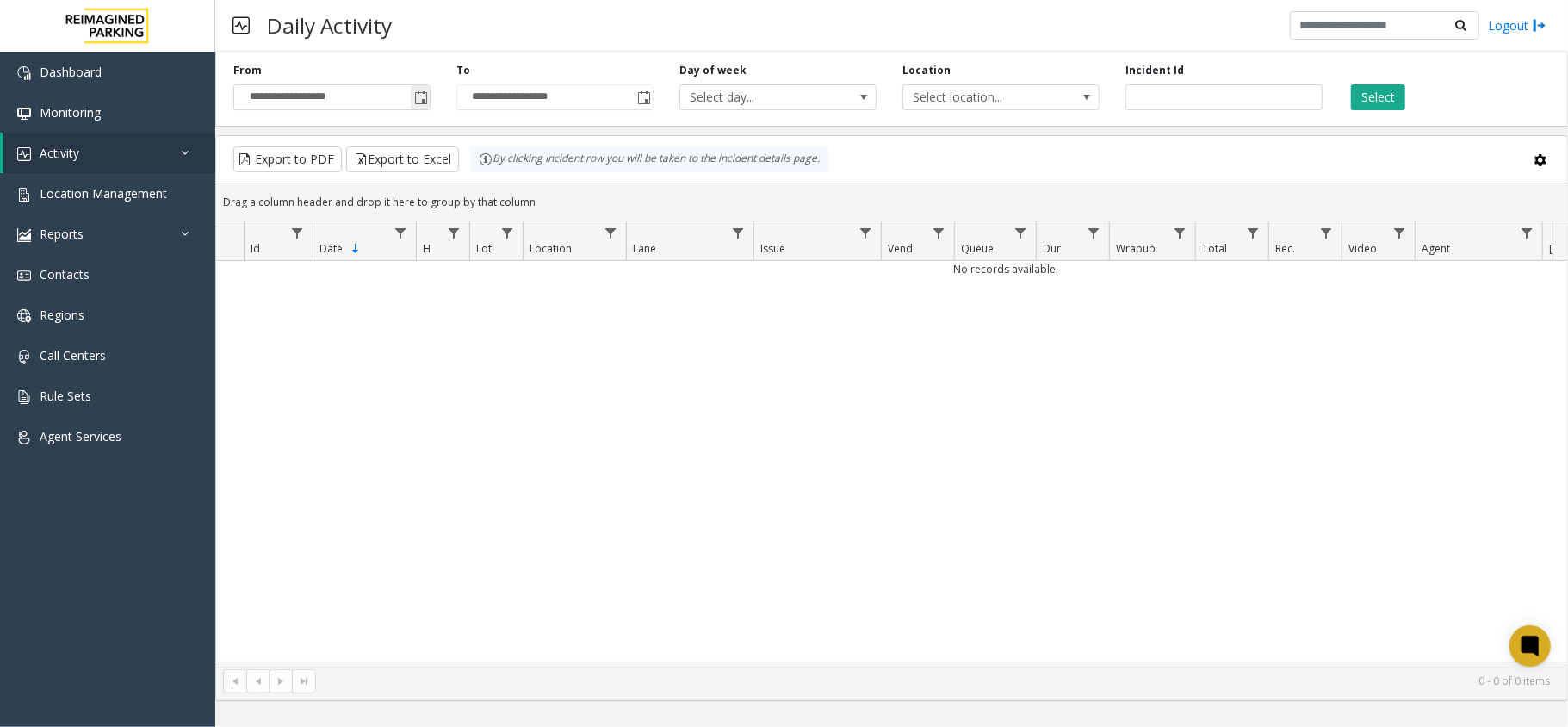
click at [412, 98] on span "Toggle popup" at bounding box center [420, 97] width 19 height 28
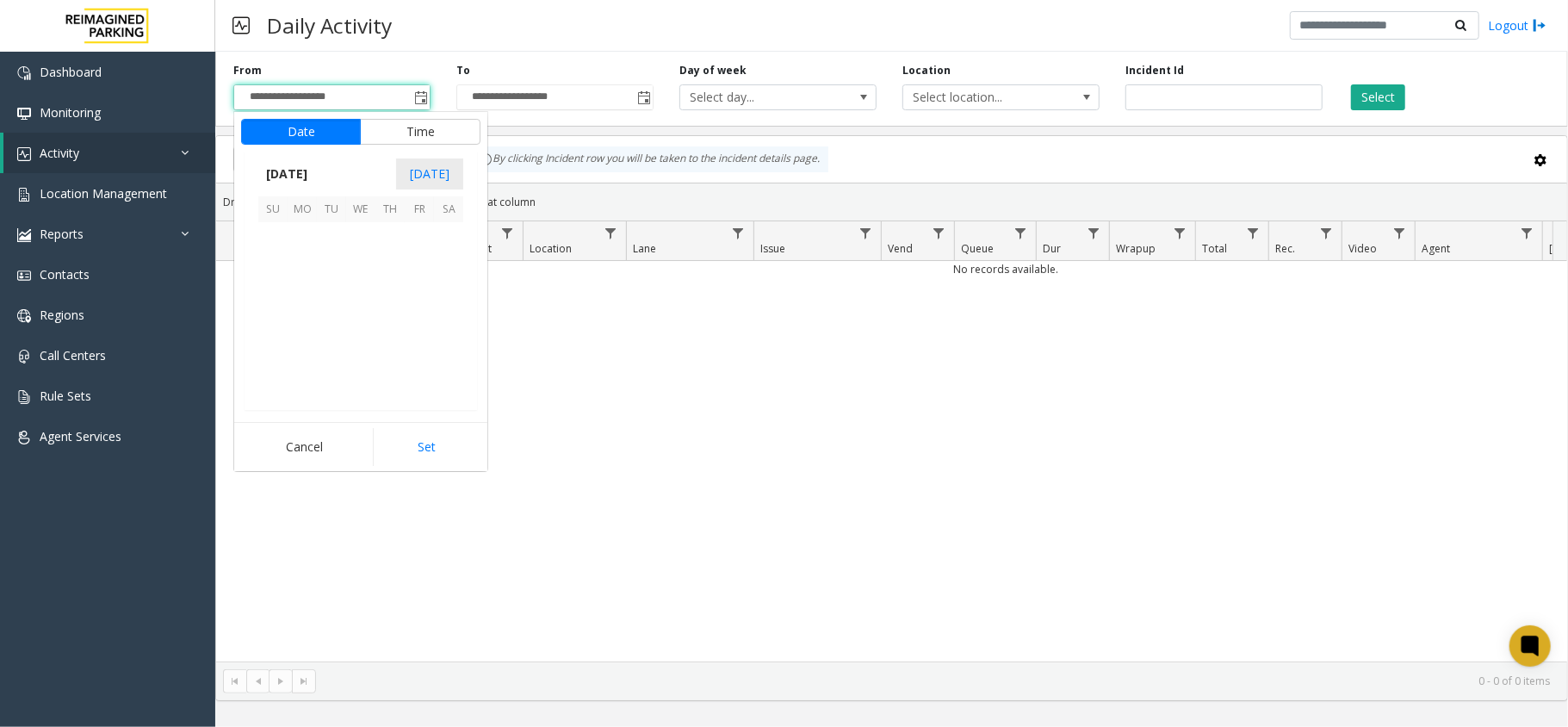
scroll to position [309166, 0]
click at [320, 269] on span "7" at bounding box center [331, 266] width 29 height 29
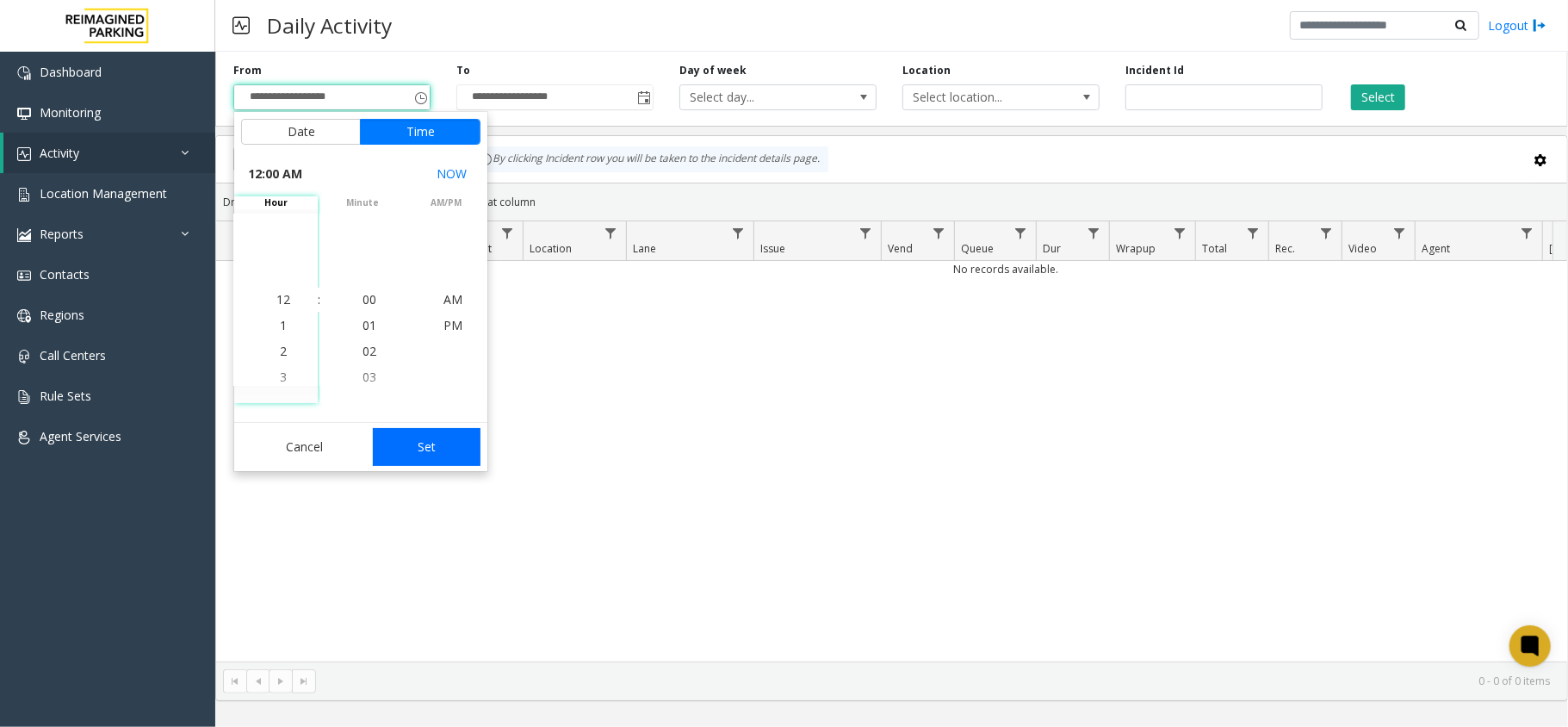
click at [449, 445] on button "Set" at bounding box center [426, 446] width 108 height 38
type input "**********"
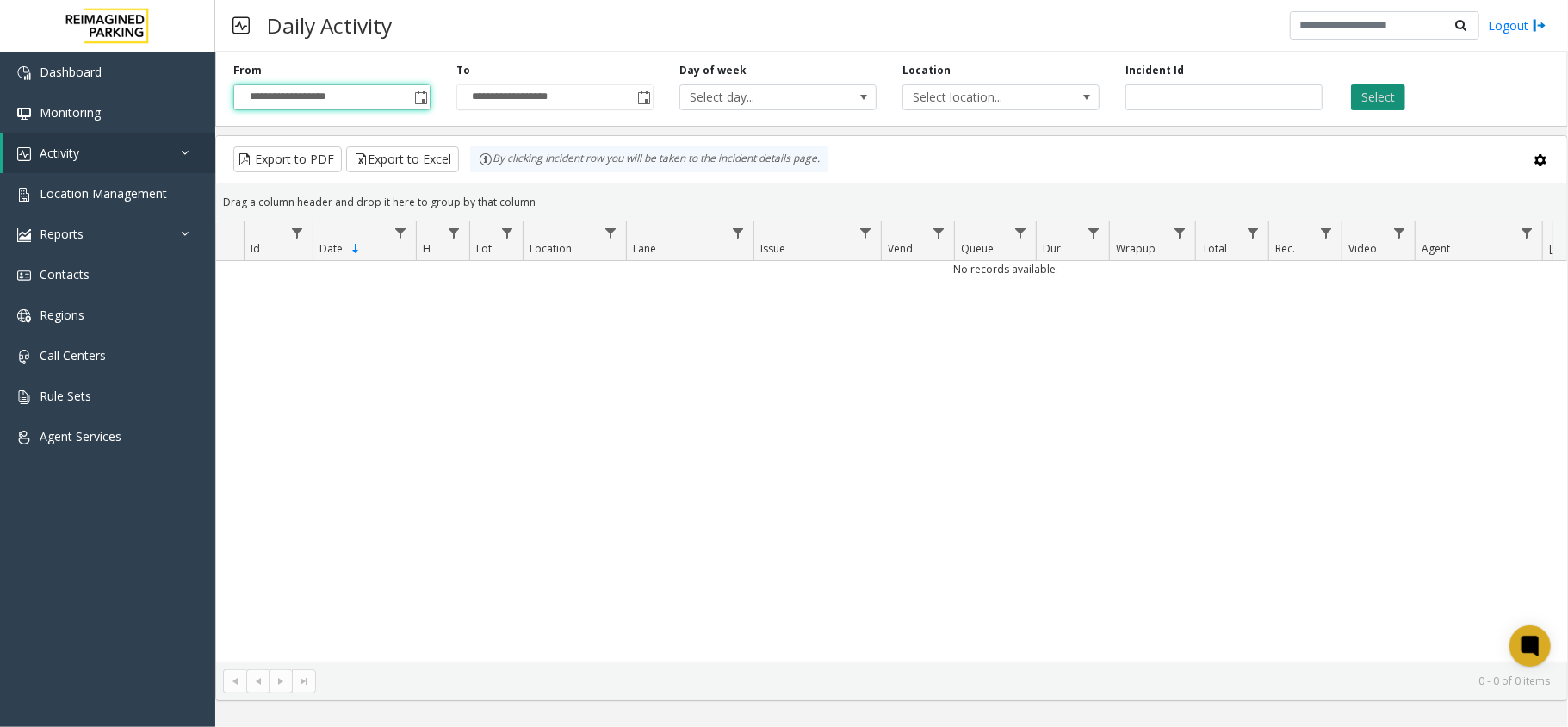
click at [1368, 100] on button "Select" at bounding box center [1377, 97] width 54 height 26
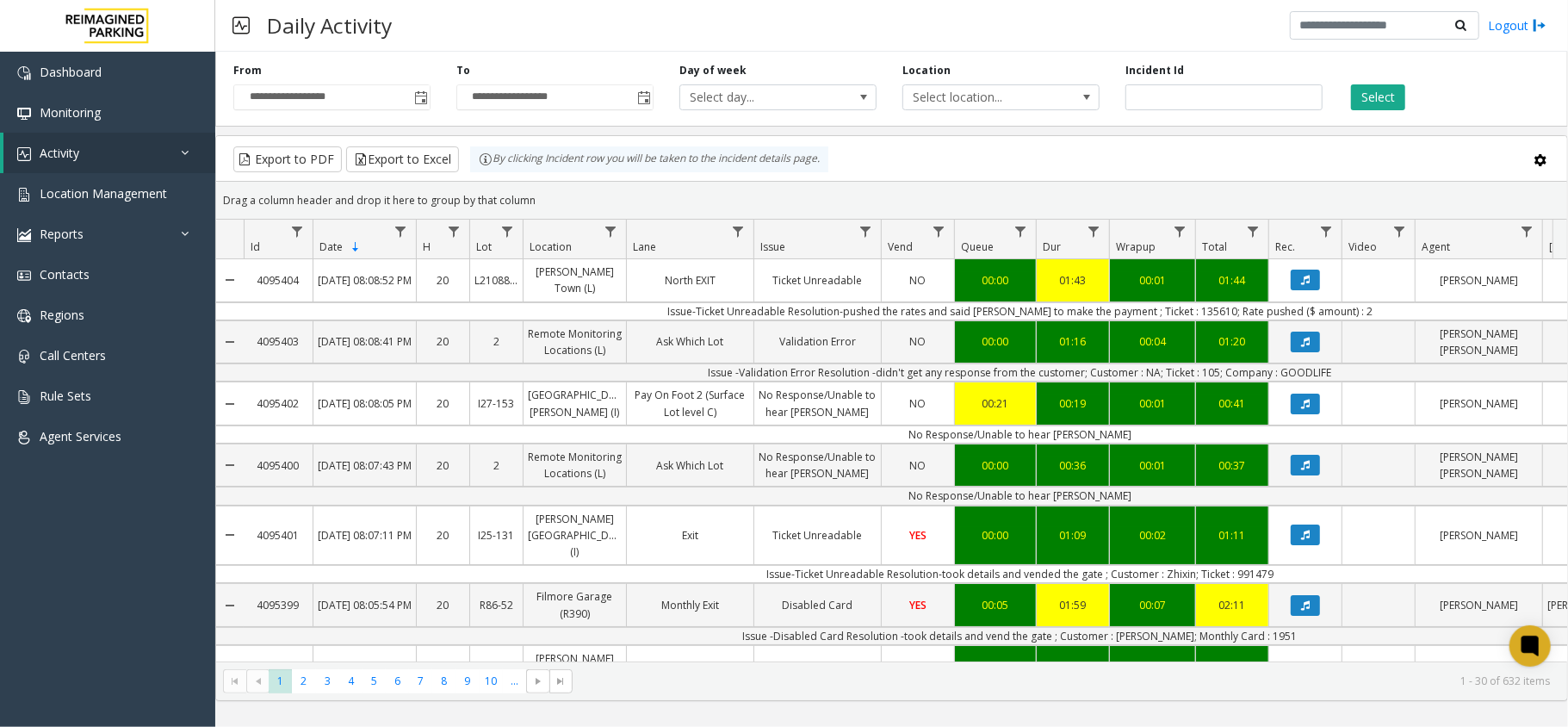
click at [1193, 307] on td "Issue-Ticket Unreadable Resolution-pushed the rates and said parker to make the…" at bounding box center [1020, 311] width 1552 height 18
copy td "135610"
